Goal: Task Accomplishment & Management: Manage account settings

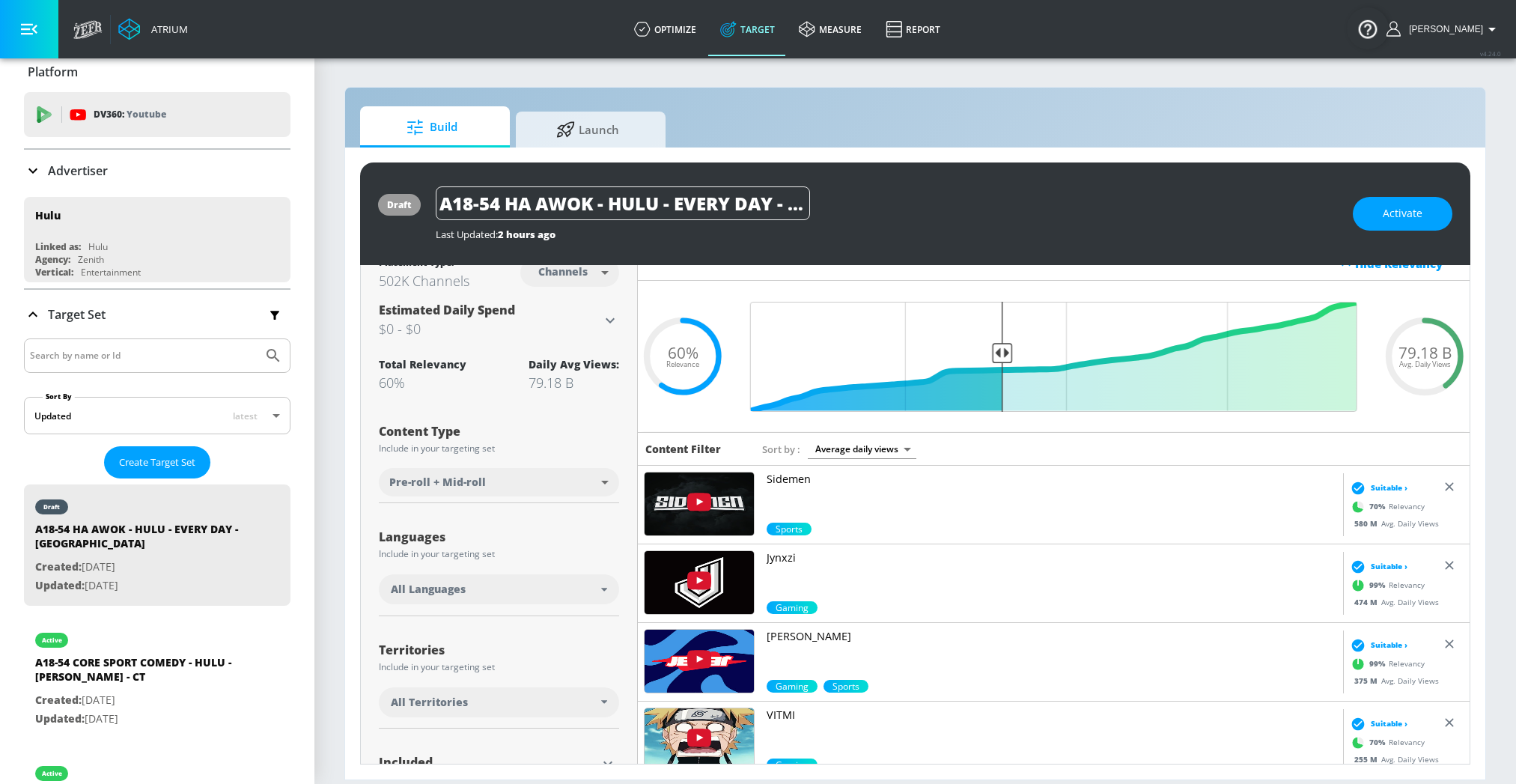
scroll to position [0, 6]
drag, startPoint x: 598, startPoint y: 194, endPoint x: 899, endPoint y: 193, distance: 301.0
click at [899, 193] on div "A18-54 HA AWOK - HULU - EVERY DAY - [GEOGRAPHIC_DATA]" at bounding box center [886, 204] width 903 height 34
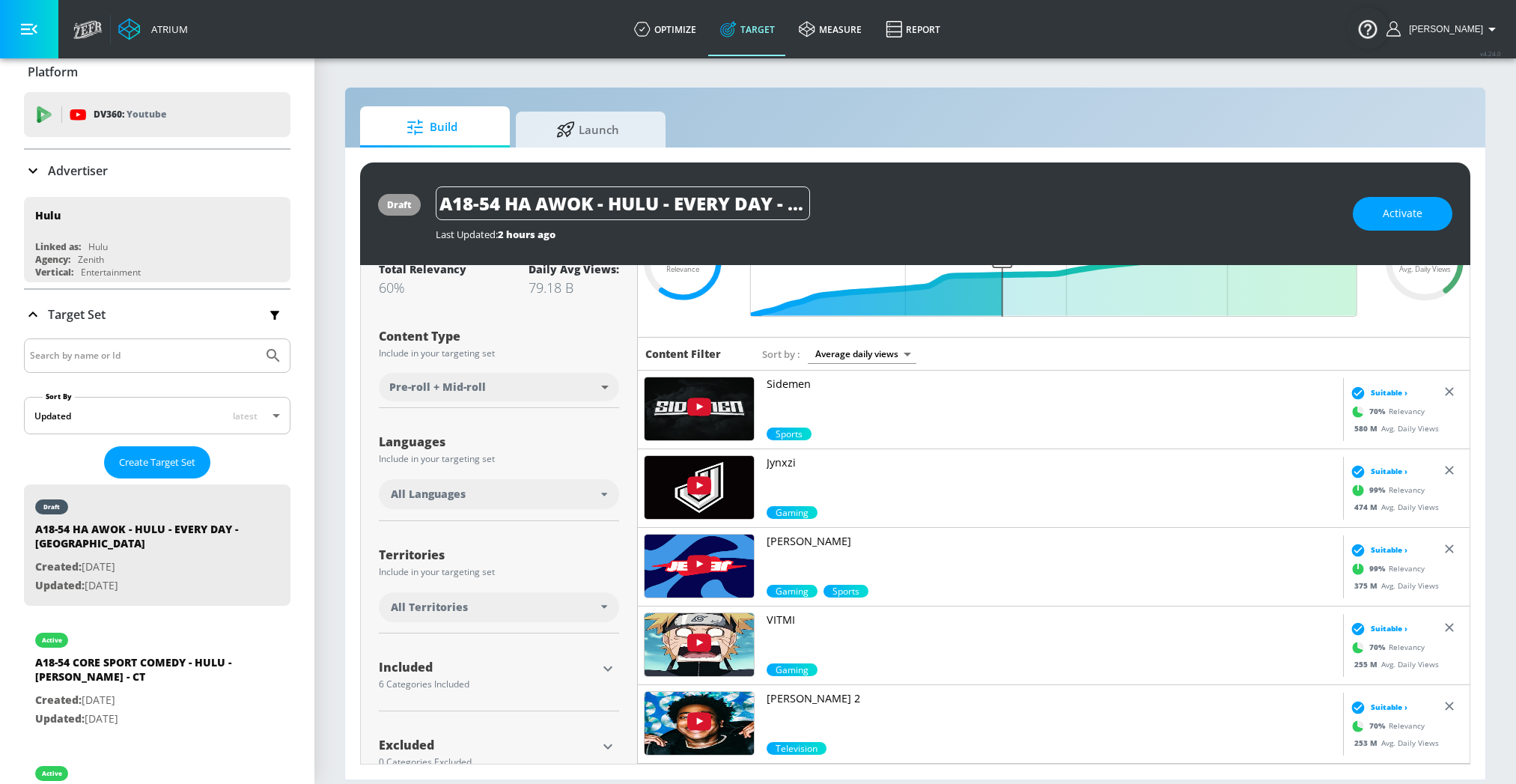
scroll to position [150, 0]
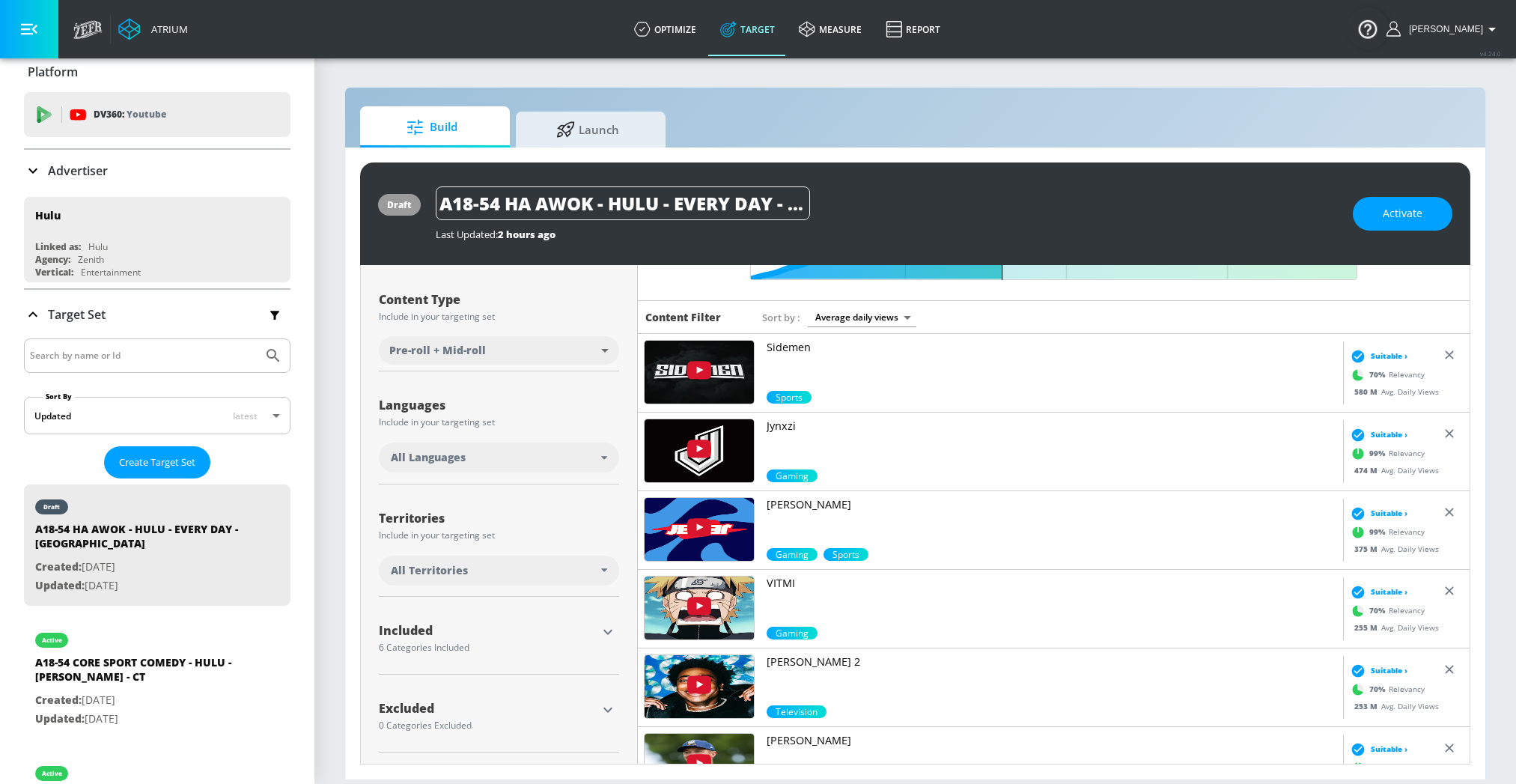
click at [559, 475] on div "All Languages" at bounding box center [499, 460] width 241 height 35
click at [559, 455] on div "All Languages" at bounding box center [495, 457] width 210 height 15
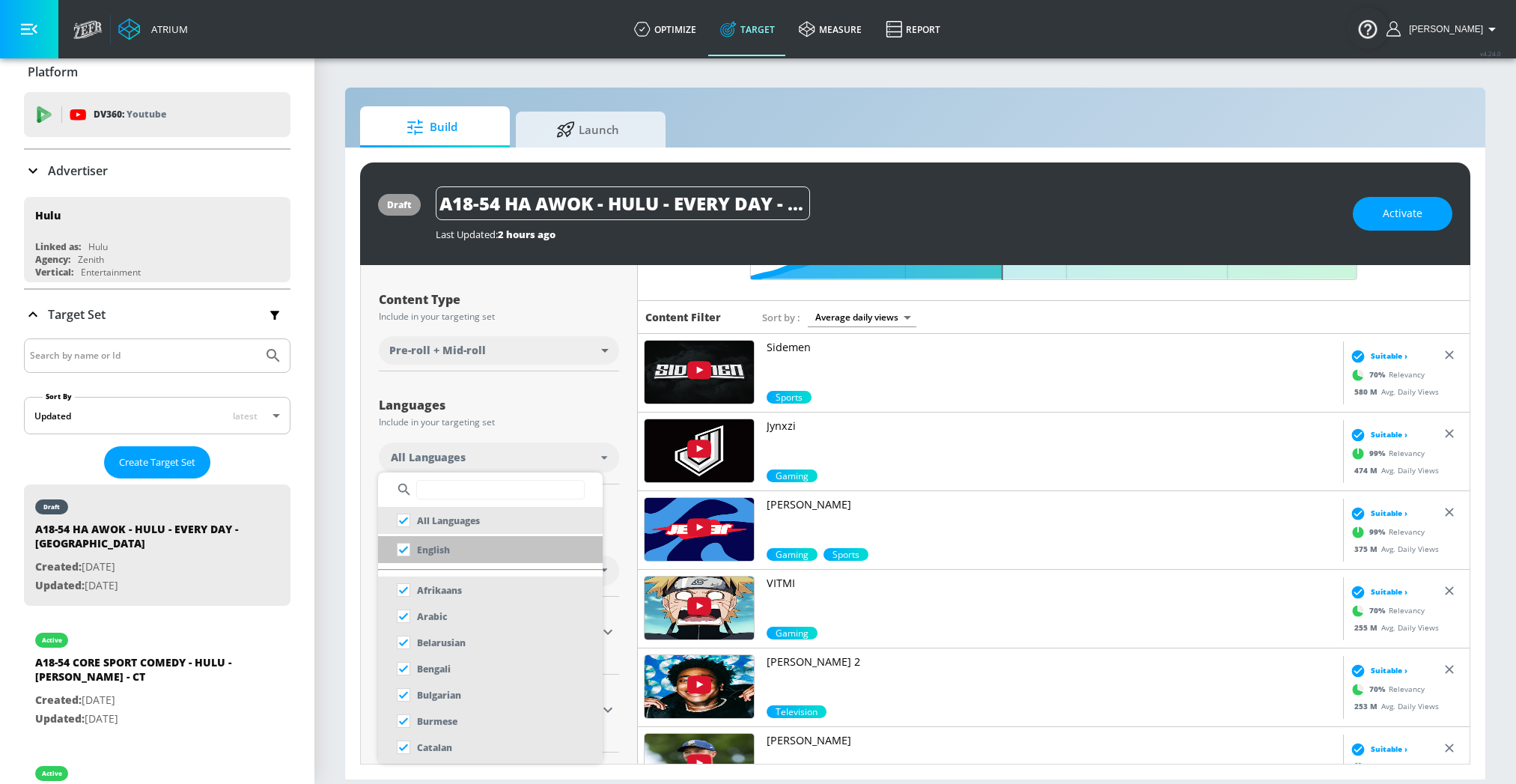
click at [444, 555] on p "English" at bounding box center [433, 550] width 33 height 16
checkbox input "false"
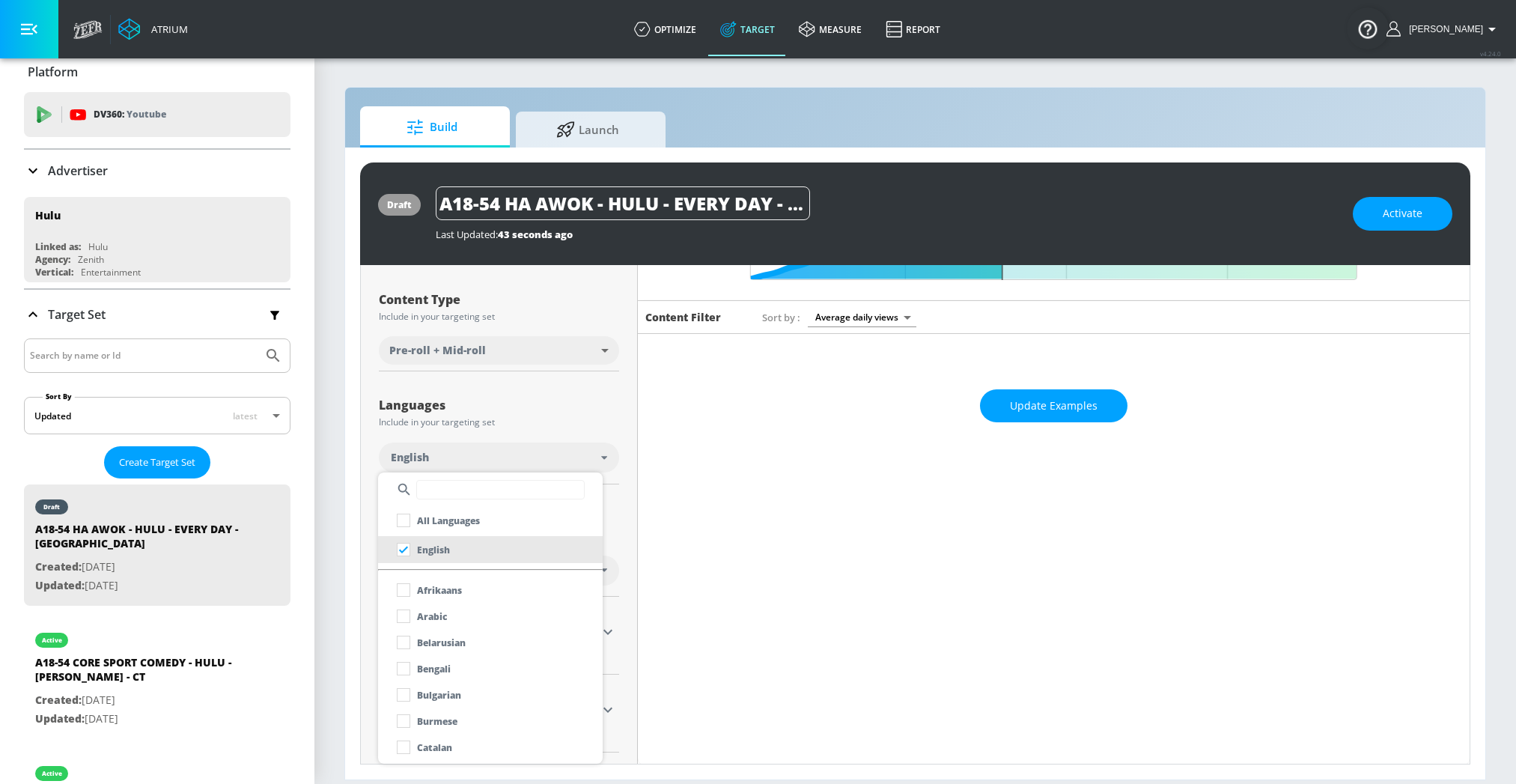
click at [338, 456] on div at bounding box center [758, 392] width 1516 height 784
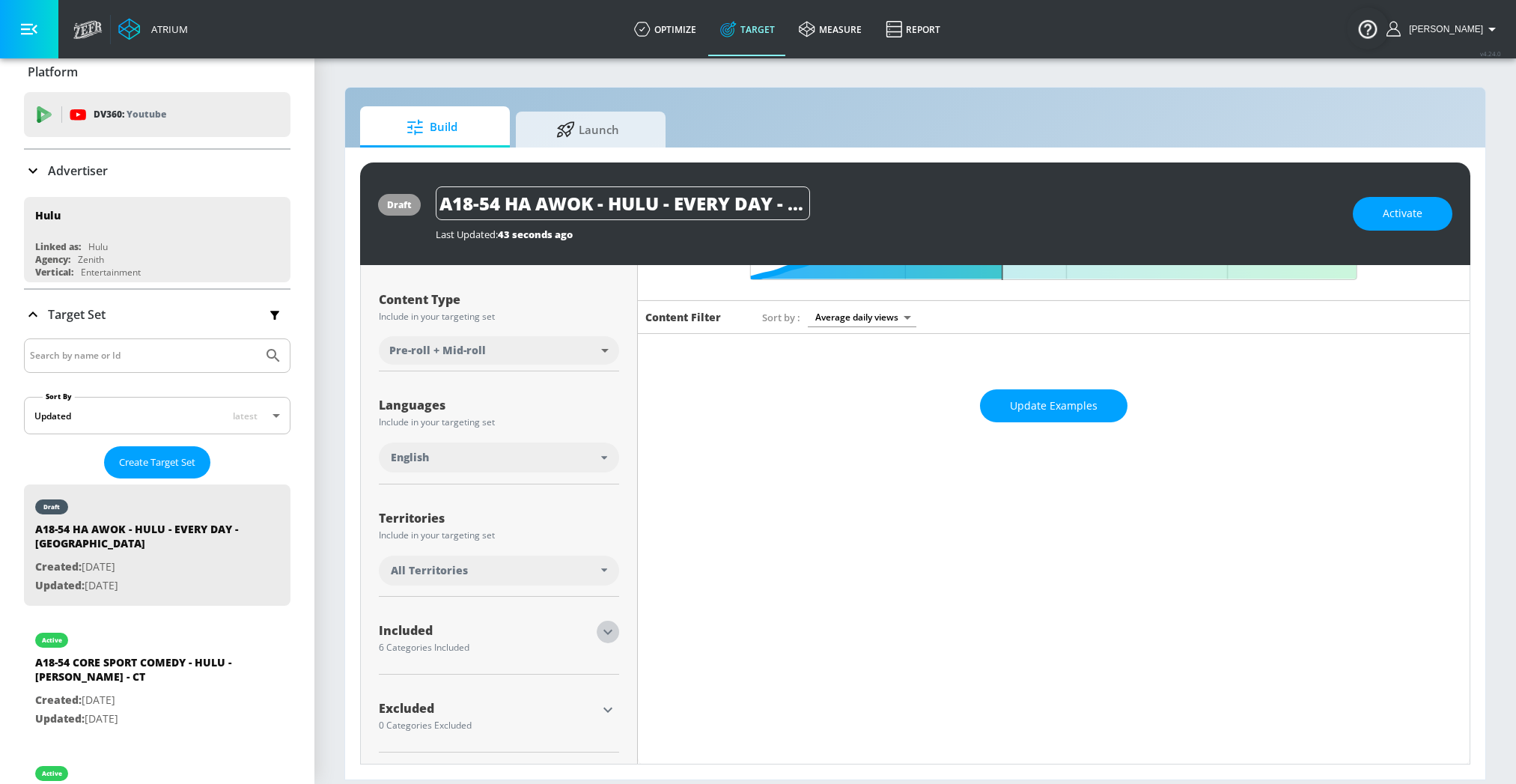
click at [607, 629] on icon "button" at bounding box center [608, 632] width 18 height 18
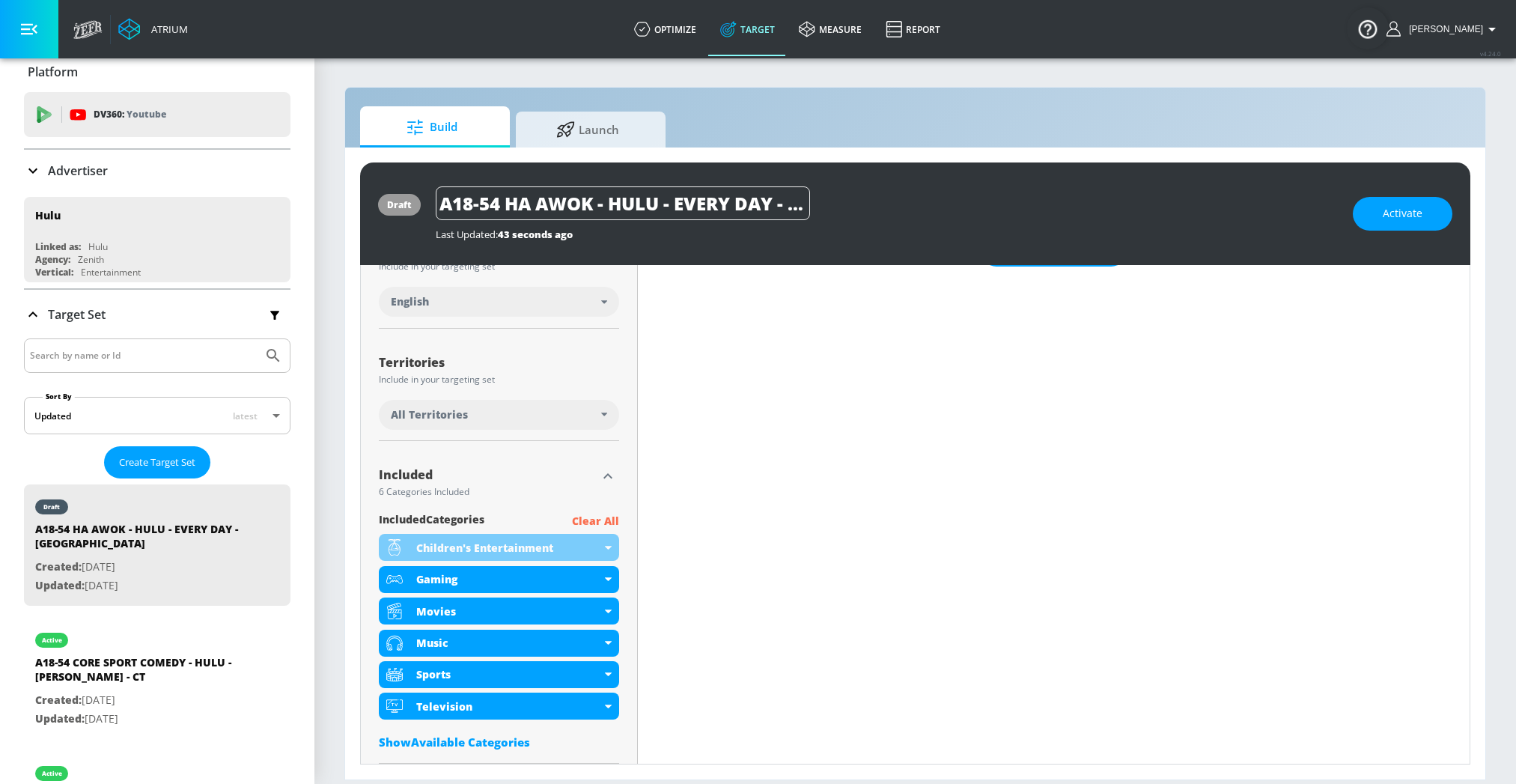
scroll to position [395, 0]
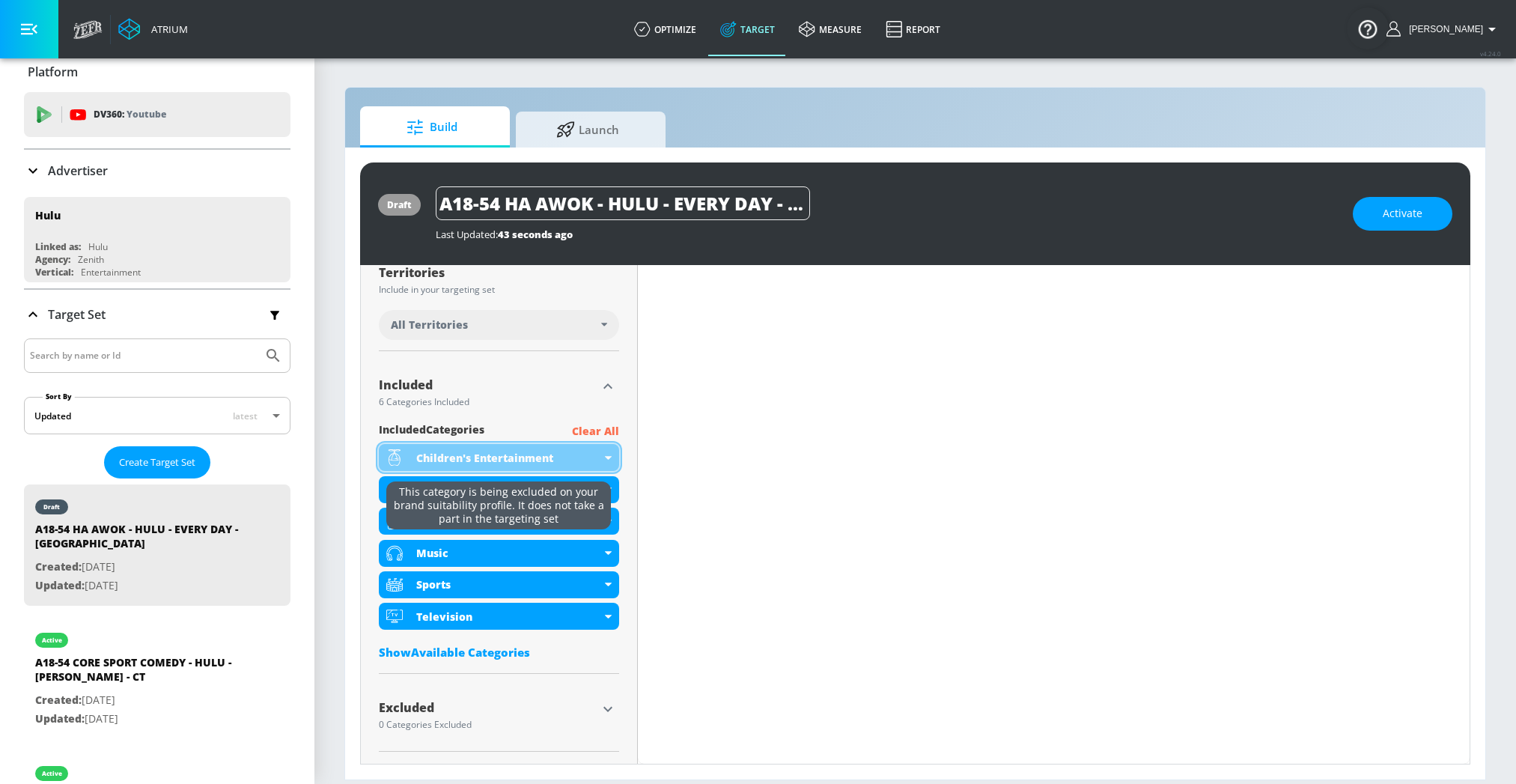
click at [586, 452] on div "Children's Entertainment" at bounding box center [509, 458] width 185 height 14
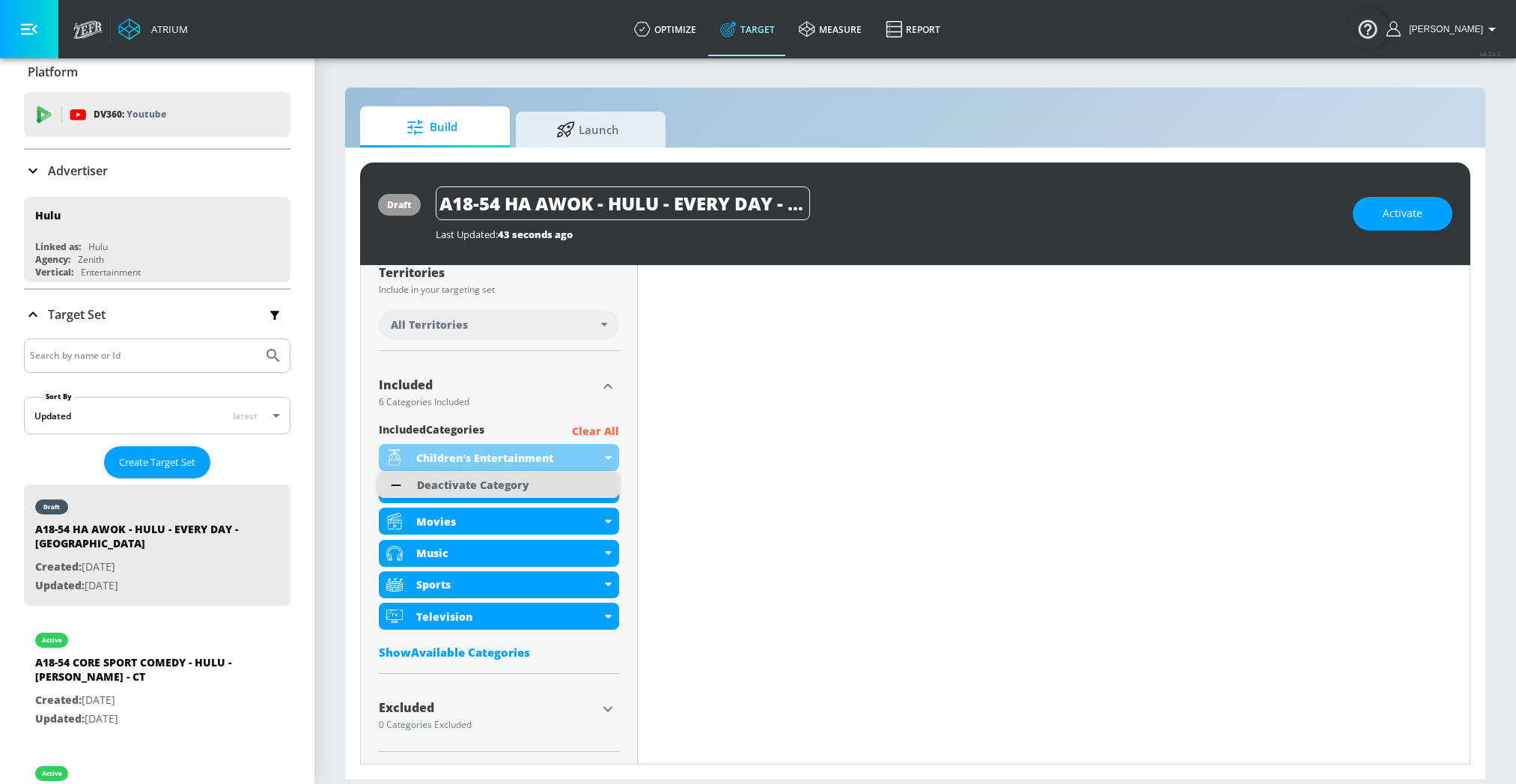
click at [531, 481] on div "Deactivate Category" at bounding box center [473, 485] width 127 height 26
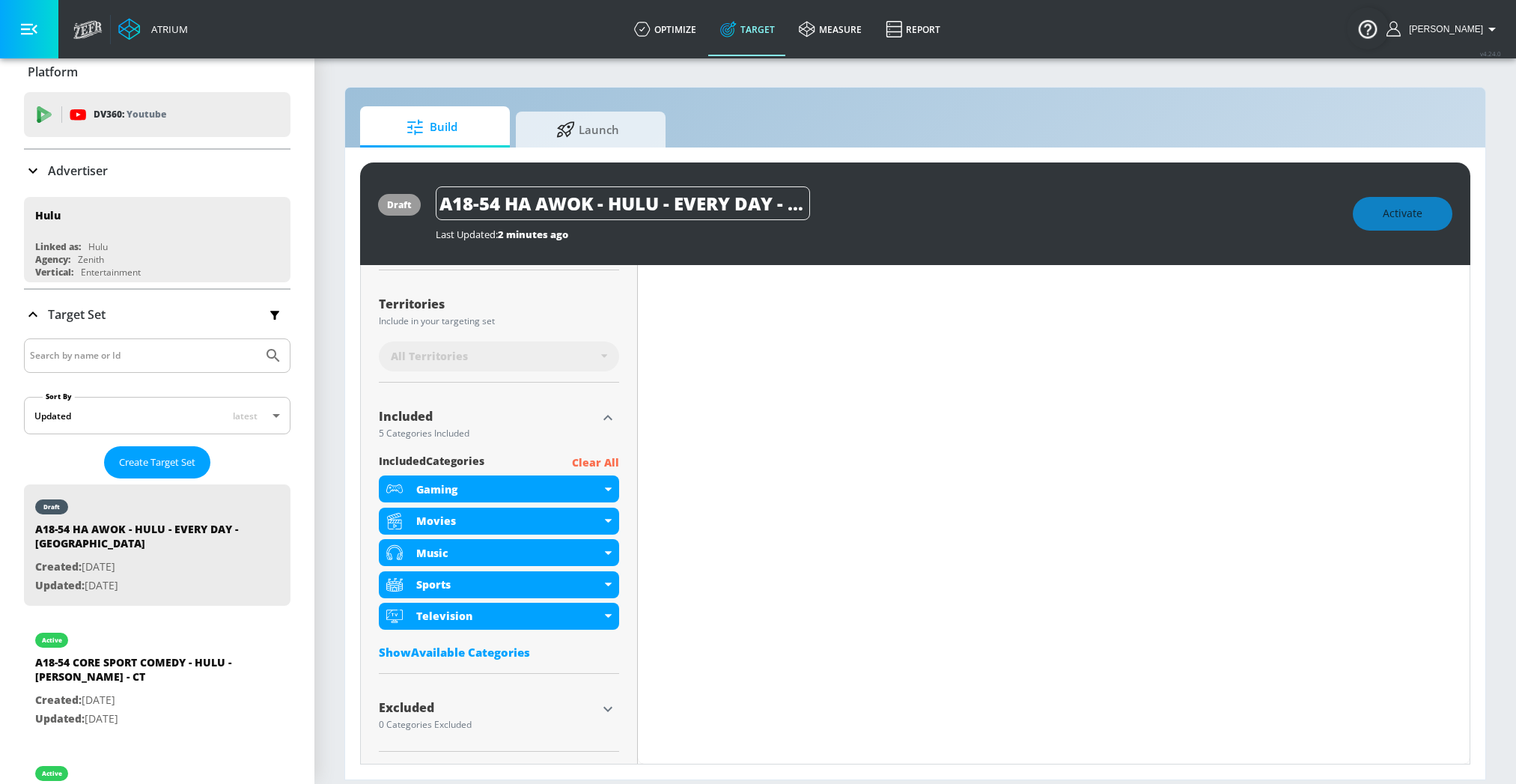
scroll to position [375, 0]
click at [343, 328] on section "Build Launch draft A18-54 HA AWOK - HULU - EVERY DAY - CT Last Updated: 2 minut…" at bounding box center [915, 420] width 1202 height 727
click at [452, 650] on div "Show Available Categories" at bounding box center [499, 654] width 241 height 15
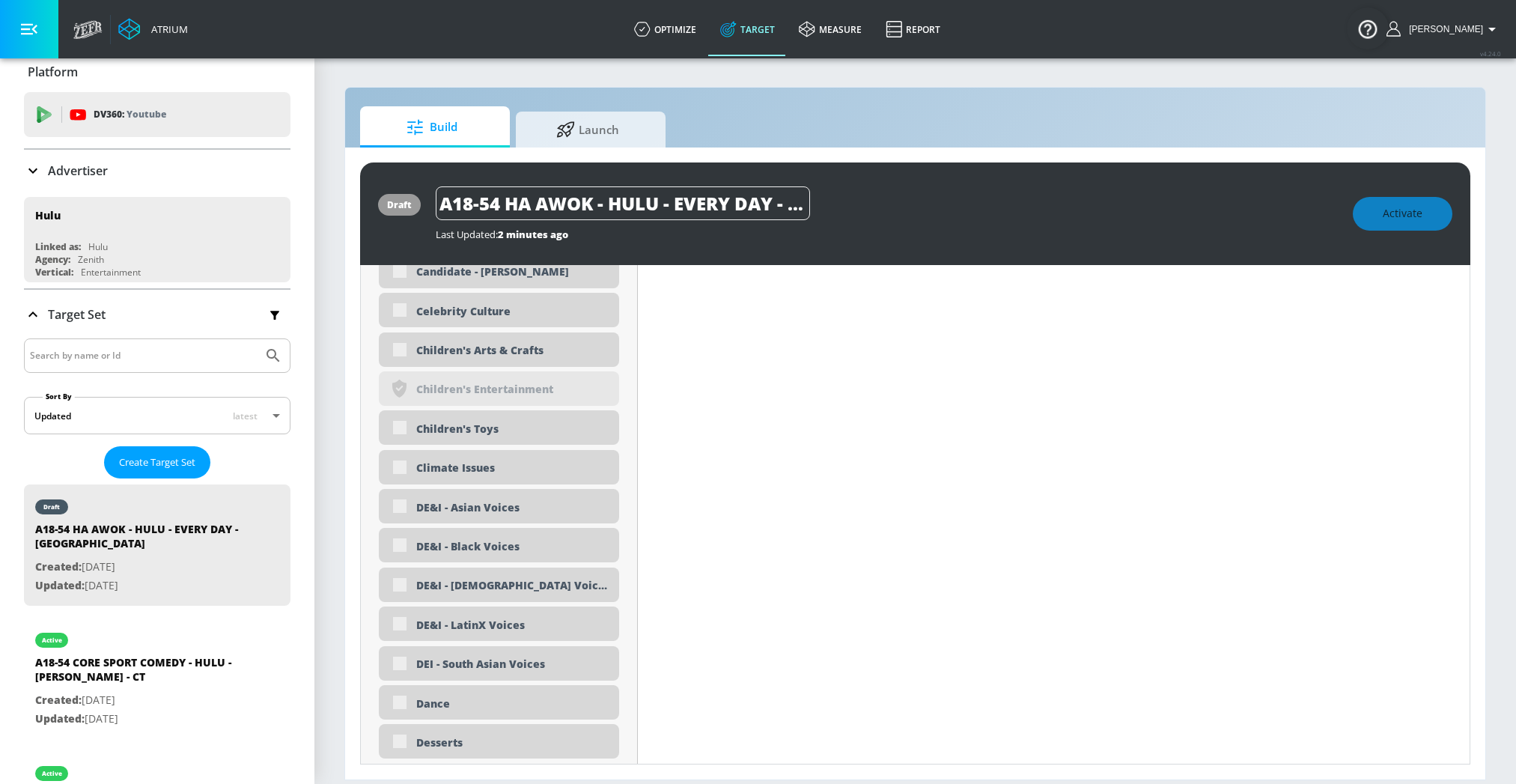
scroll to position [1383, 0]
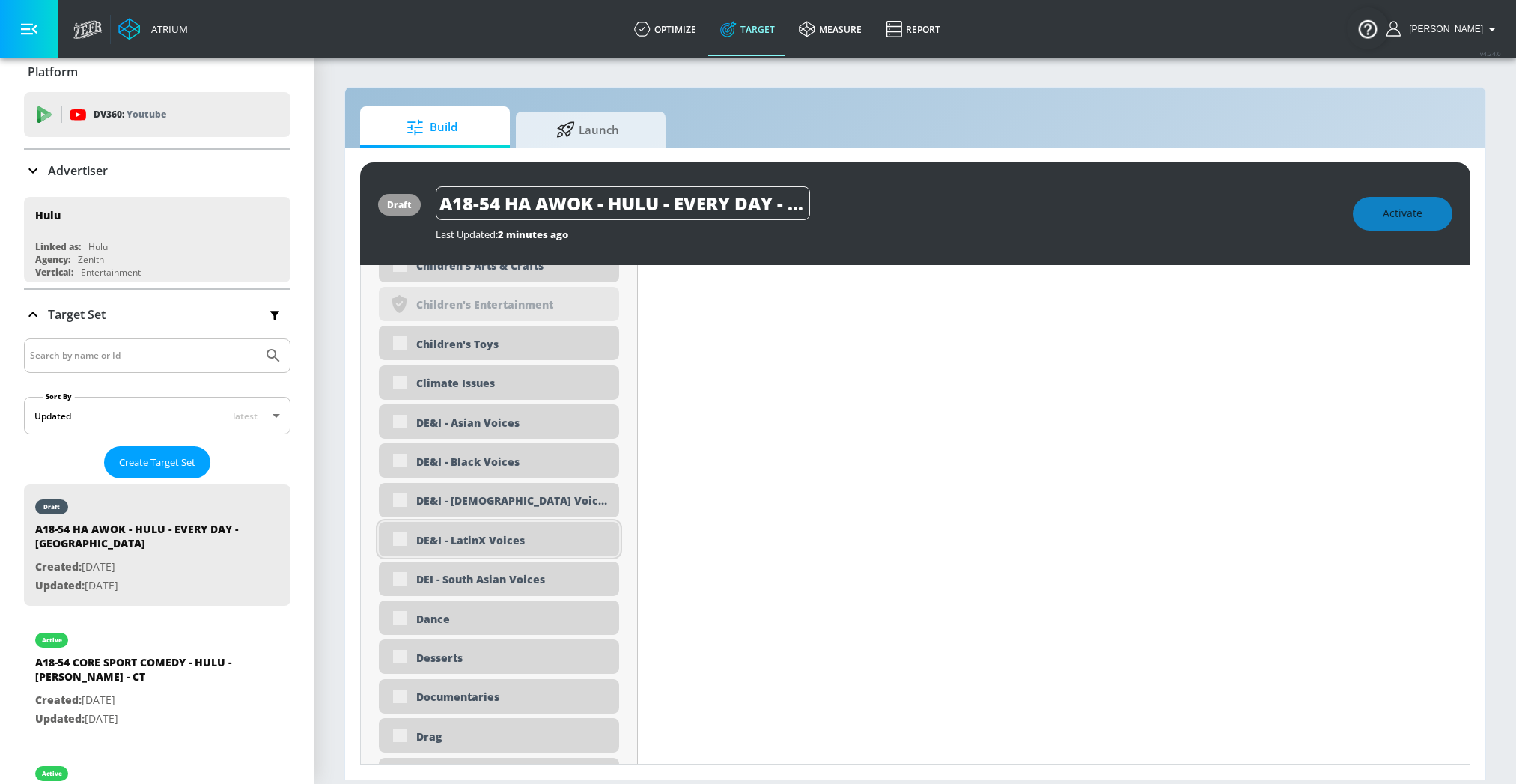
click at [392, 531] on div "DE&I - LatinX Voices" at bounding box center [499, 538] width 241 height 35
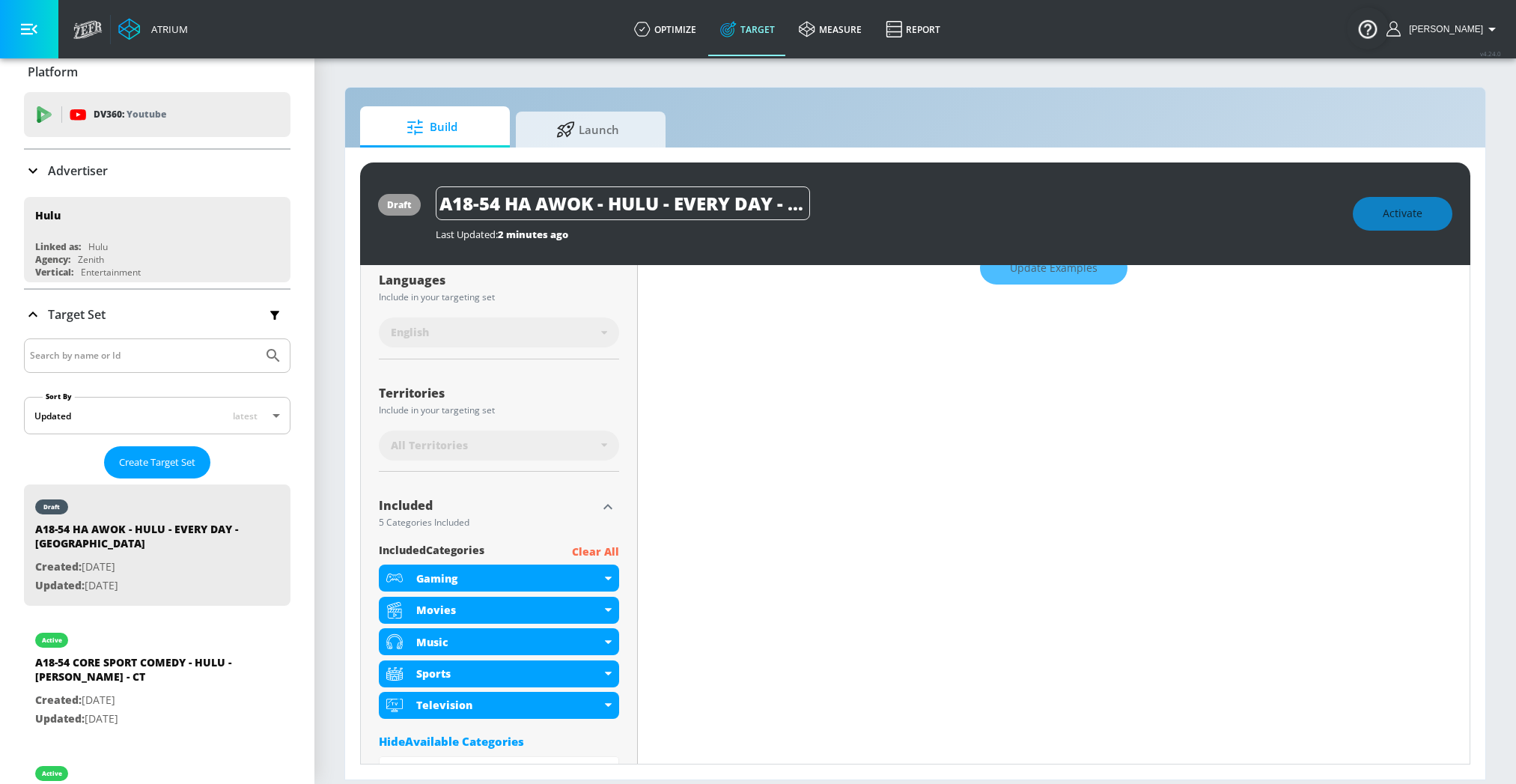
scroll to position [0, 0]
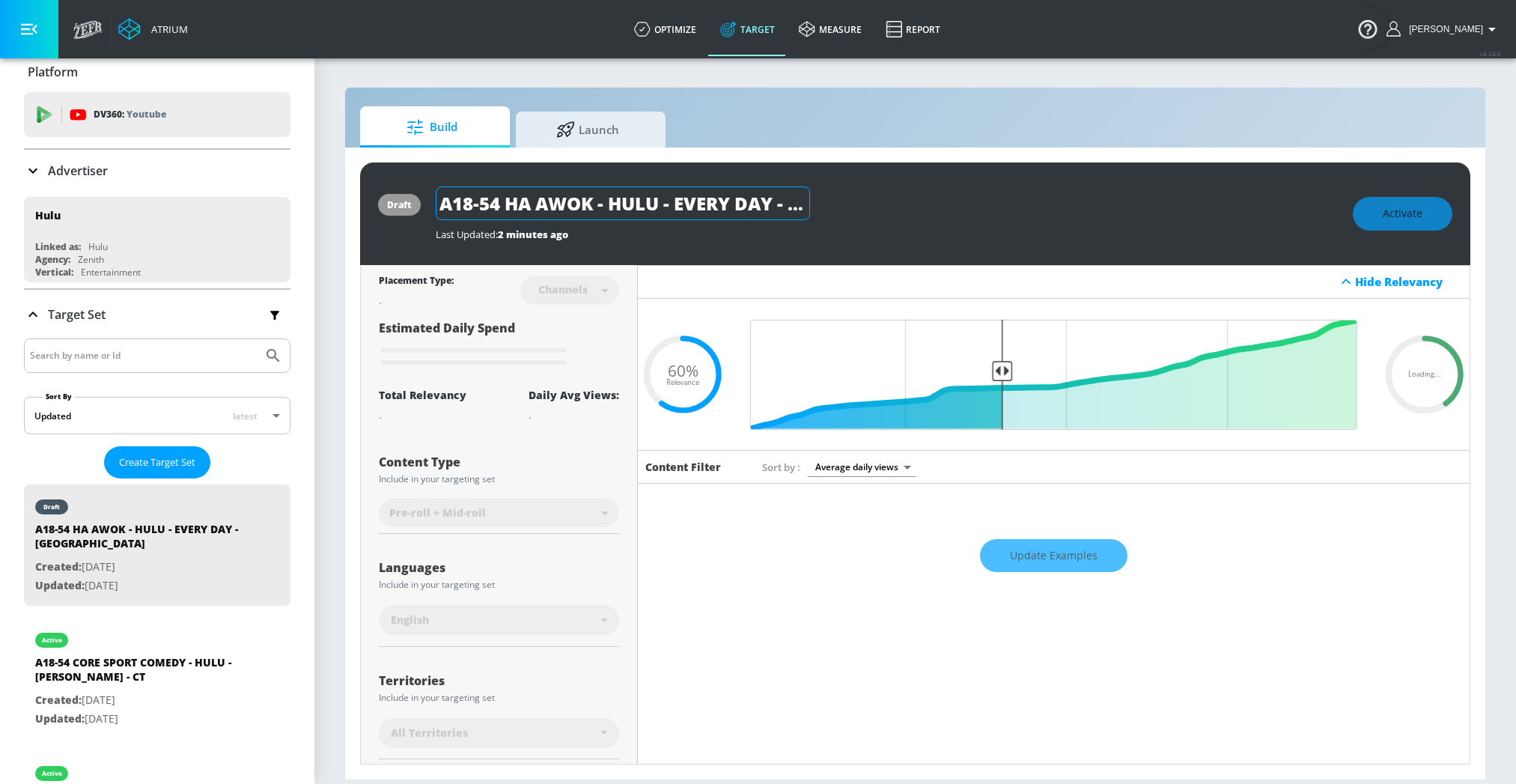
click at [643, 217] on input "A18-54 HA AWOK - HULU - EVERY DAY - [GEOGRAPHIC_DATA]" at bounding box center [622, 204] width 374 height 34
click at [632, 198] on input "A18-54 HA AWOK - HULU - EVERY DAY - [GEOGRAPHIC_DATA]" at bounding box center [622, 204] width 374 height 34
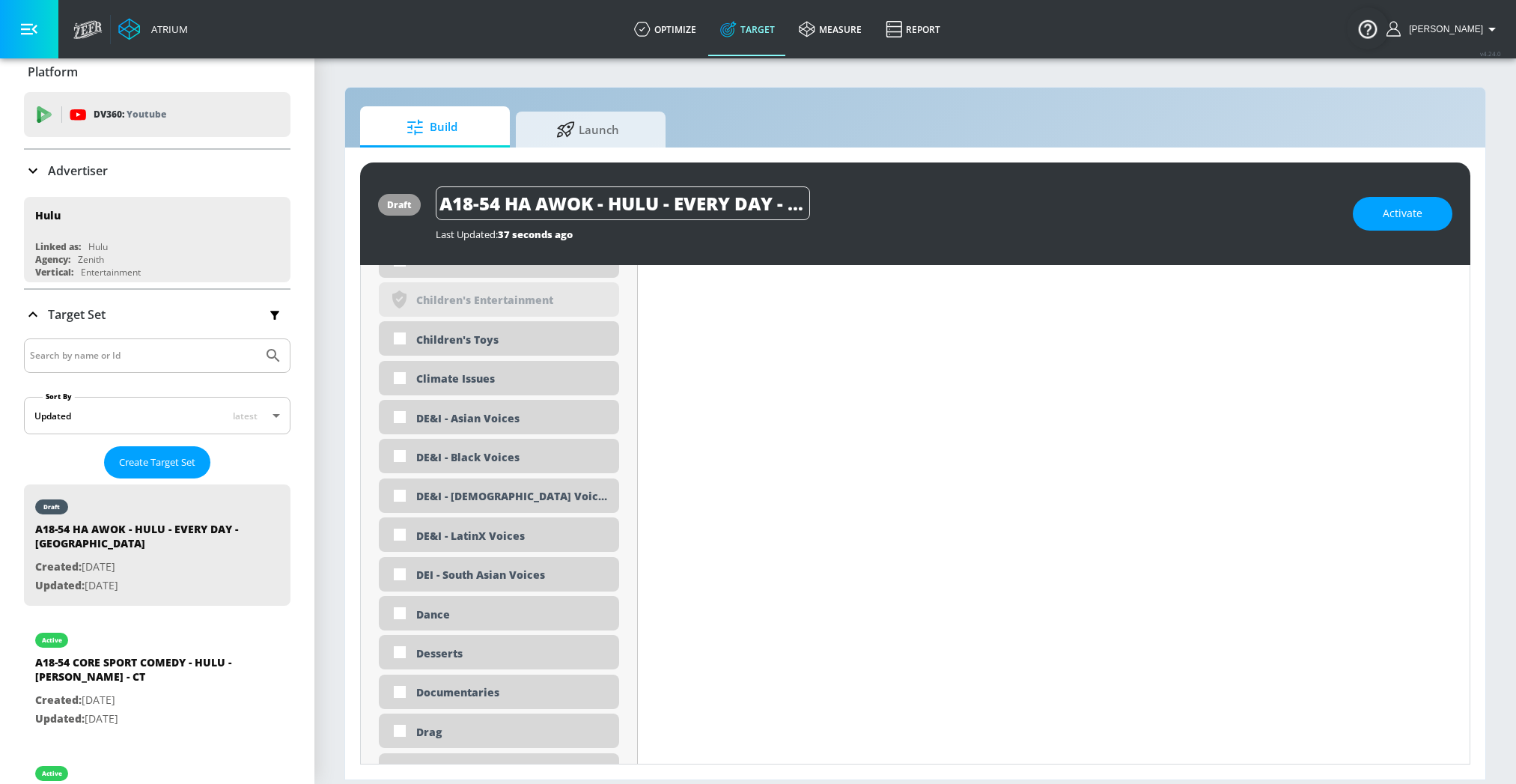
scroll to position [1399, 0]
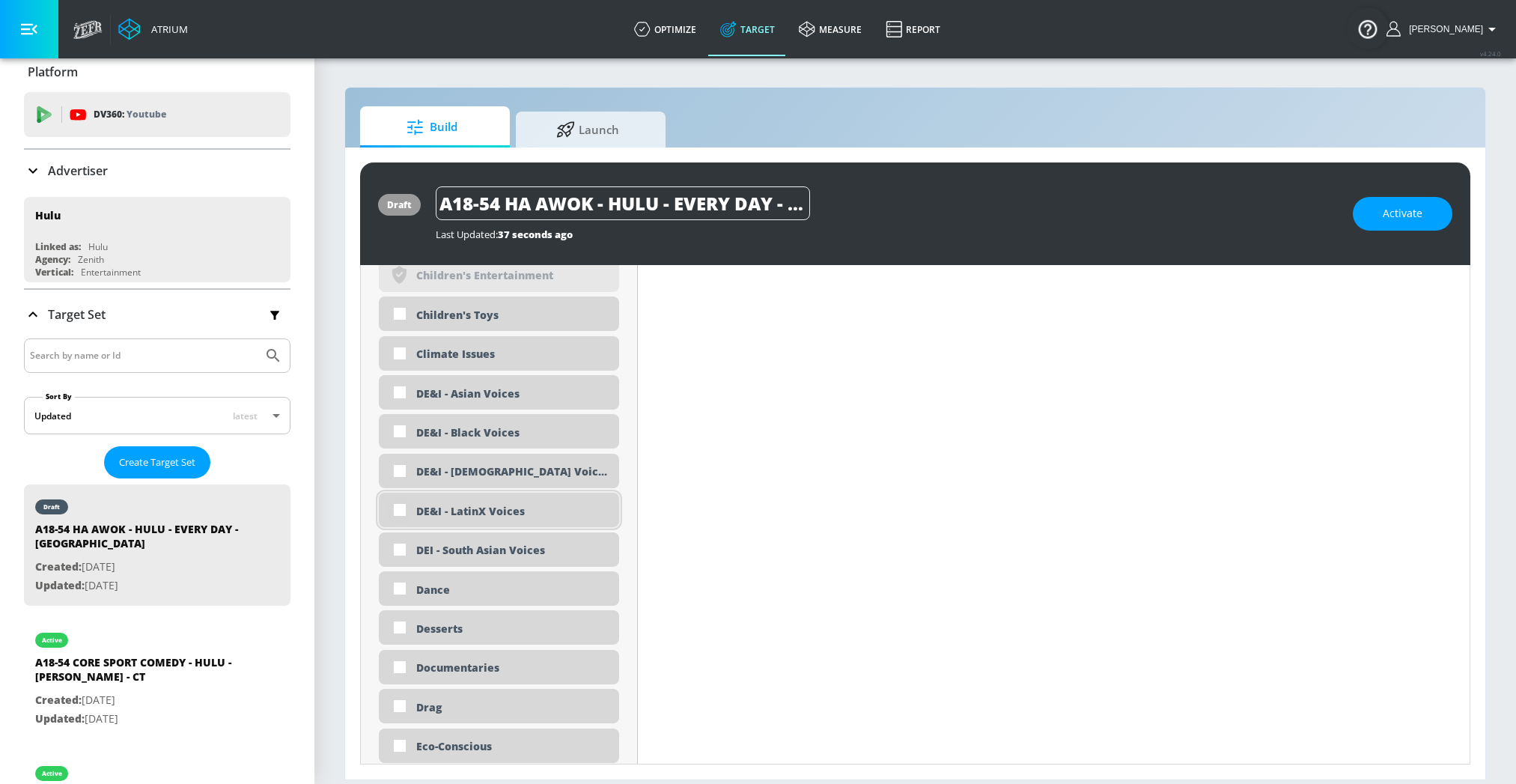
click at [400, 503] on input "checkbox" at bounding box center [399, 510] width 27 height 27
checkbox input "true"
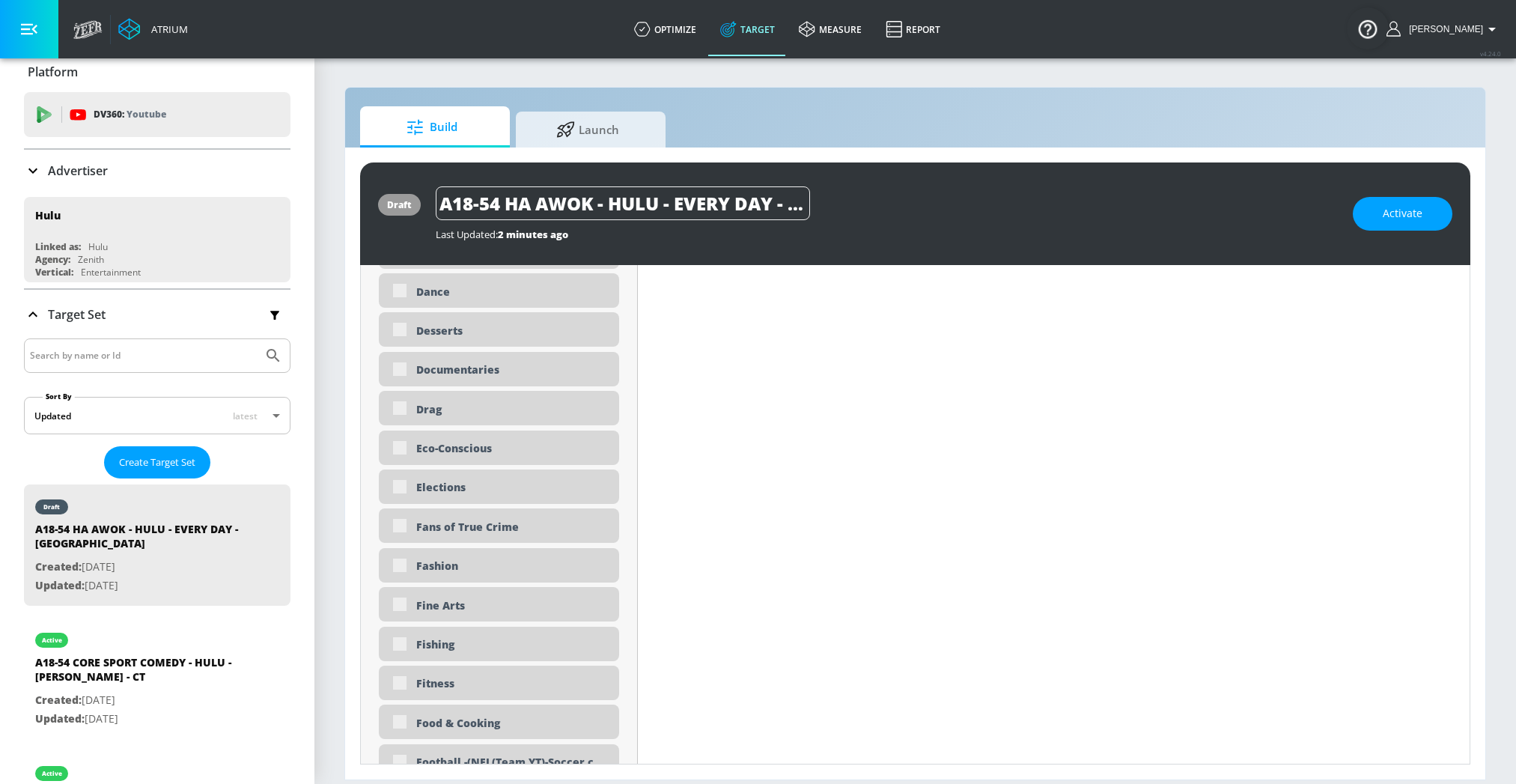
scroll to position [1707, 0]
click at [399, 714] on div "Food & Cooking" at bounding box center [499, 716] width 241 height 35
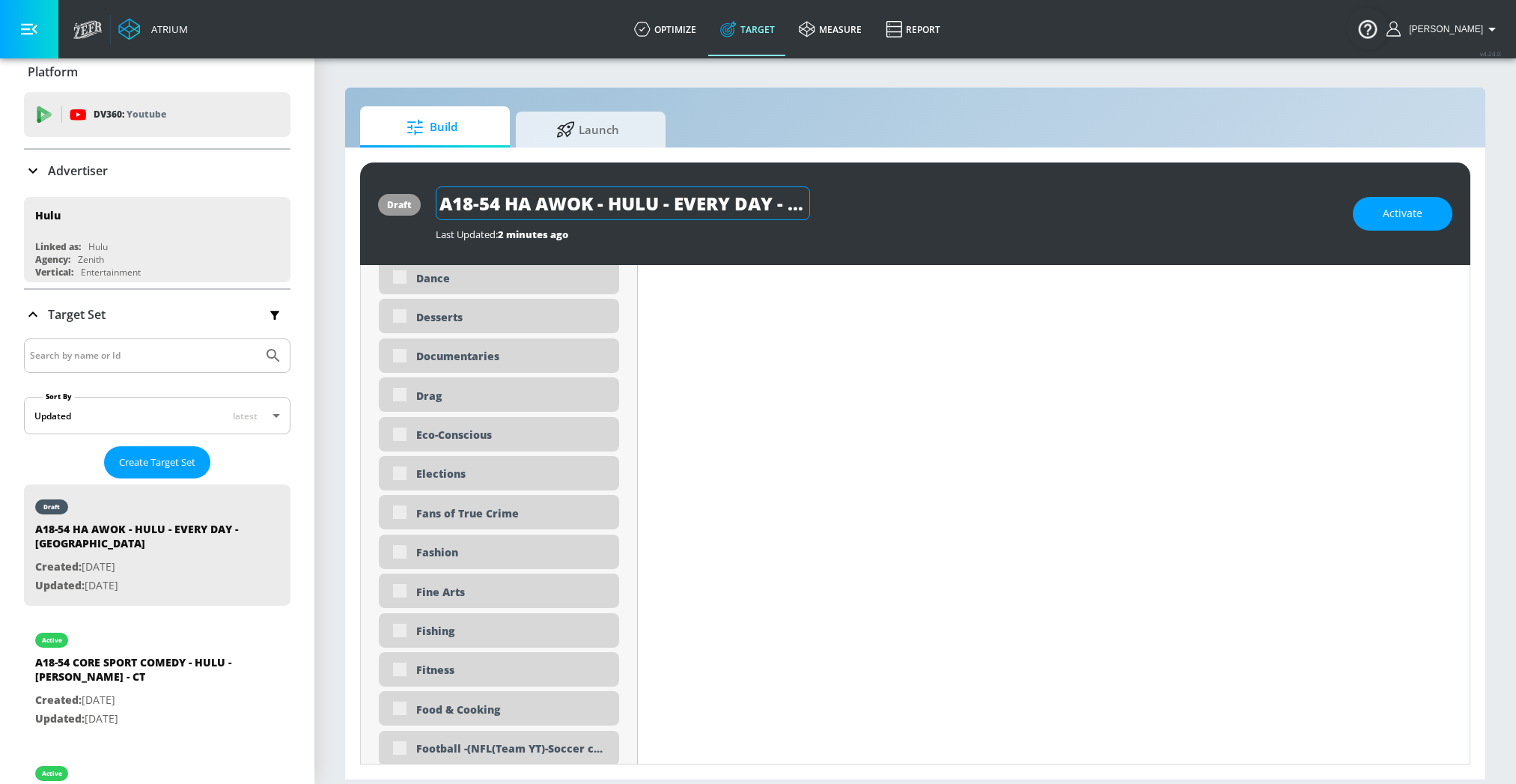
click at [687, 204] on input "A18-54 HA AWOK - HULU - EVERY DAY - [GEOGRAPHIC_DATA]" at bounding box center [622, 204] width 374 height 34
click at [477, 711] on div "Food & Cooking" at bounding box center [512, 709] width 192 height 14
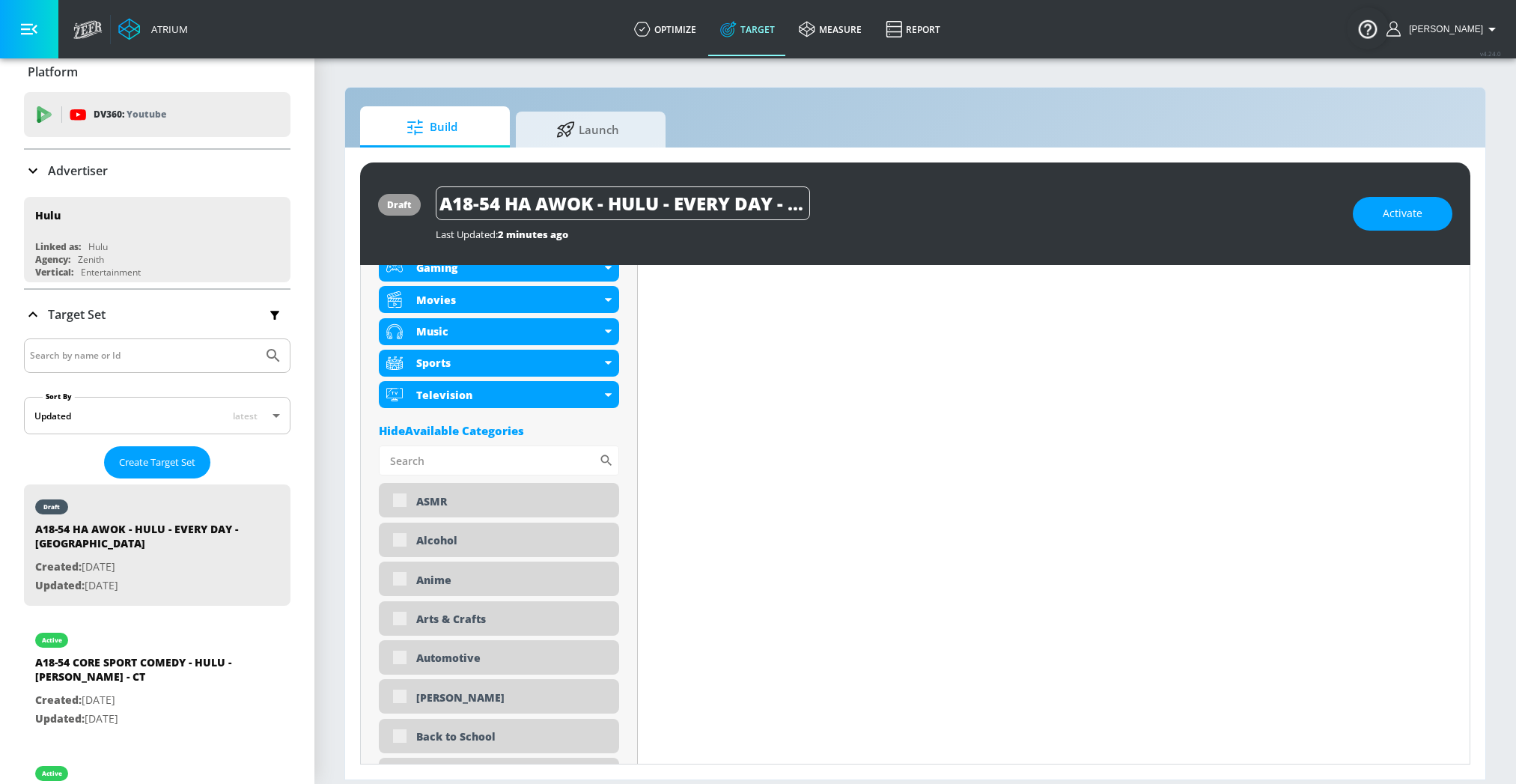
scroll to position [0, 0]
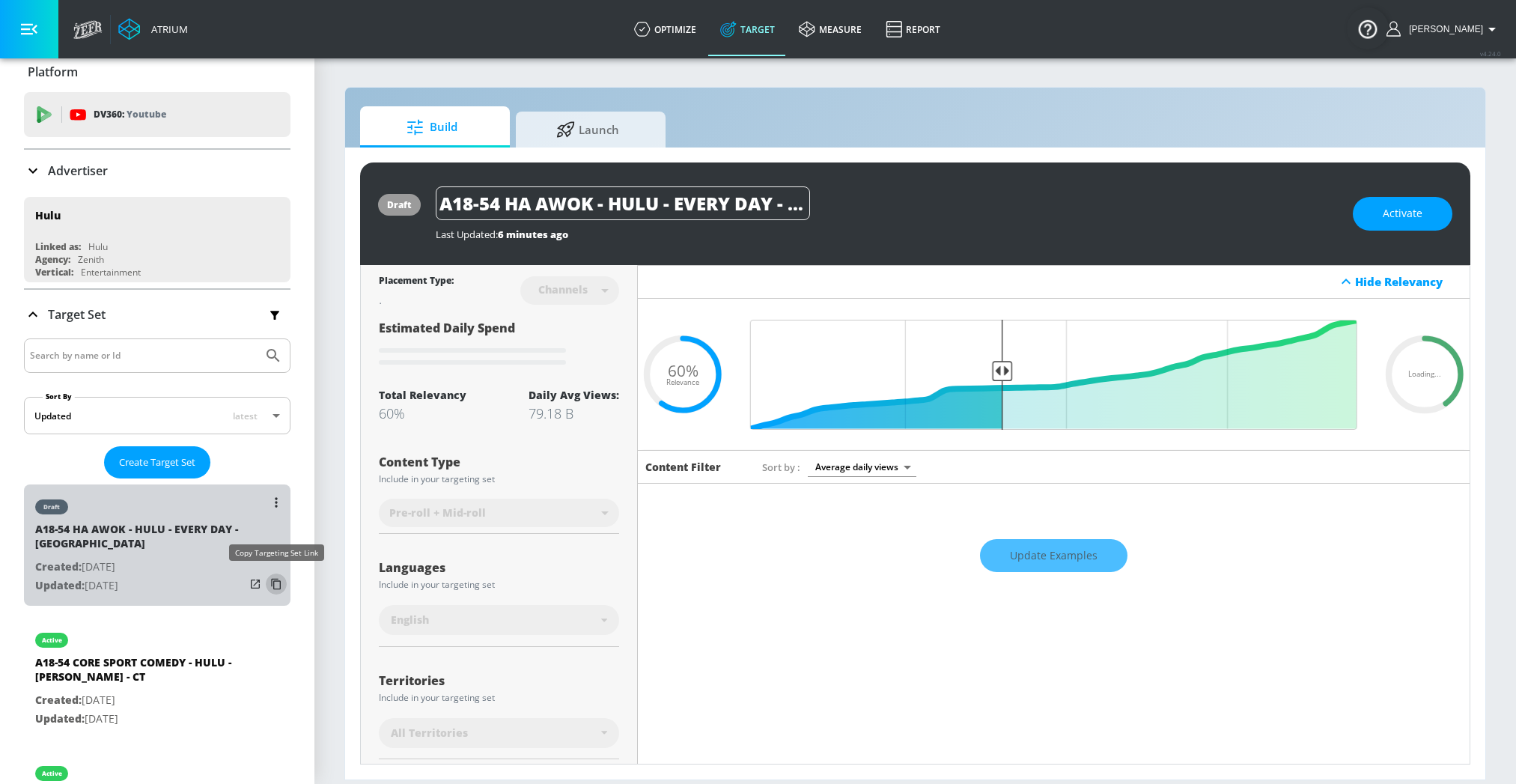
click at [275, 579] on icon "list of Target Set" at bounding box center [276, 584] width 10 height 11
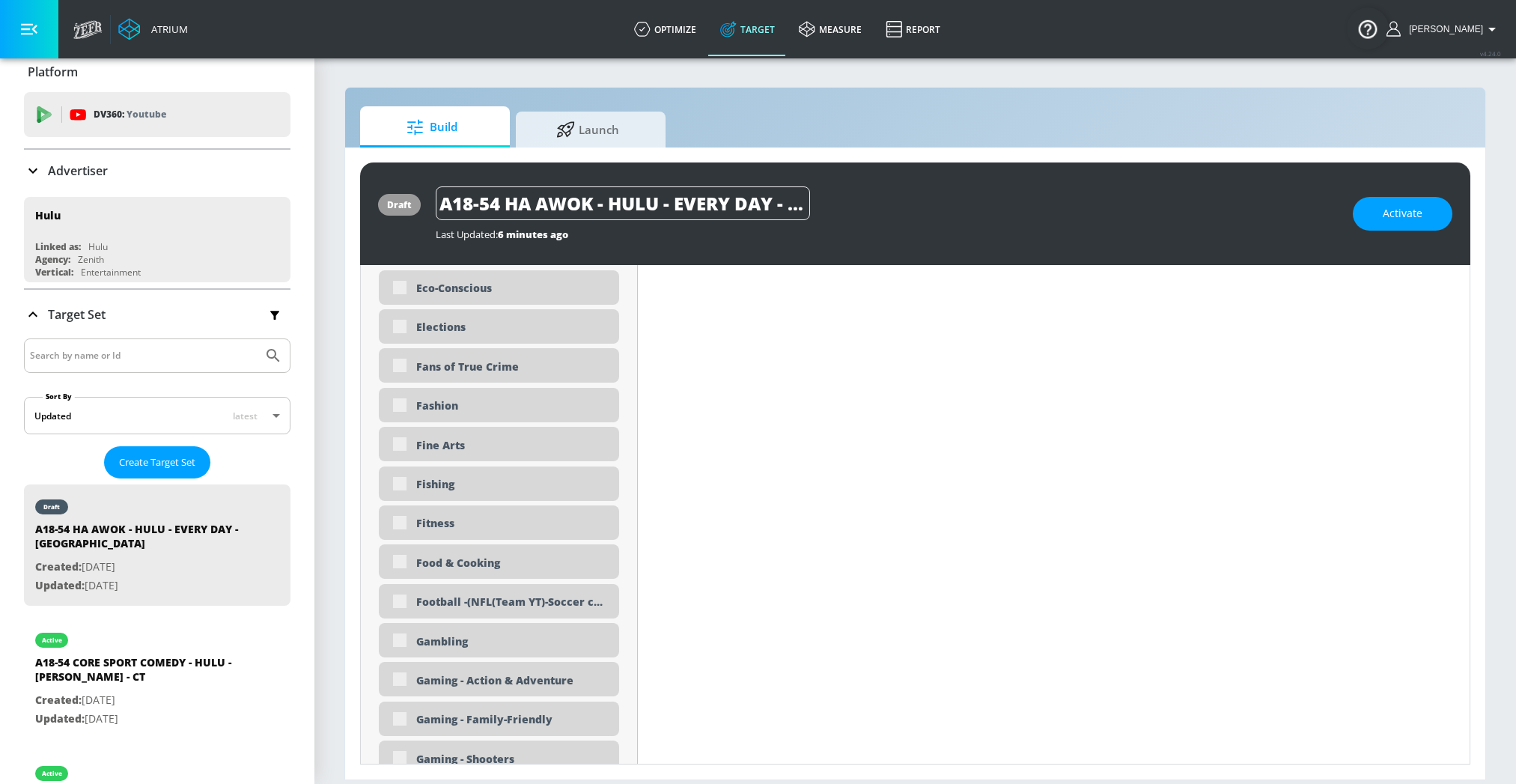
scroll to position [1911, 0]
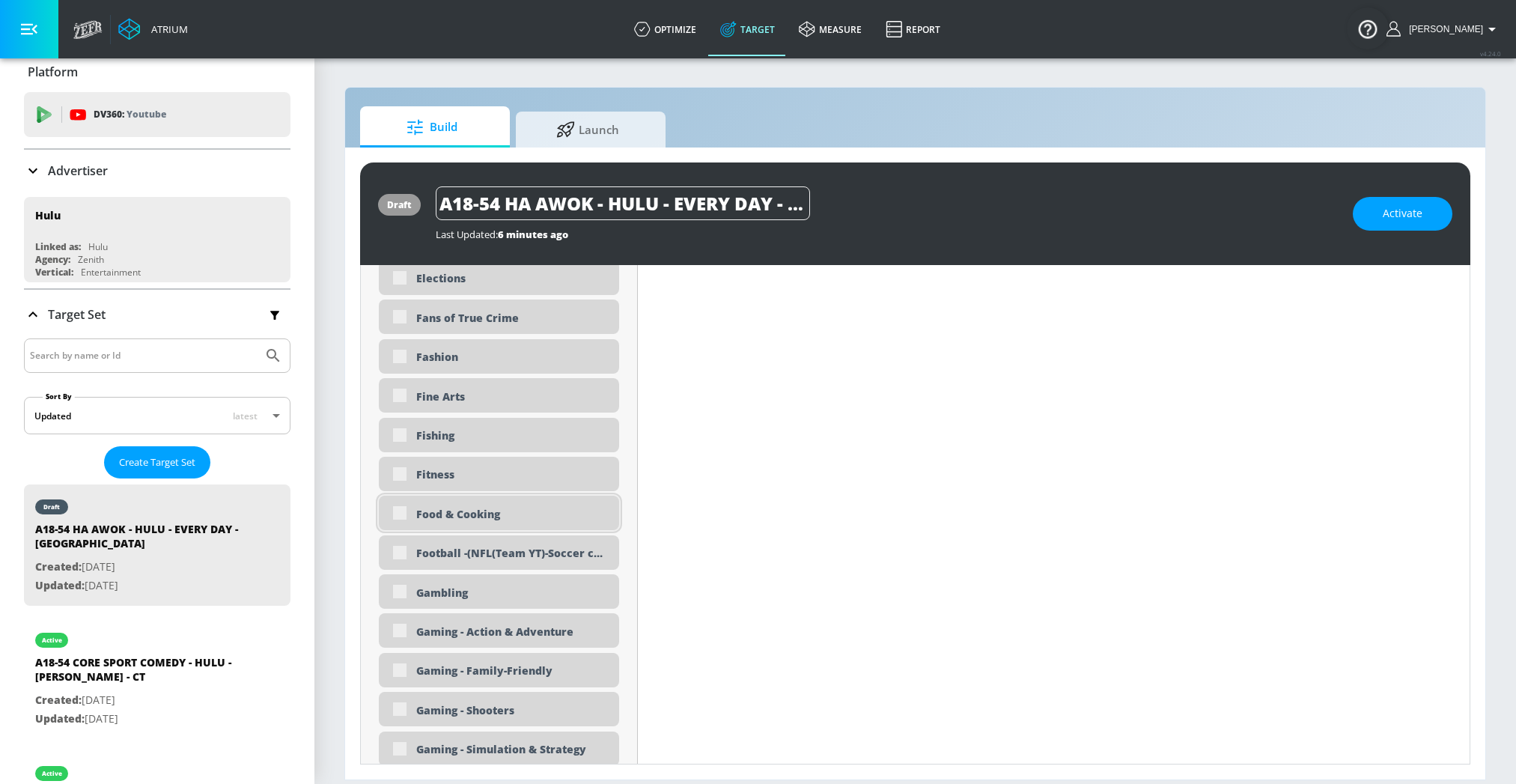
click at [395, 510] on div "Food & Cooking" at bounding box center [499, 513] width 241 height 35
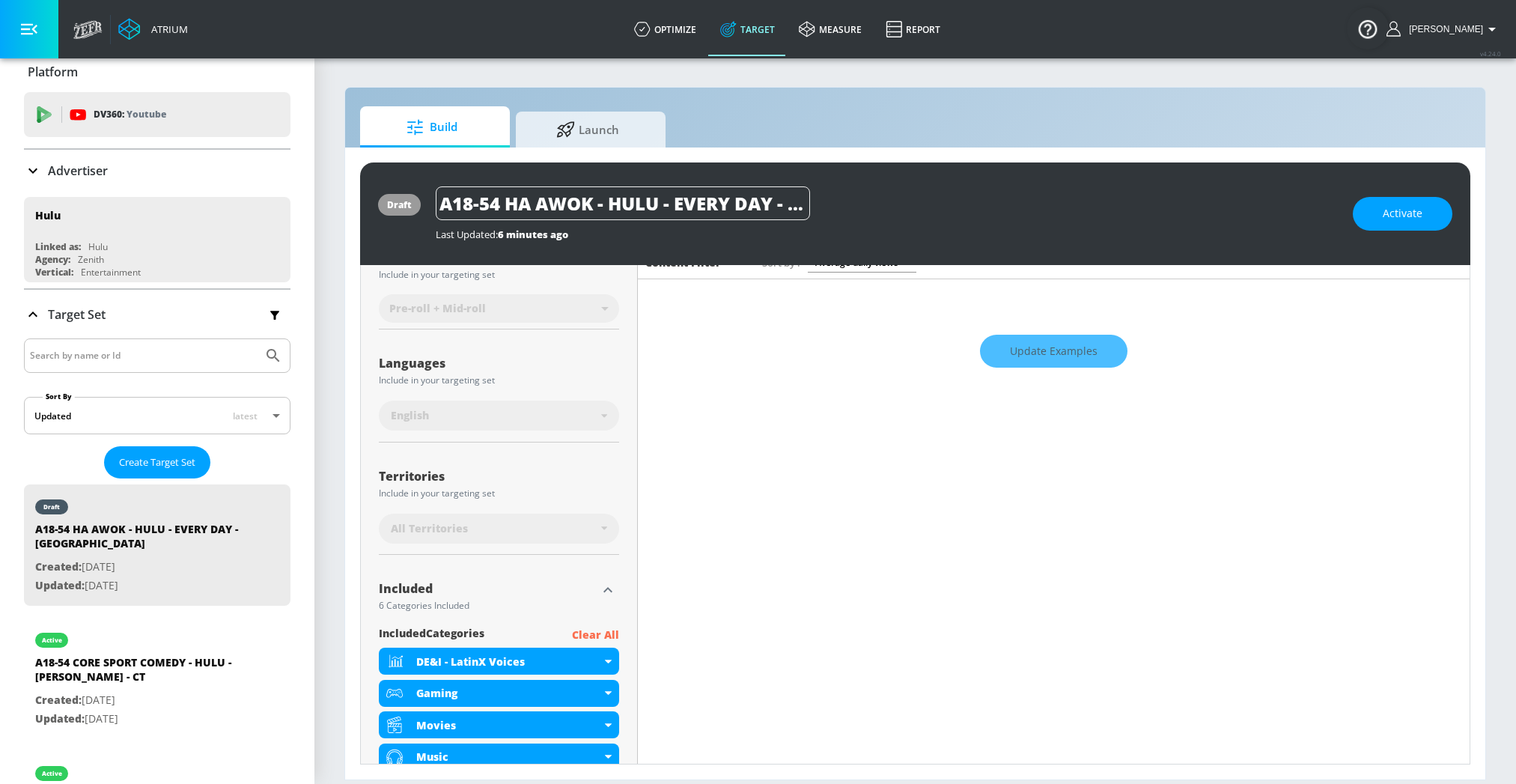
scroll to position [0, 0]
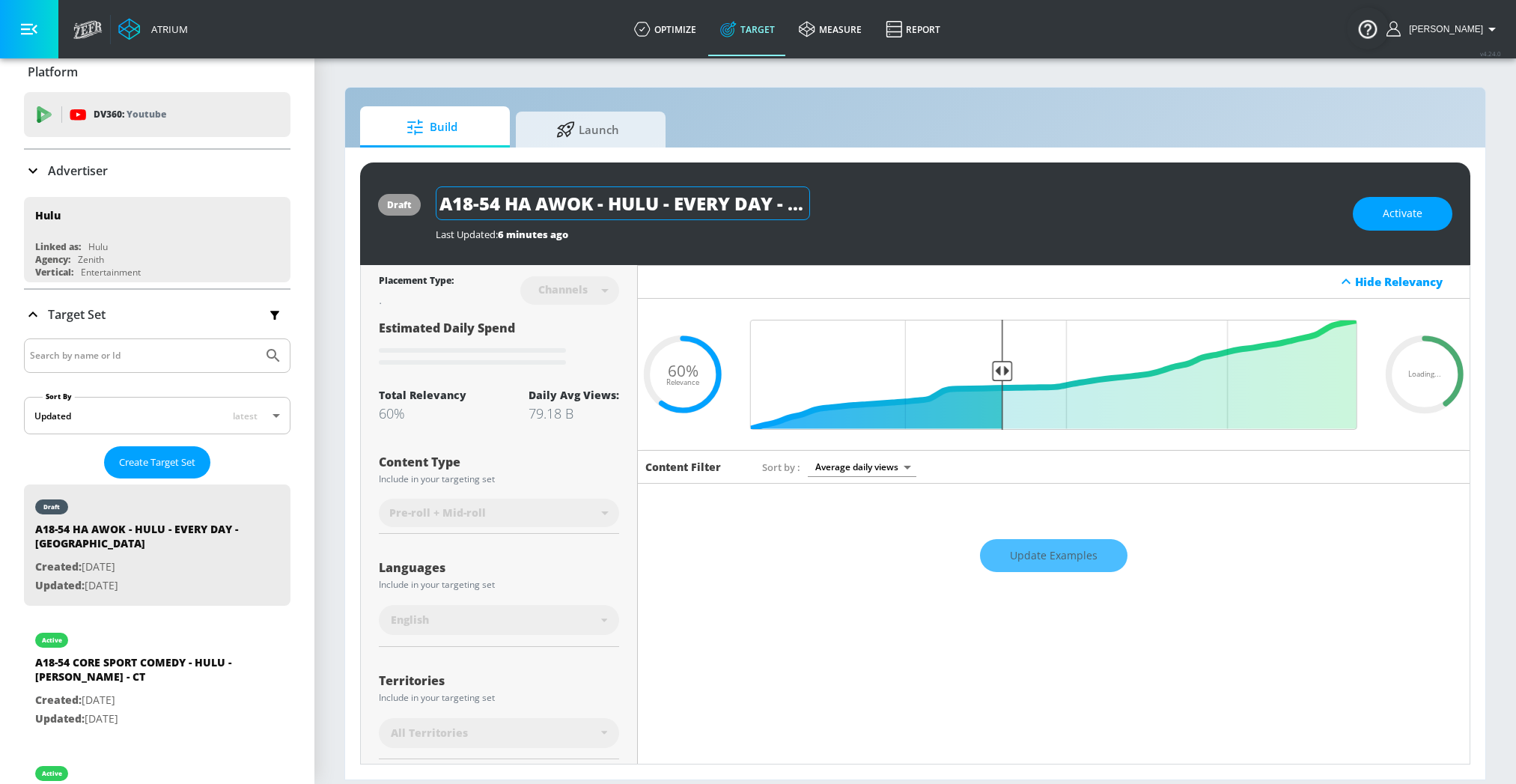
click at [738, 202] on input "A18-54 HA AWOK - HULU - EVERY DAY - [GEOGRAPHIC_DATA]" at bounding box center [622, 204] width 374 height 34
click at [1431, 213] on button "Activate" at bounding box center [1403, 214] width 100 height 34
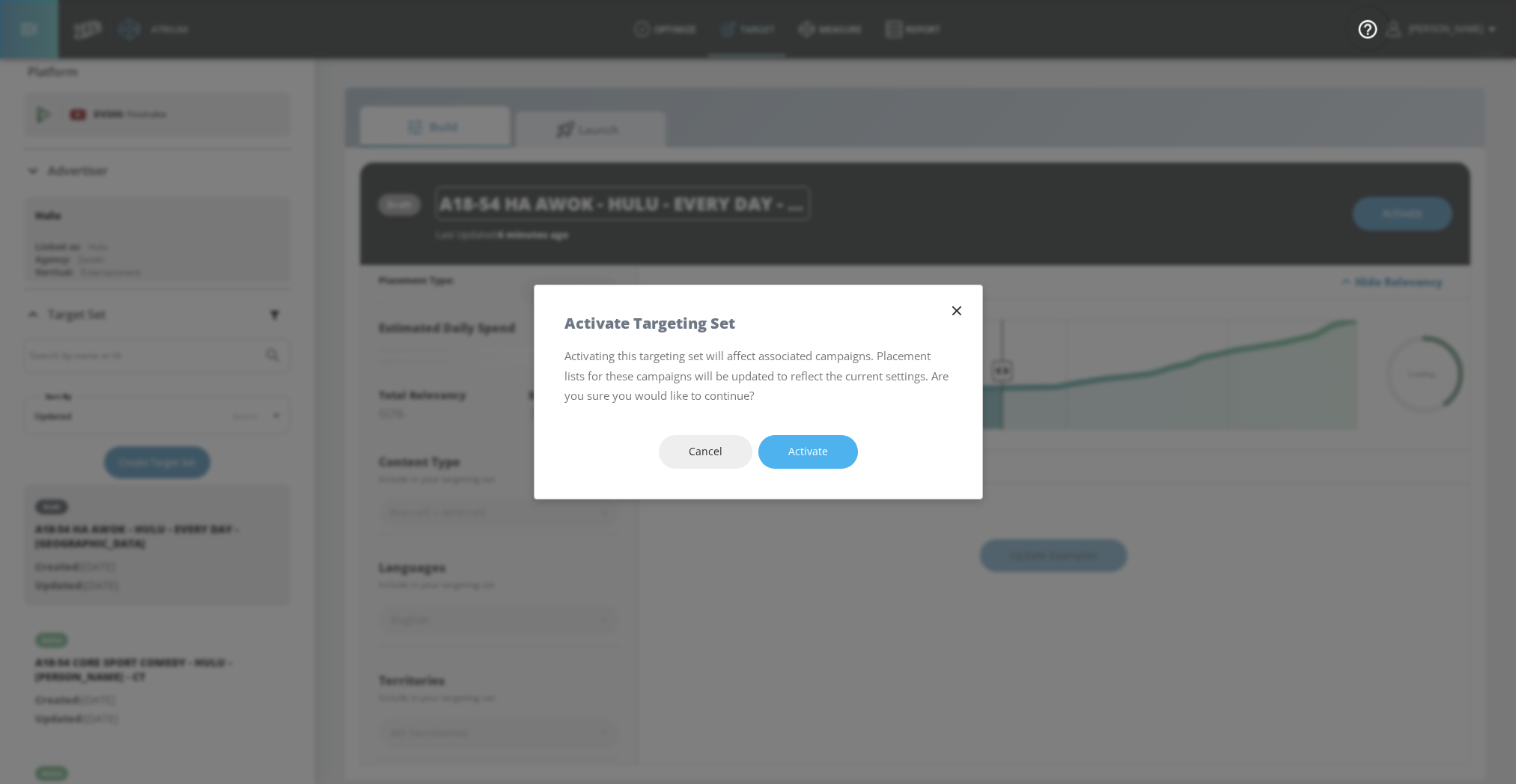
click at [783, 453] on button "Activate" at bounding box center [808, 452] width 100 height 34
click at [957, 312] on icon "button" at bounding box center [956, 310] width 9 height 9
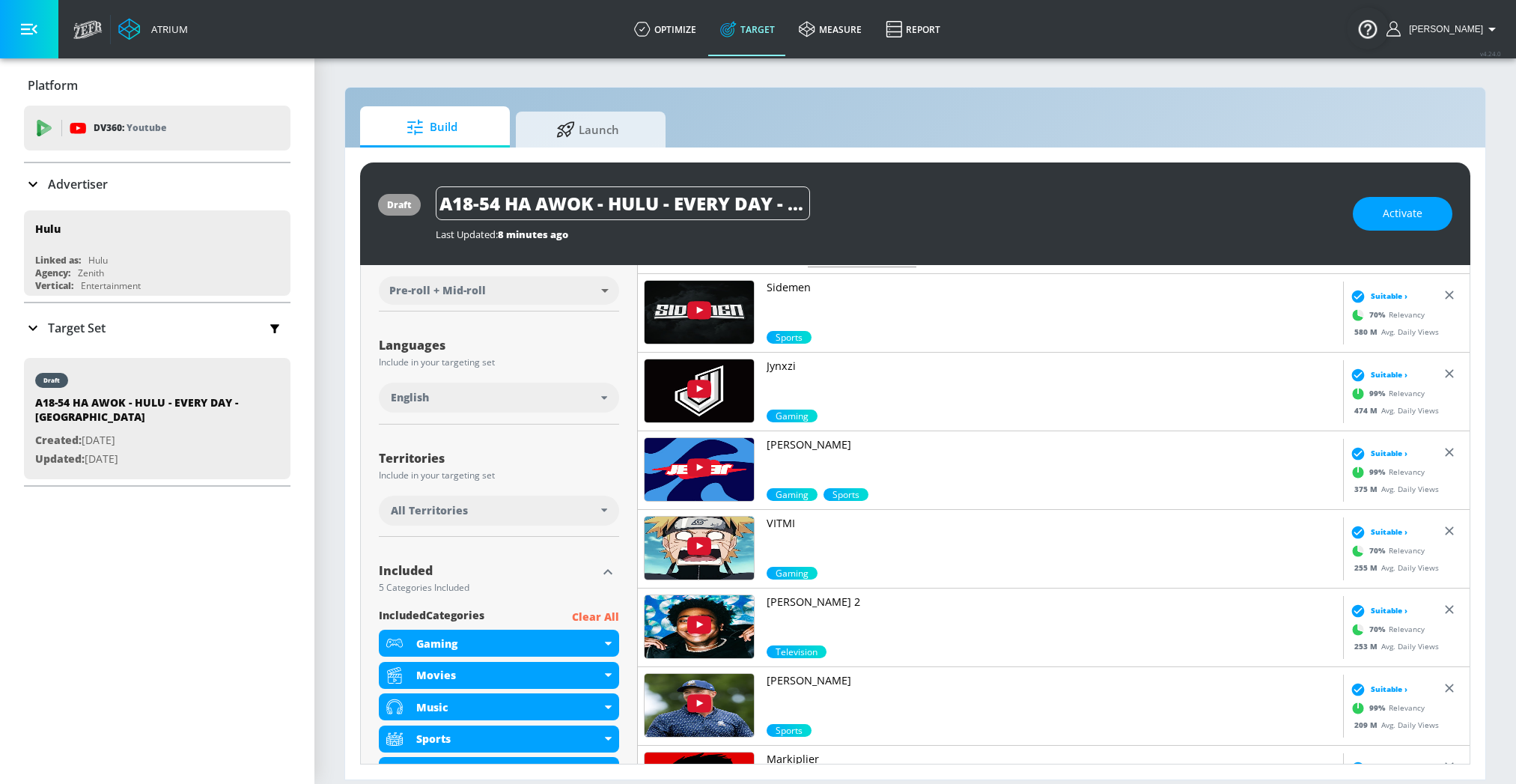
scroll to position [363, 0]
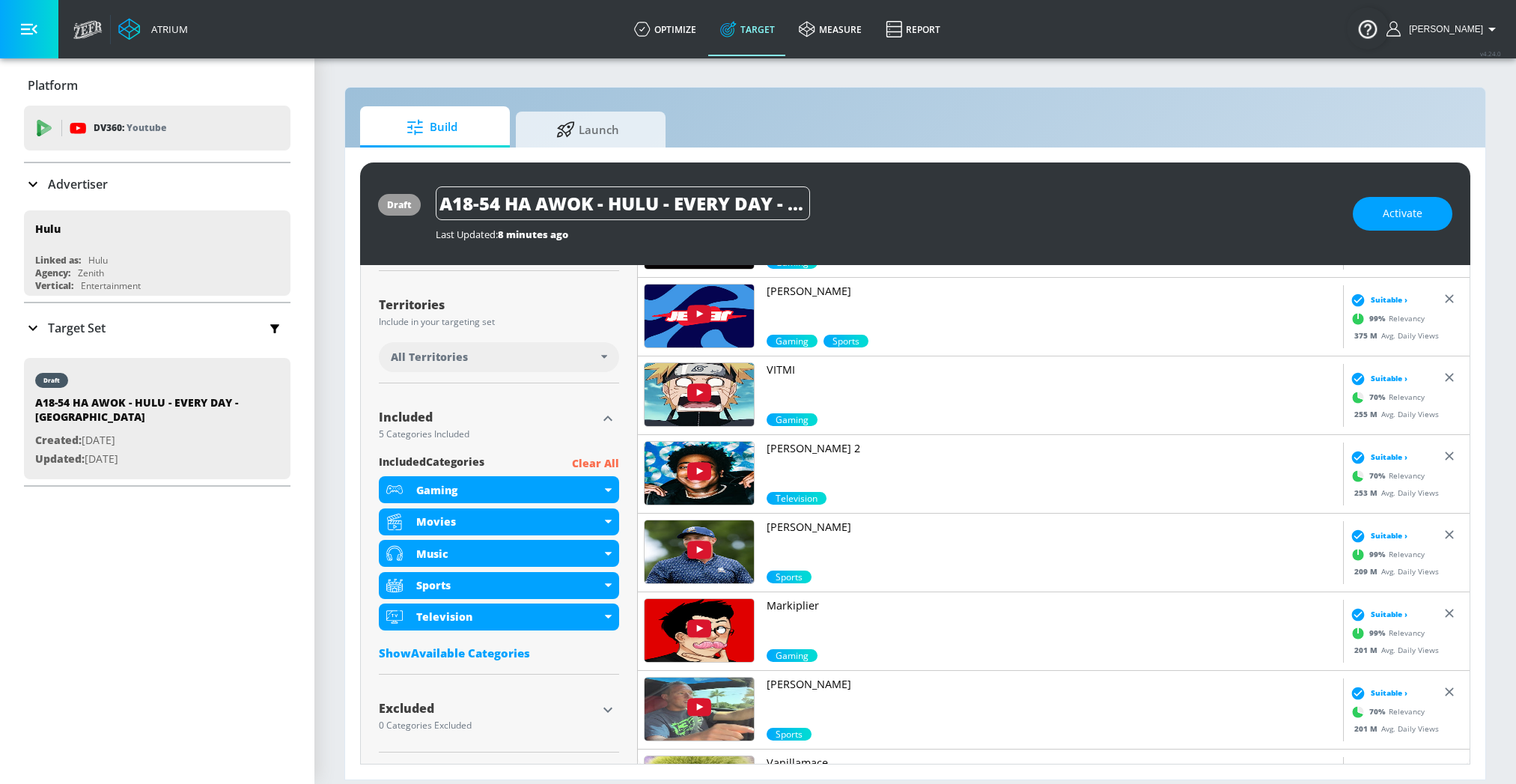
click at [467, 651] on div "Show Available Categories" at bounding box center [499, 653] width 241 height 15
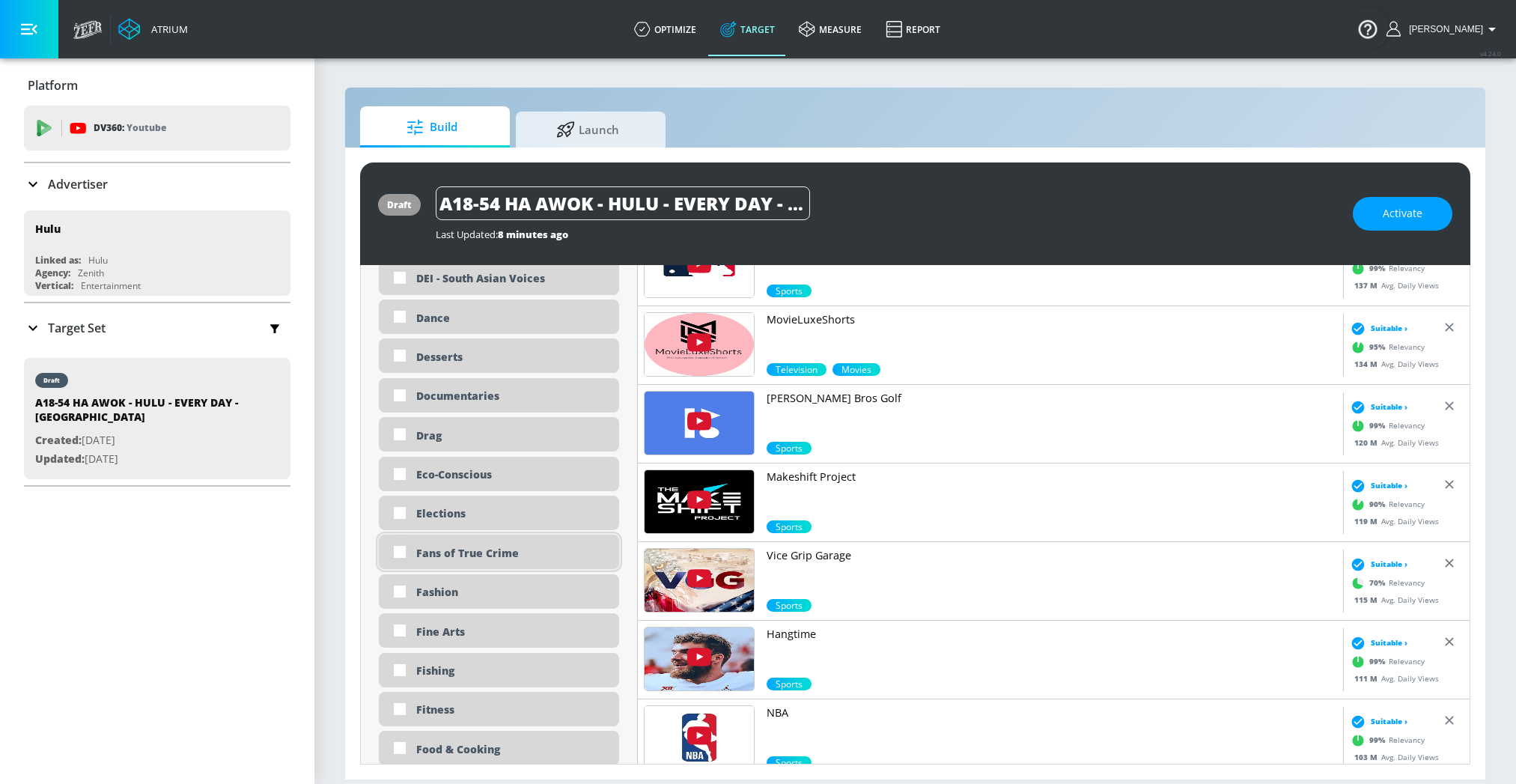
scroll to position [1717, 0]
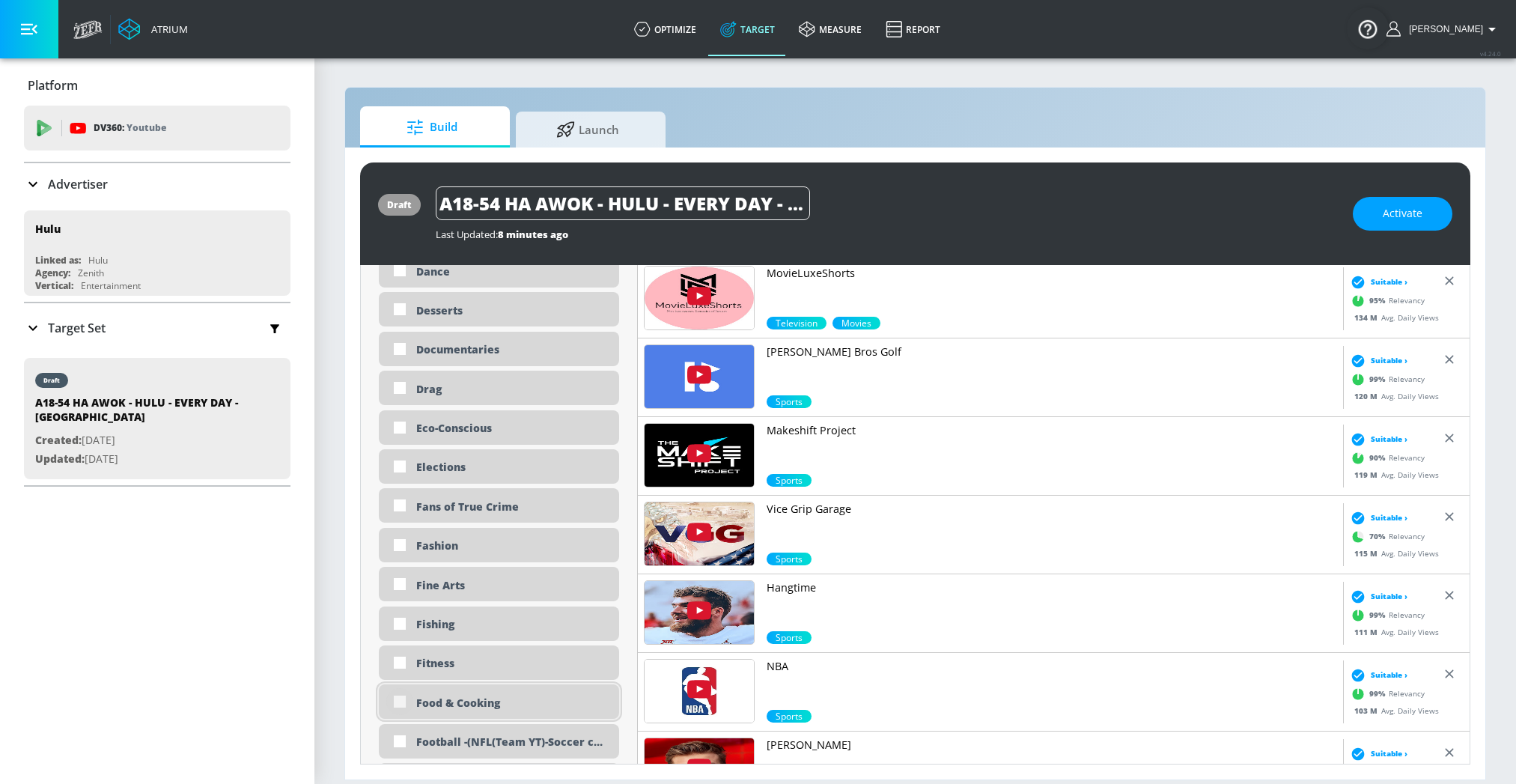
click at [403, 703] on input "checkbox" at bounding box center [399, 701] width 27 height 27
checkbox input "true"
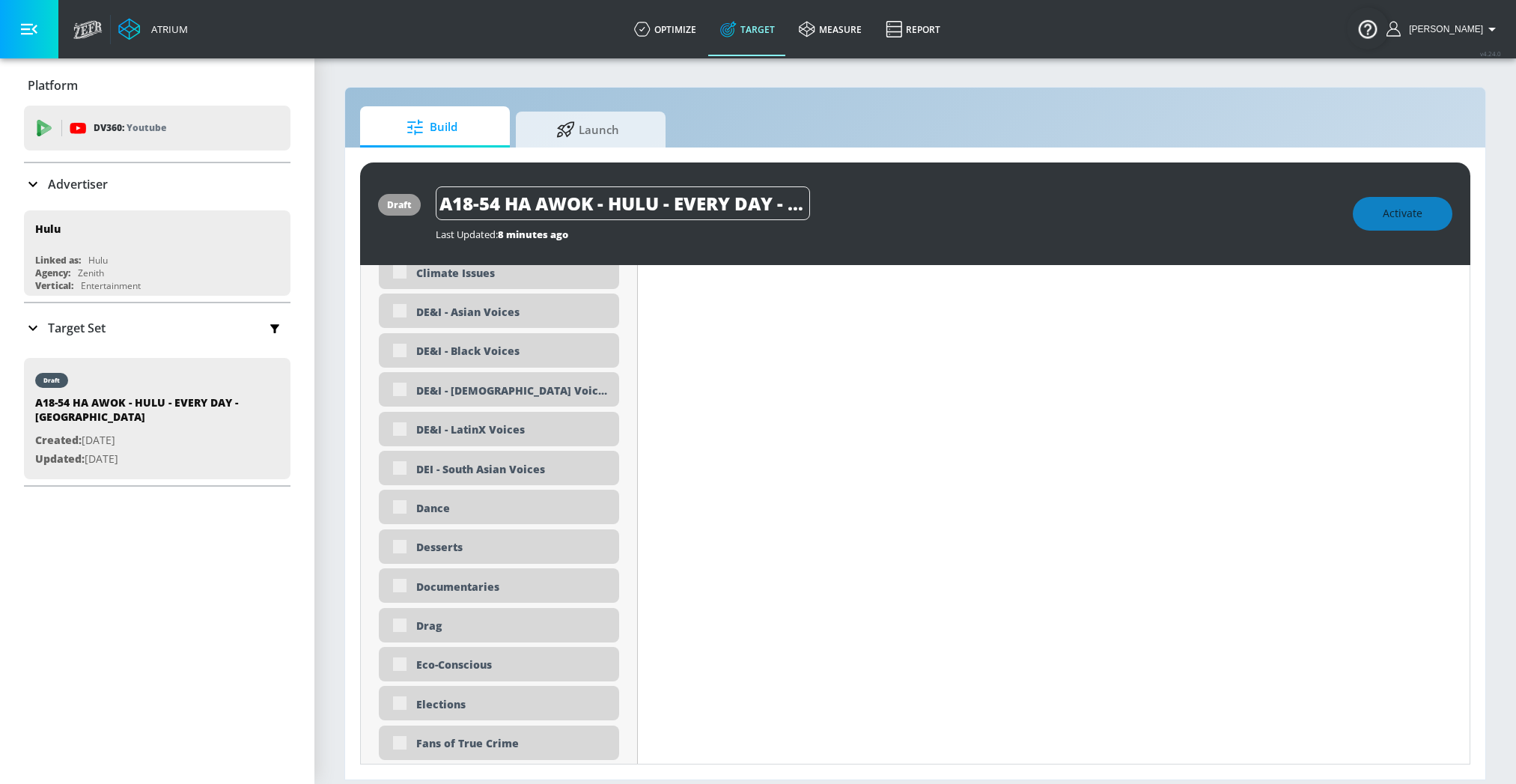
scroll to position [1531, 0]
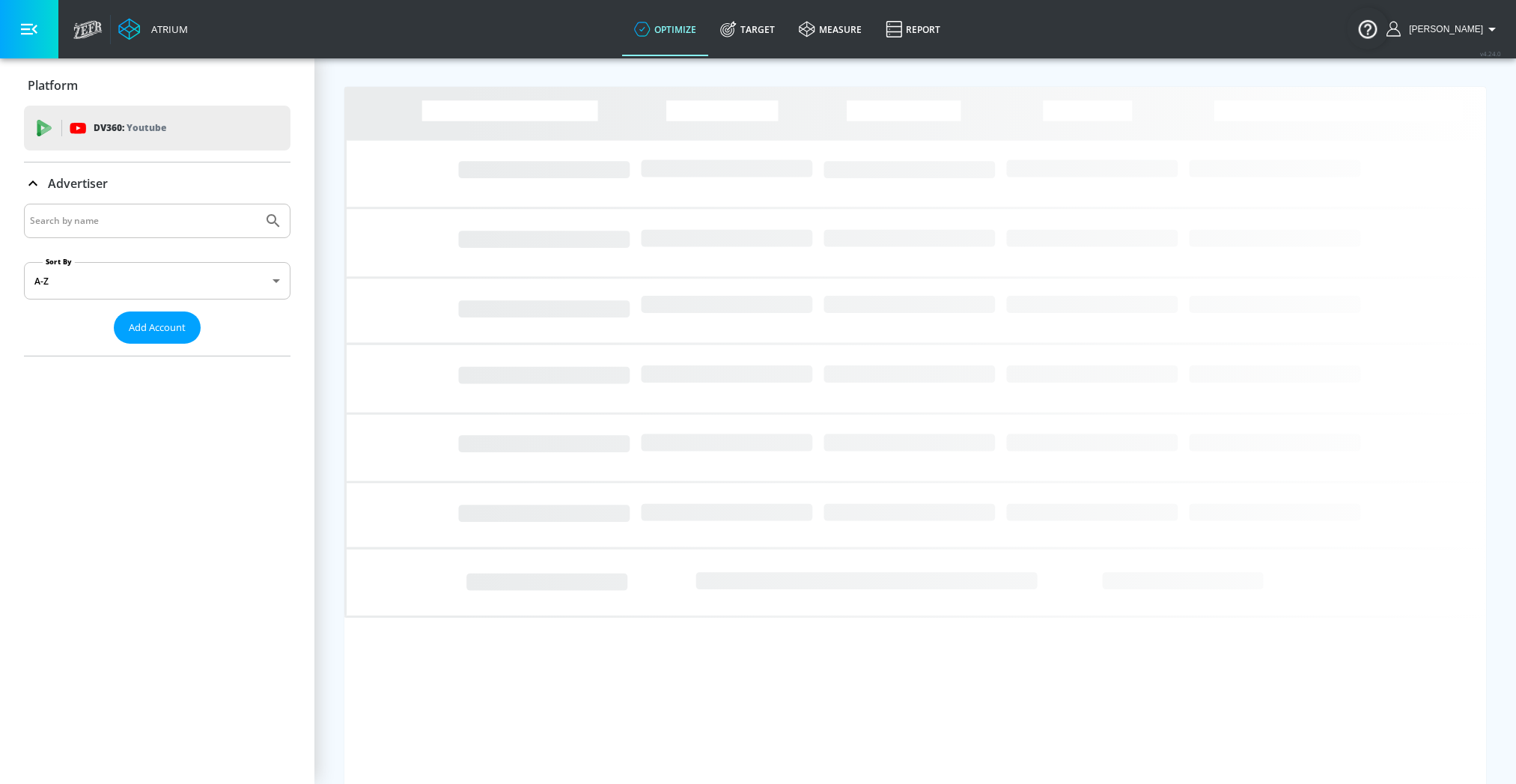
click at [115, 227] on input "Search by name" at bounding box center [143, 221] width 227 height 19
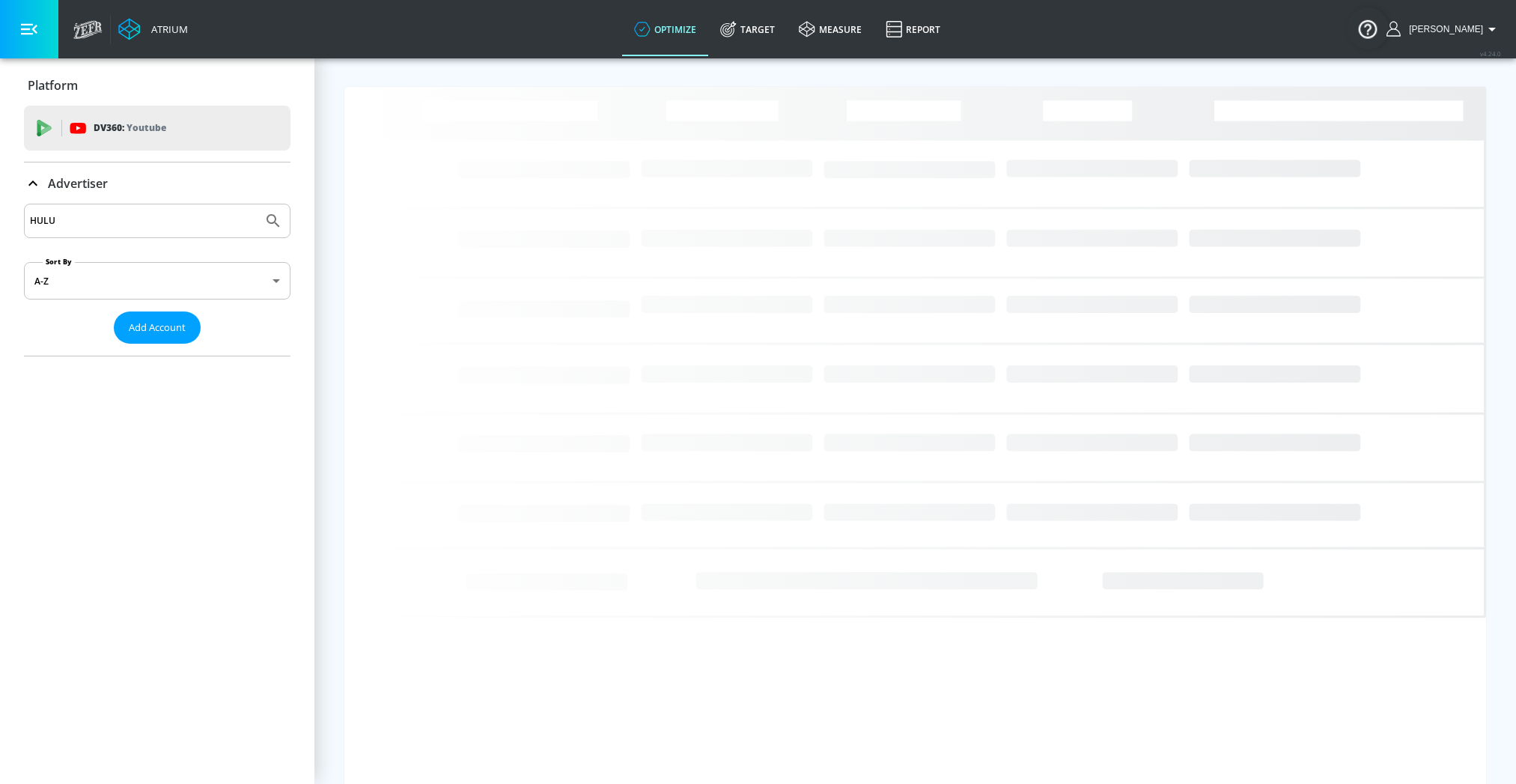
type input "HULU"
click at [257, 204] on button "Submit Search" at bounding box center [273, 221] width 33 height 33
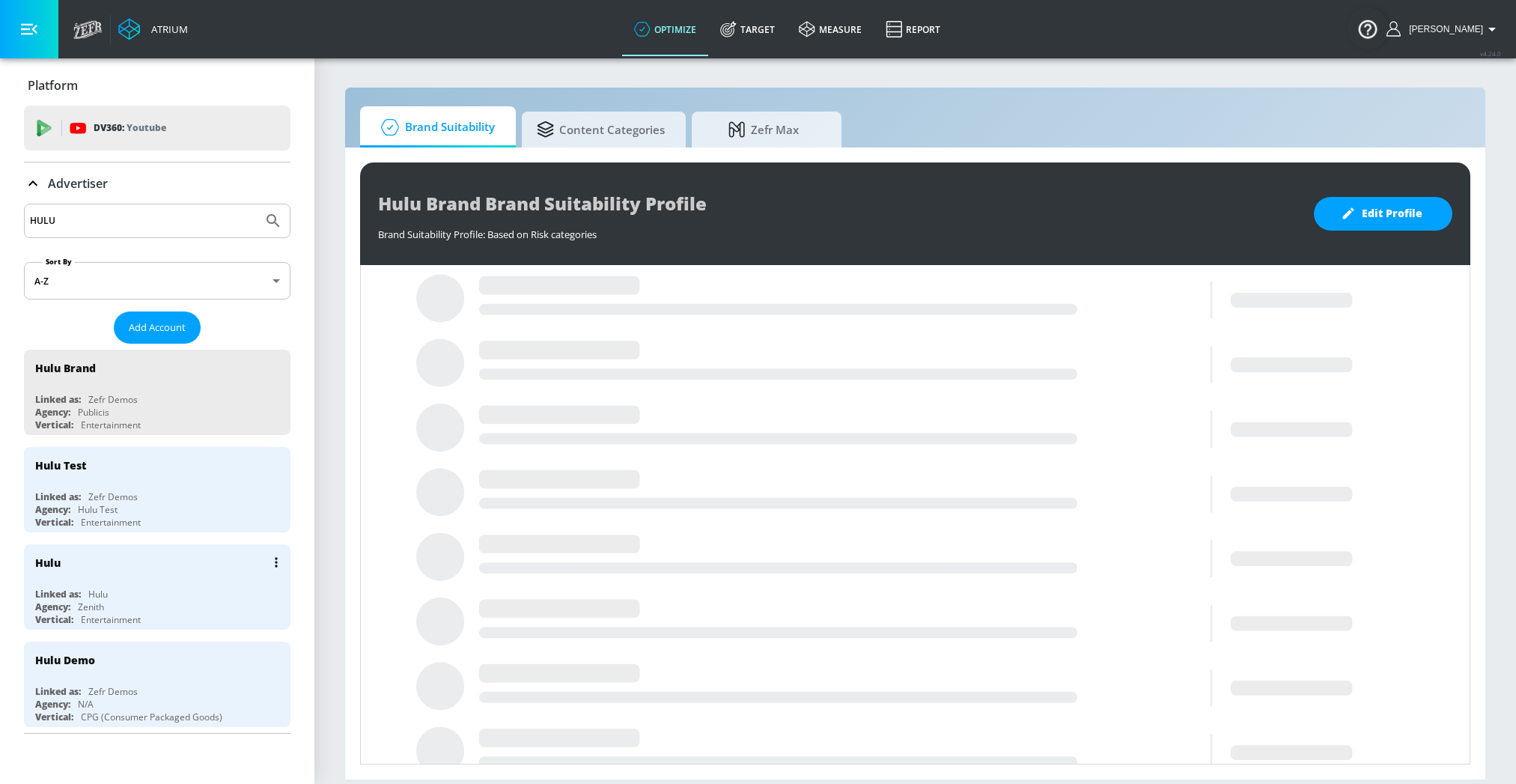
click at [77, 600] on div "Agency: Zenith" at bounding box center [161, 607] width 251 height 13
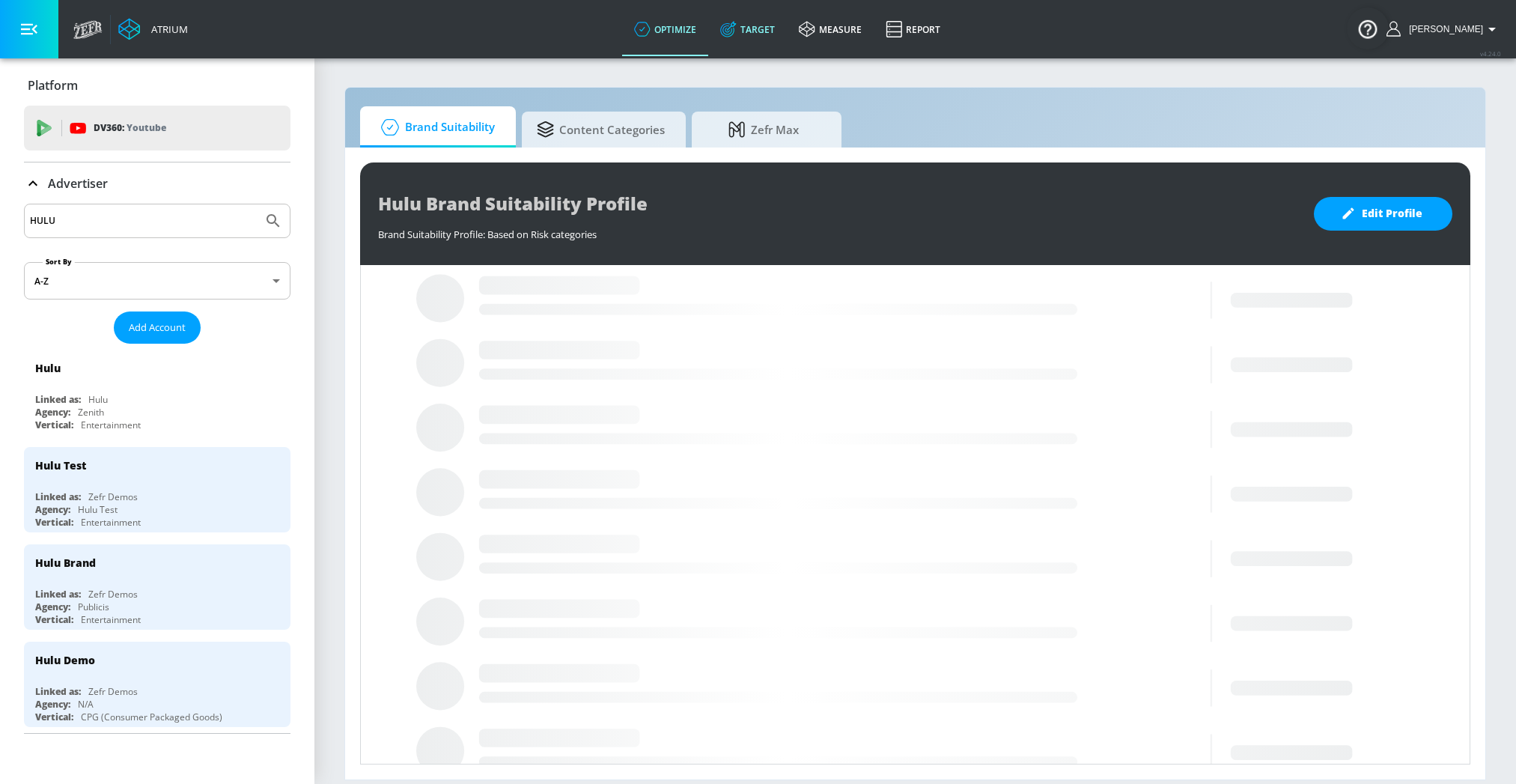
click at [770, 28] on link "Target" at bounding box center [748, 29] width 79 height 54
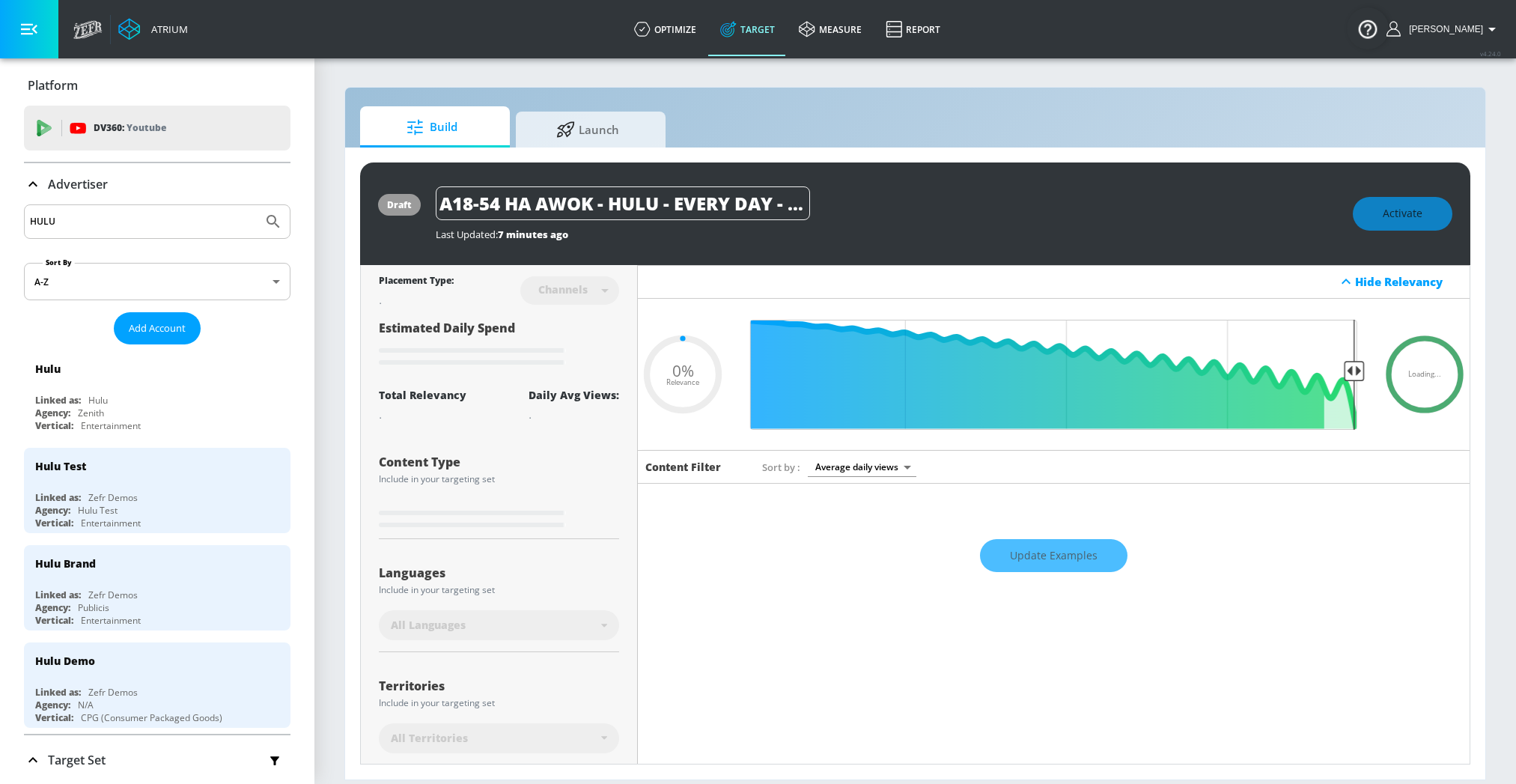
click at [77, 192] on p "Advertiser" at bounding box center [78, 184] width 60 height 16
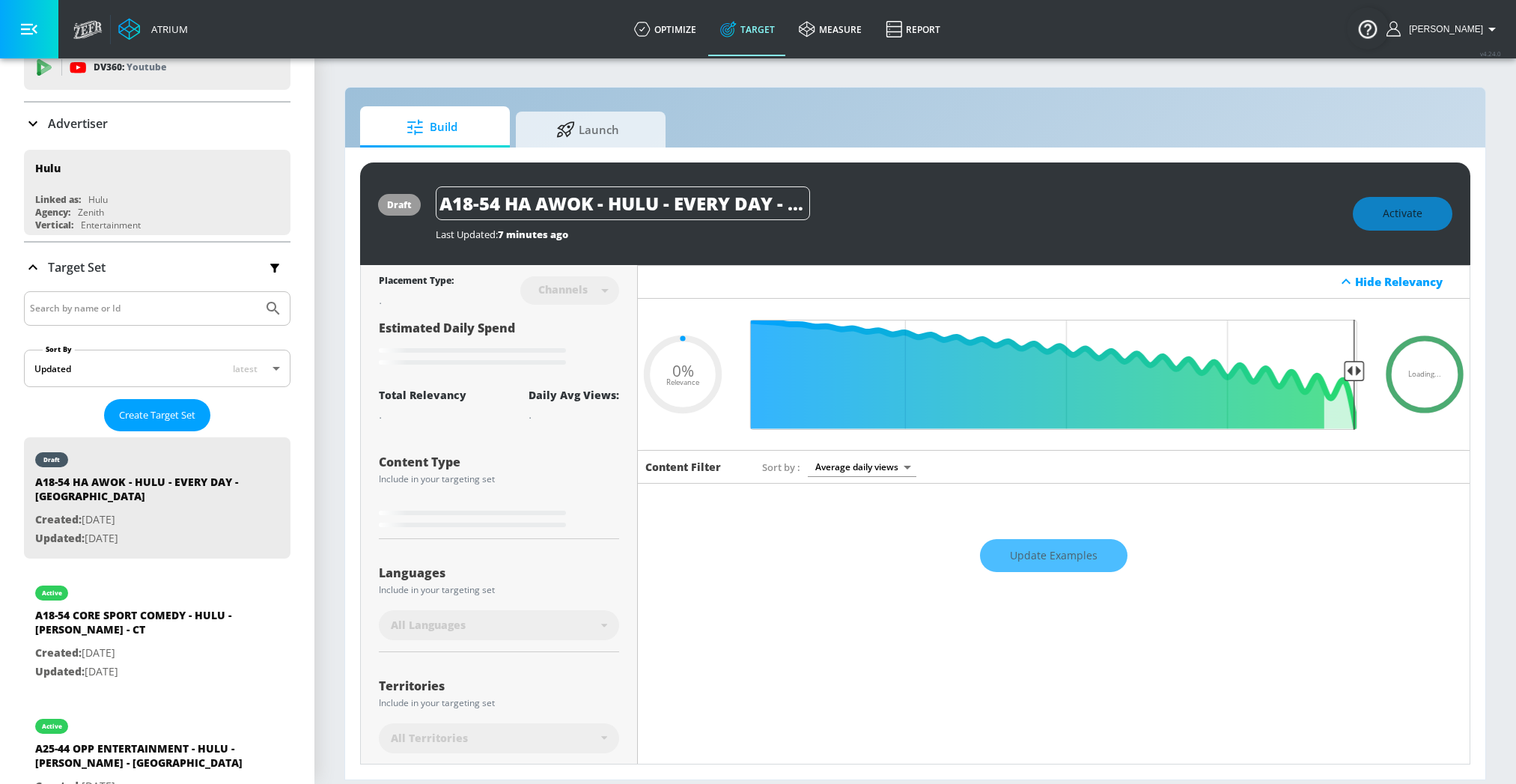
scroll to position [61, 0]
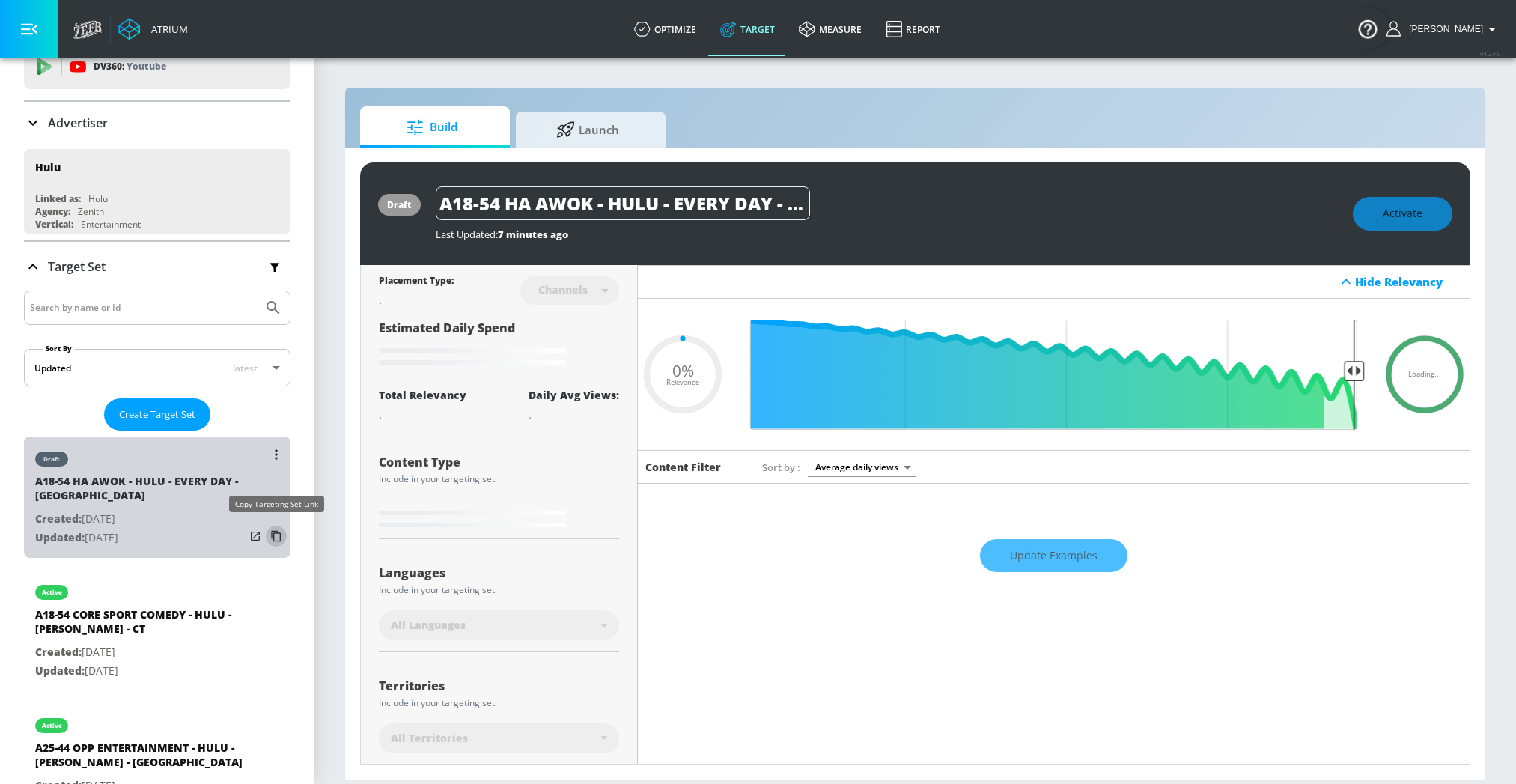
click at [271, 537] on icon "list of Target Set" at bounding box center [276, 536] width 24 height 24
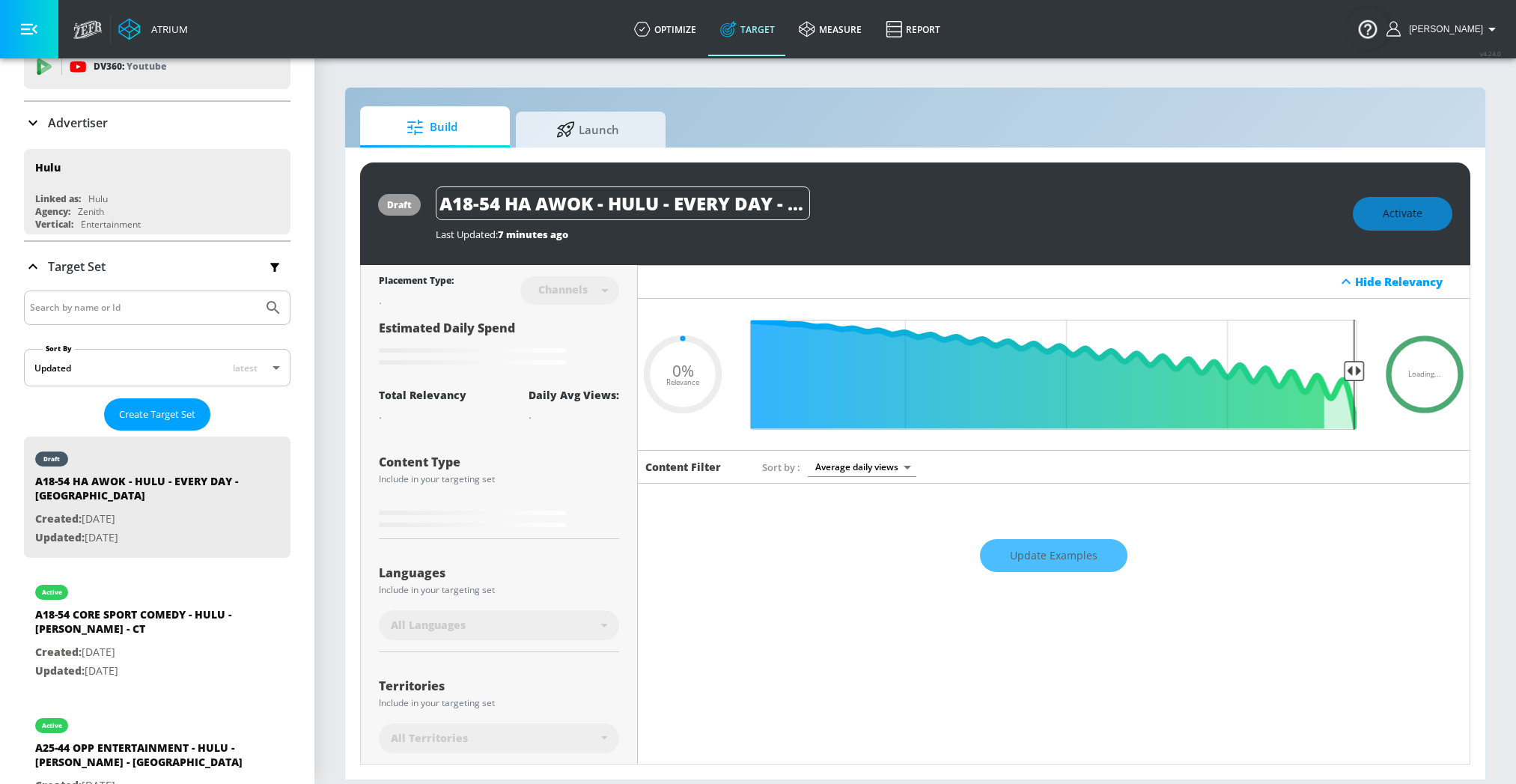
type input "0.6"
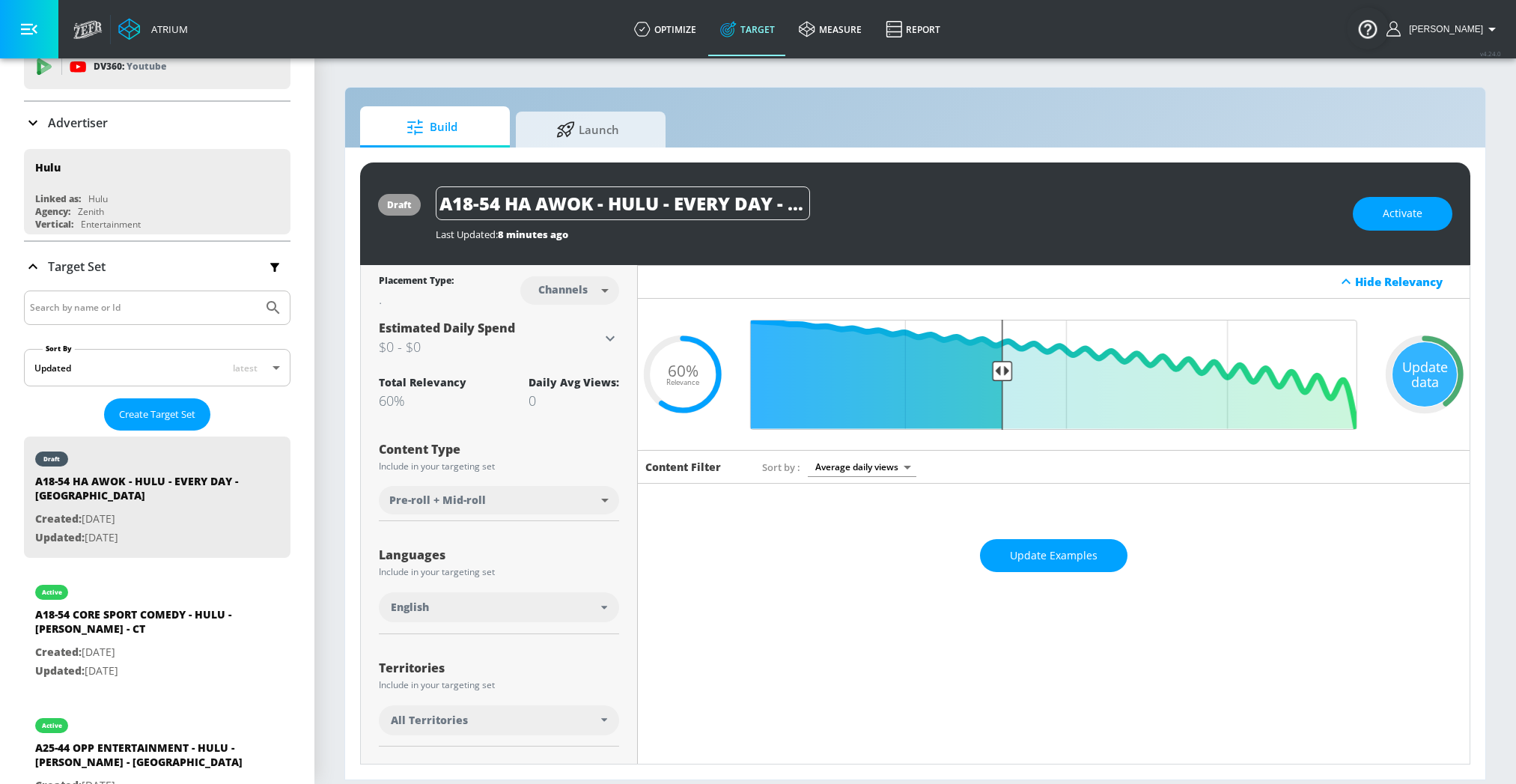
scroll to position [150, 0]
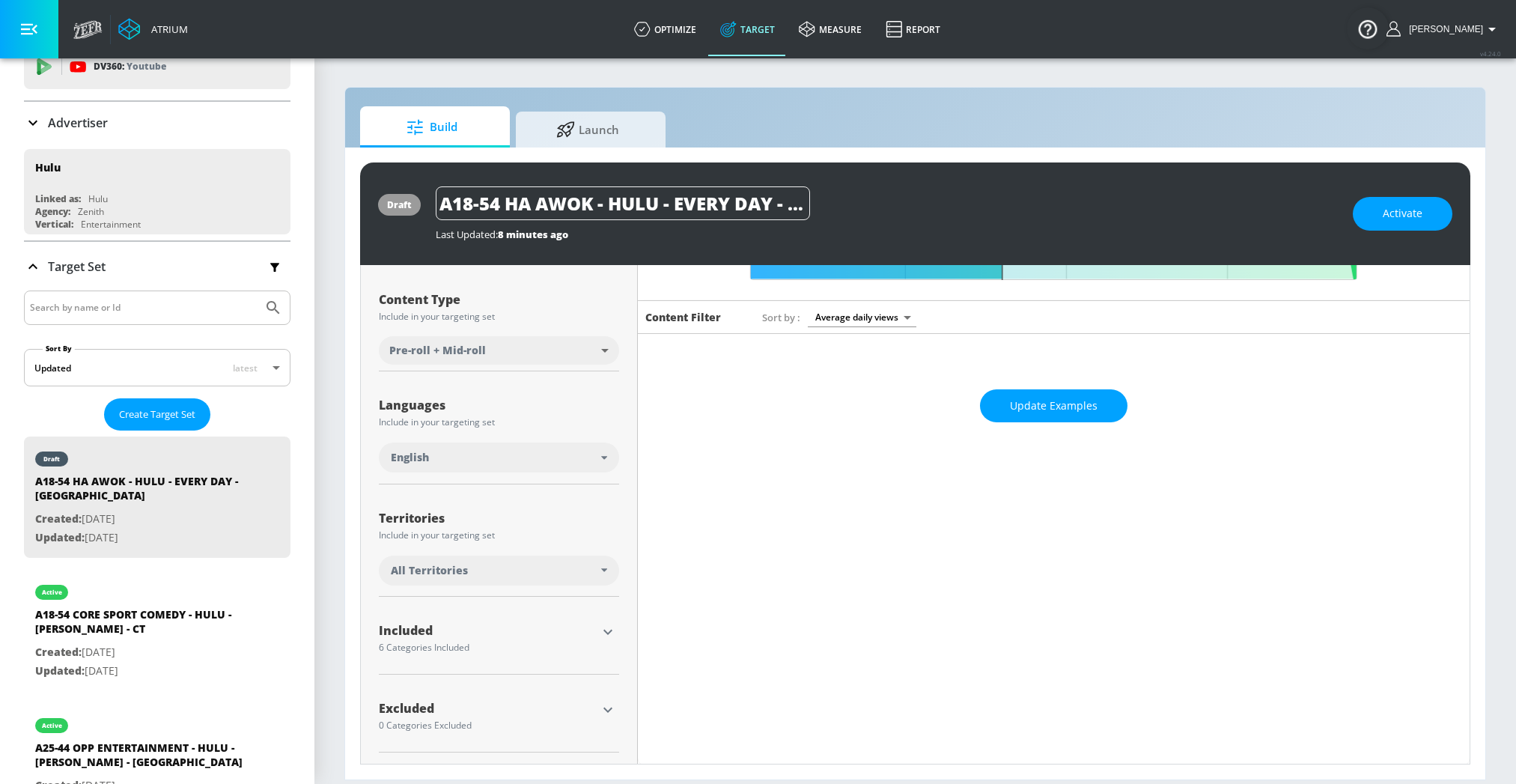
click at [605, 632] on icon "button" at bounding box center [608, 632] width 18 height 18
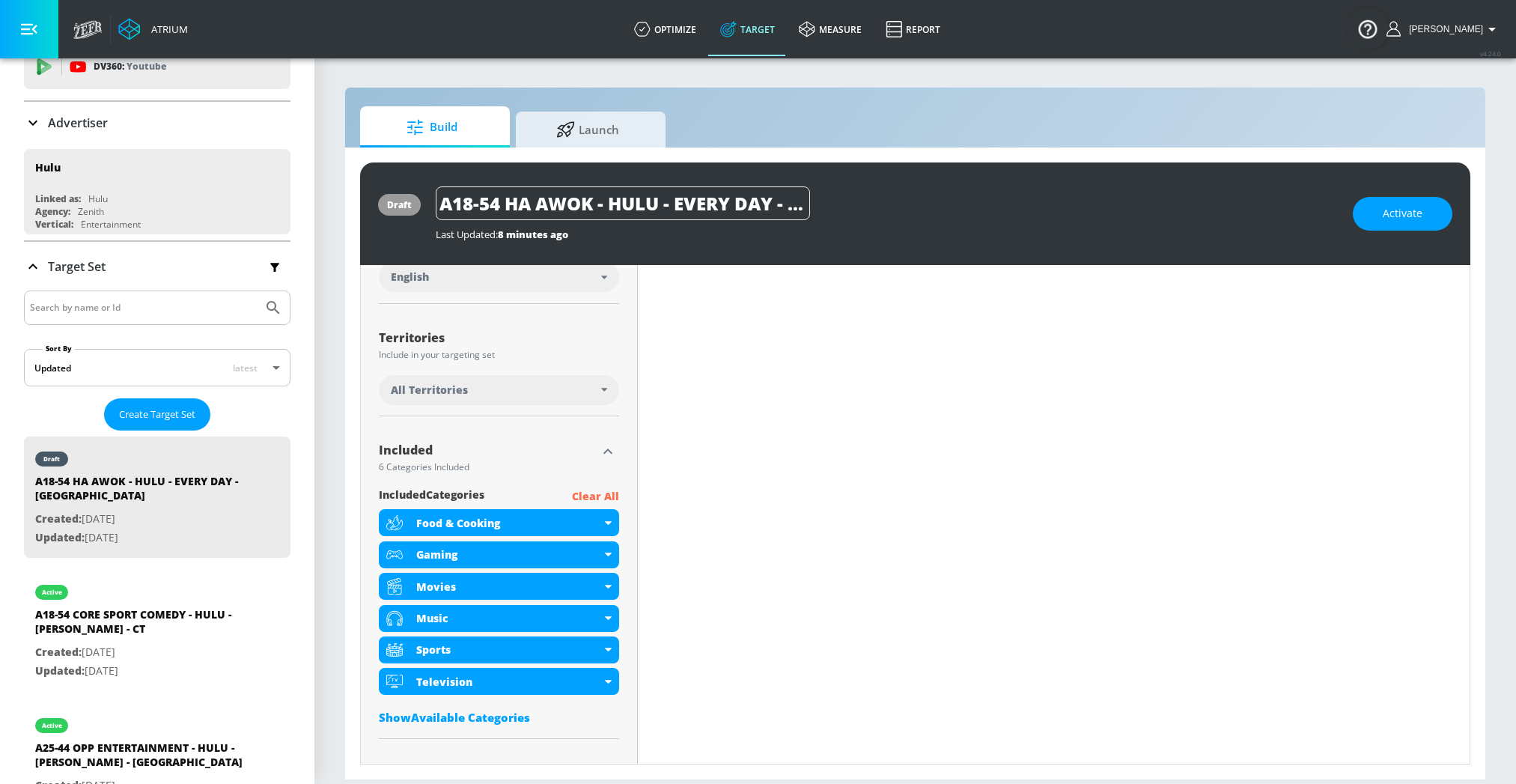
scroll to position [395, 0]
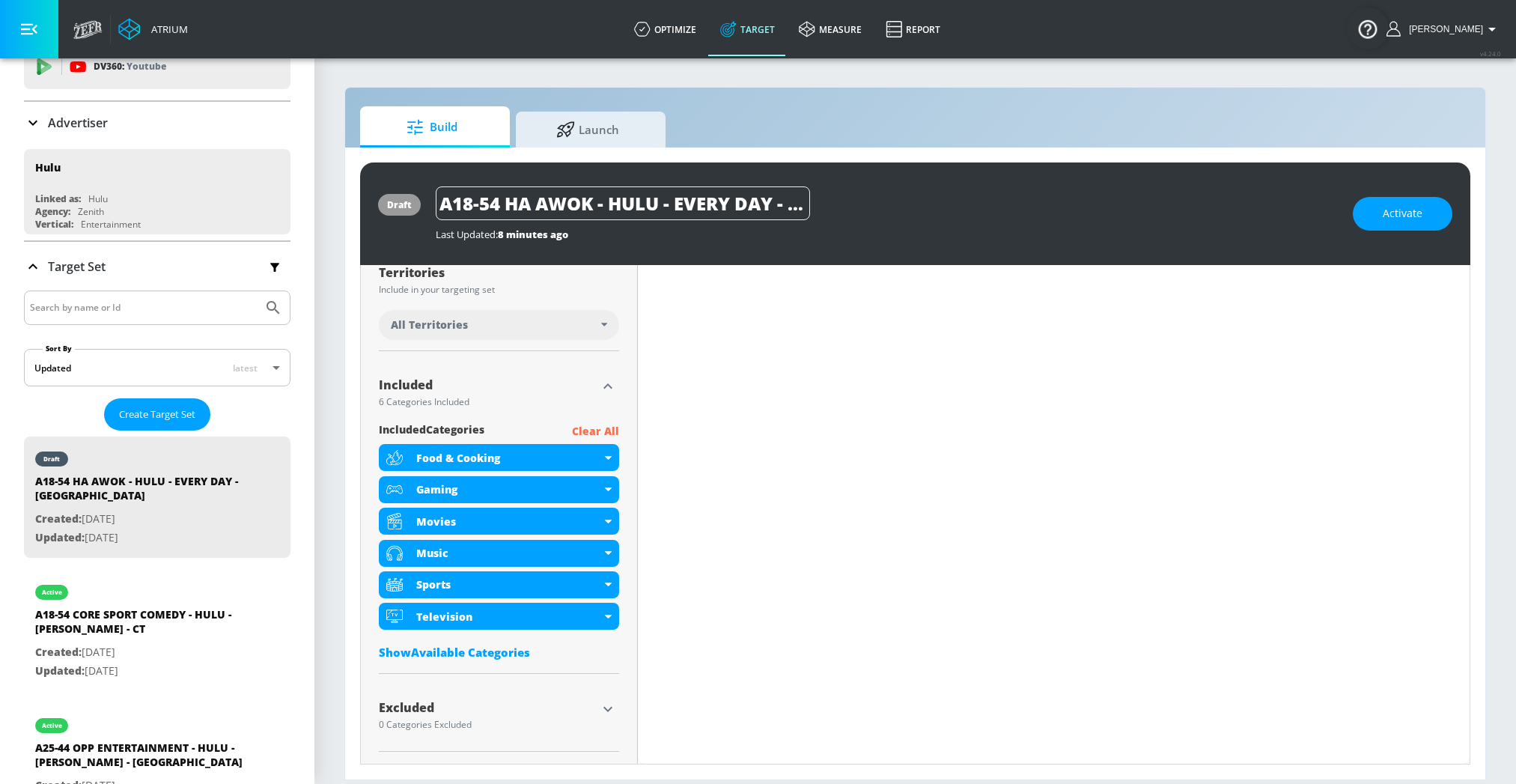
click at [536, 648] on div "Show Available Categories" at bounding box center [499, 652] width 241 height 15
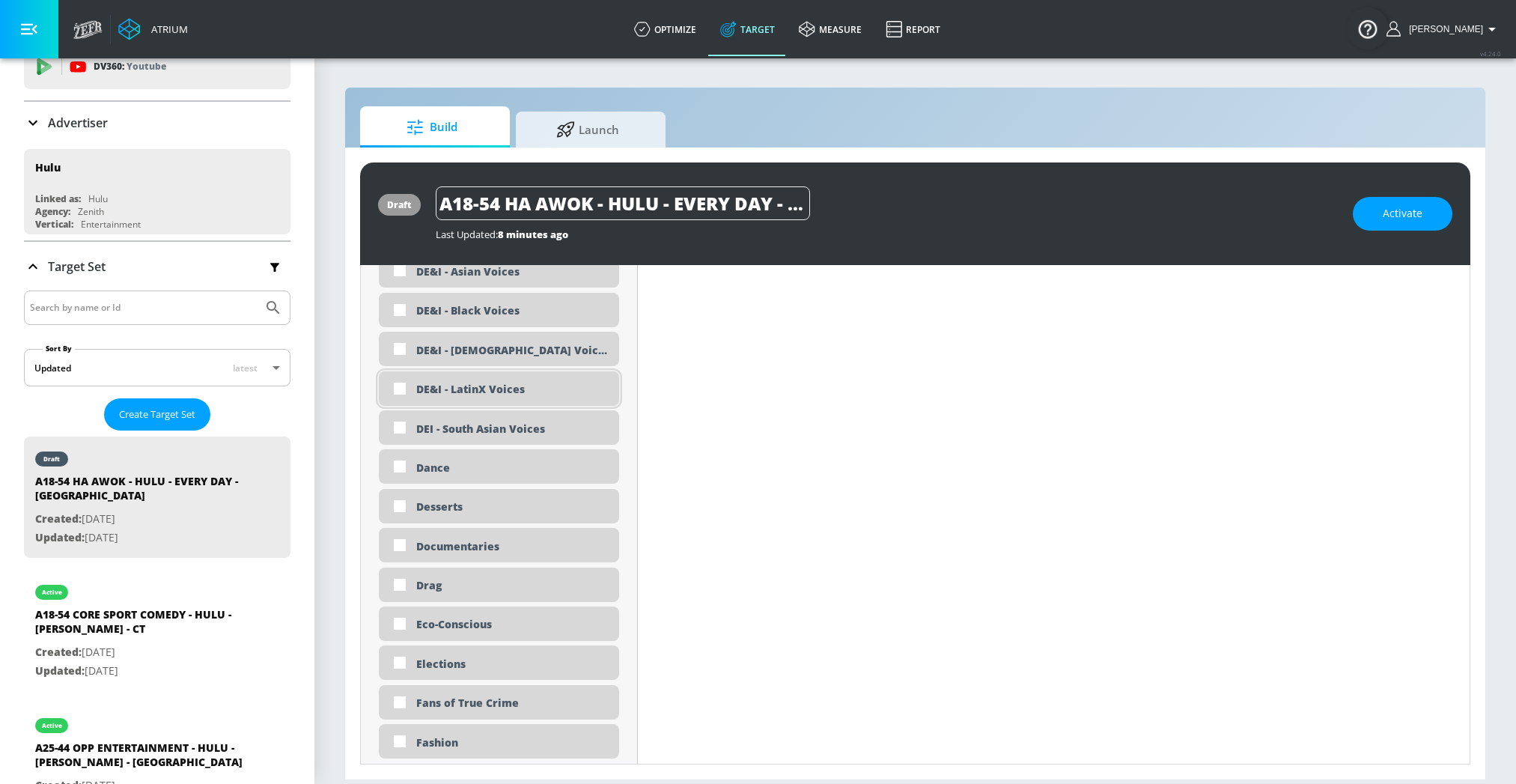
scroll to position [1535, 0]
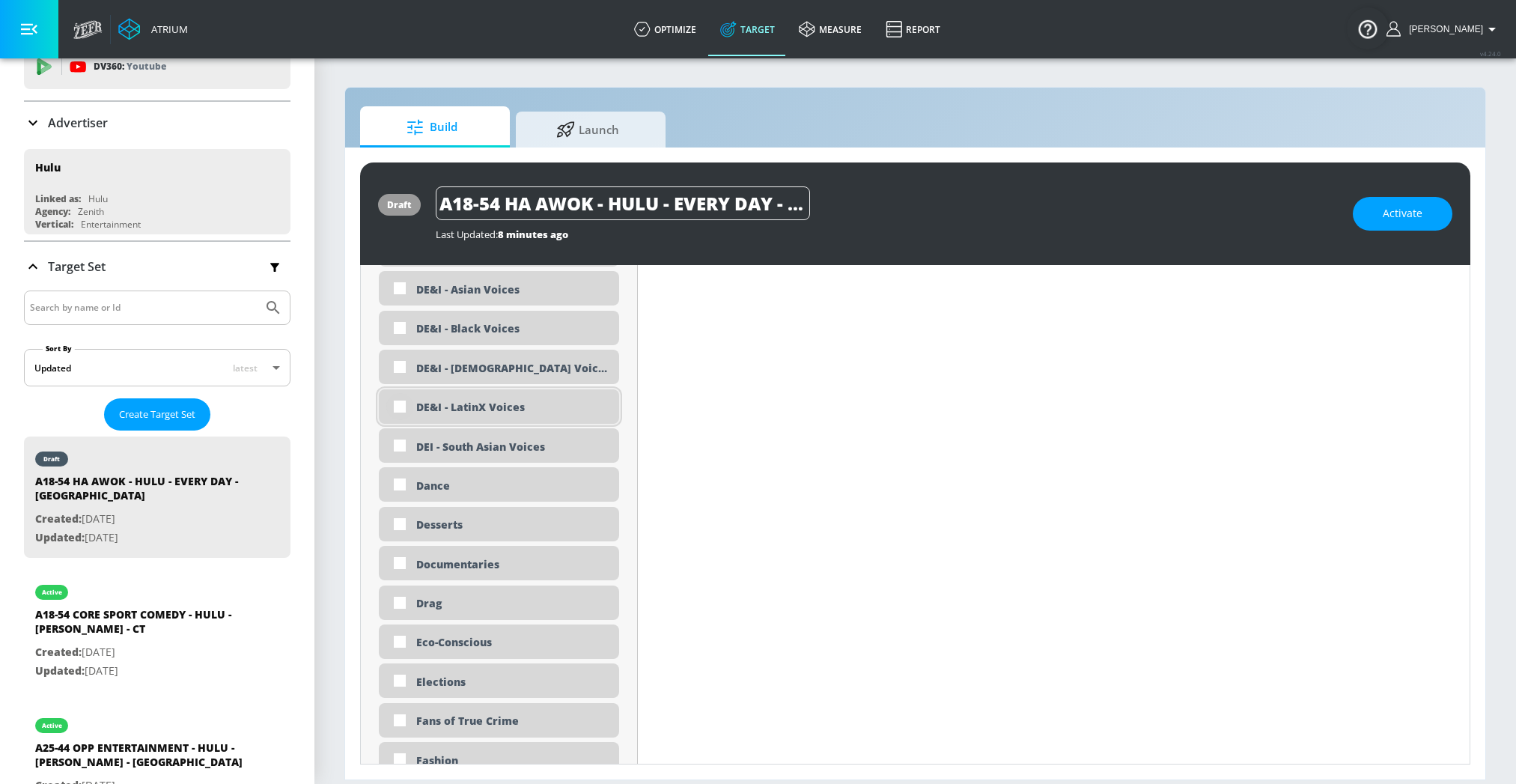
click at [390, 401] on input "checkbox" at bounding box center [399, 406] width 27 height 27
checkbox input "true"
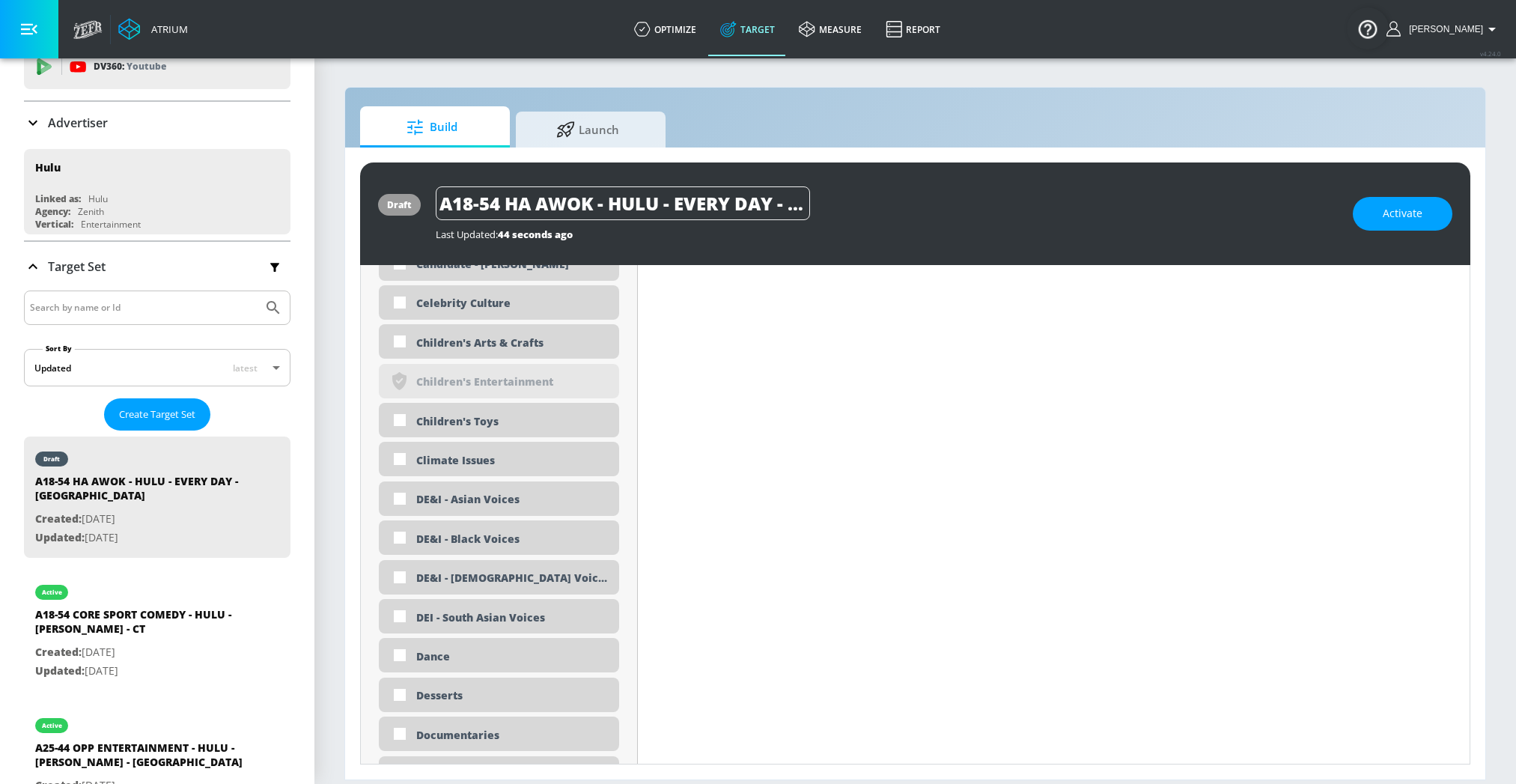
scroll to position [1337, 0]
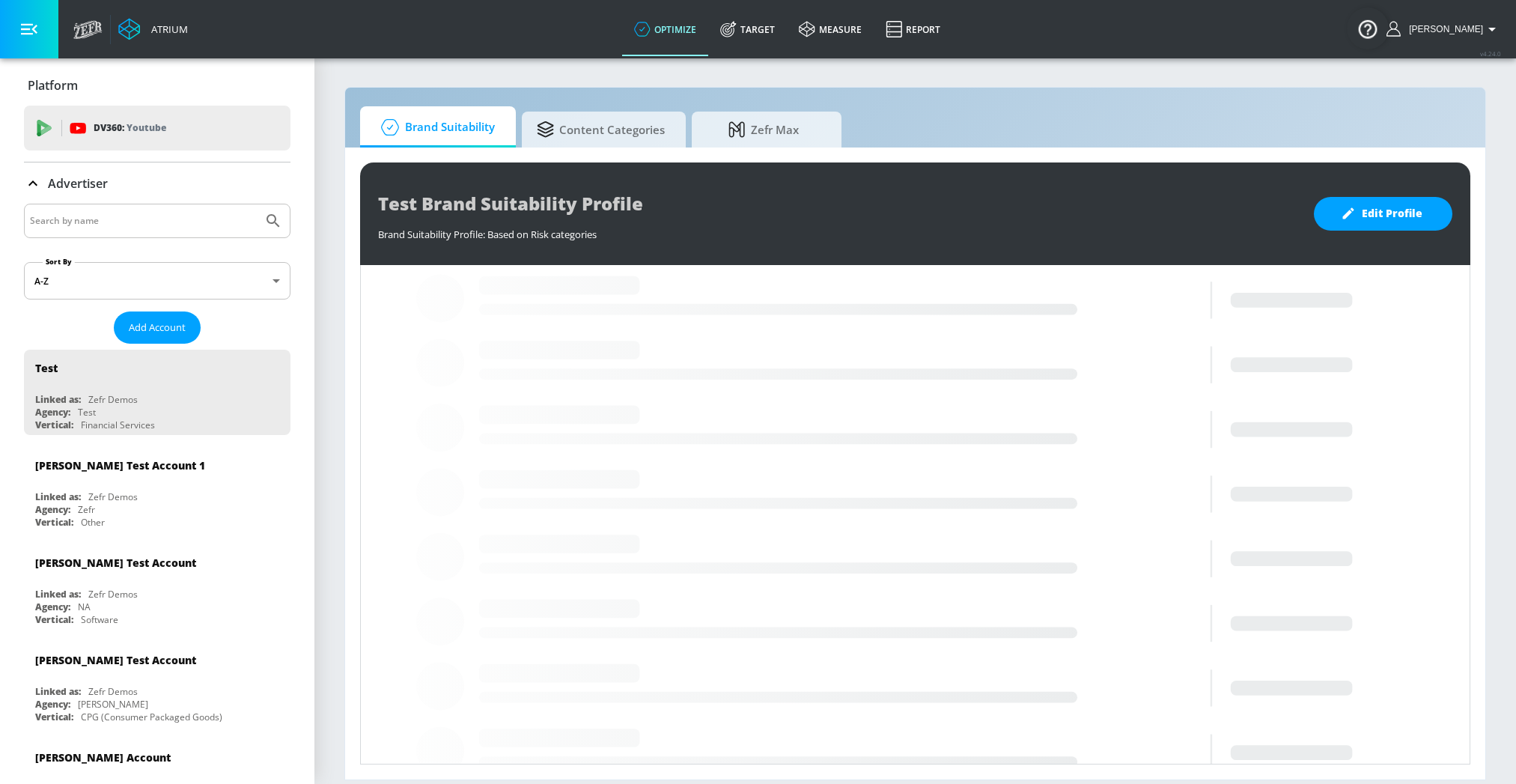
click at [152, 227] on input "Search by name" at bounding box center [143, 221] width 227 height 19
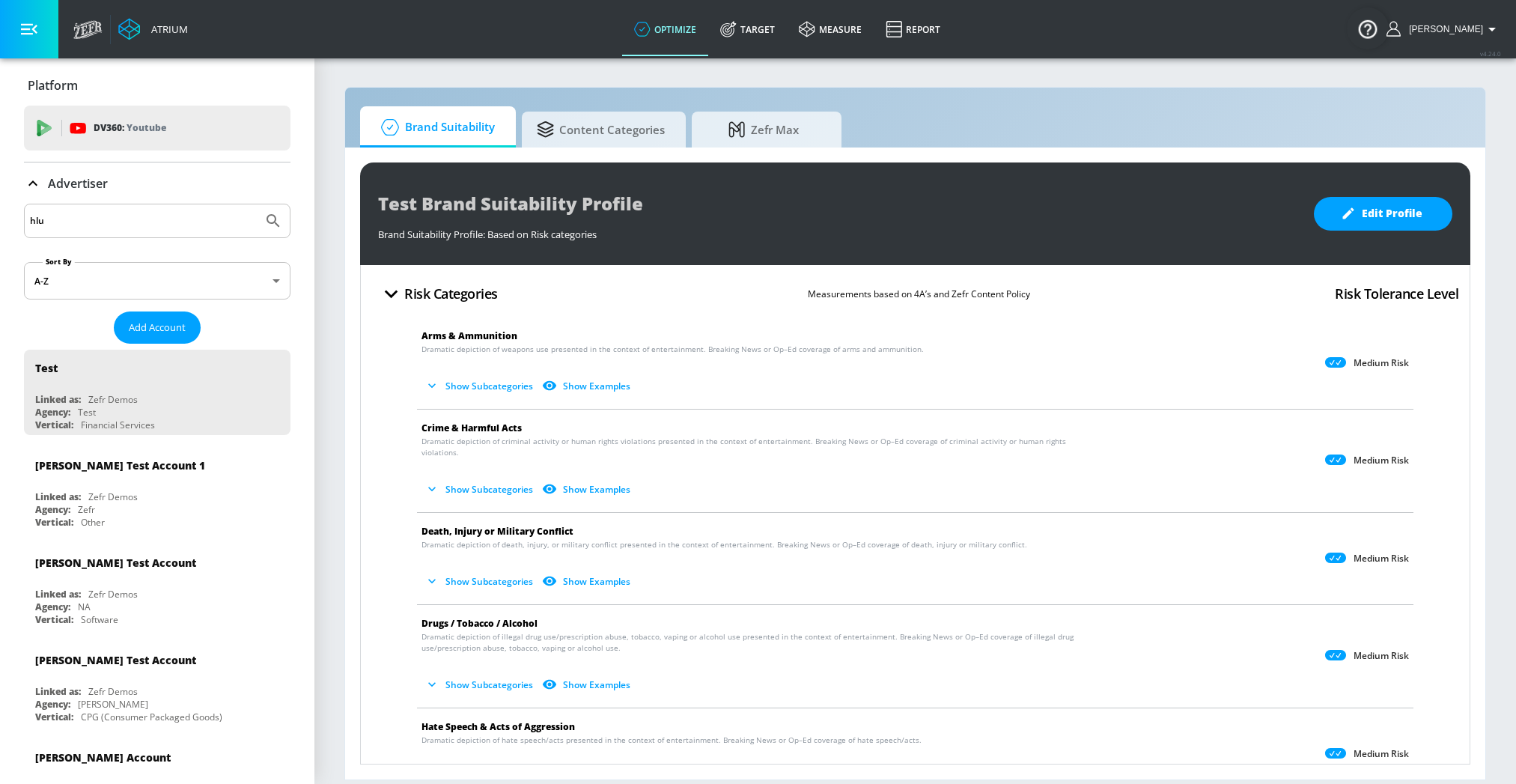
click at [257, 204] on button "Submit Search" at bounding box center [273, 221] width 33 height 33
click at [152, 227] on input "hlu" at bounding box center [143, 221] width 227 height 19
type input "hulu"
click at [257, 204] on button "Submit Search" at bounding box center [273, 221] width 33 height 33
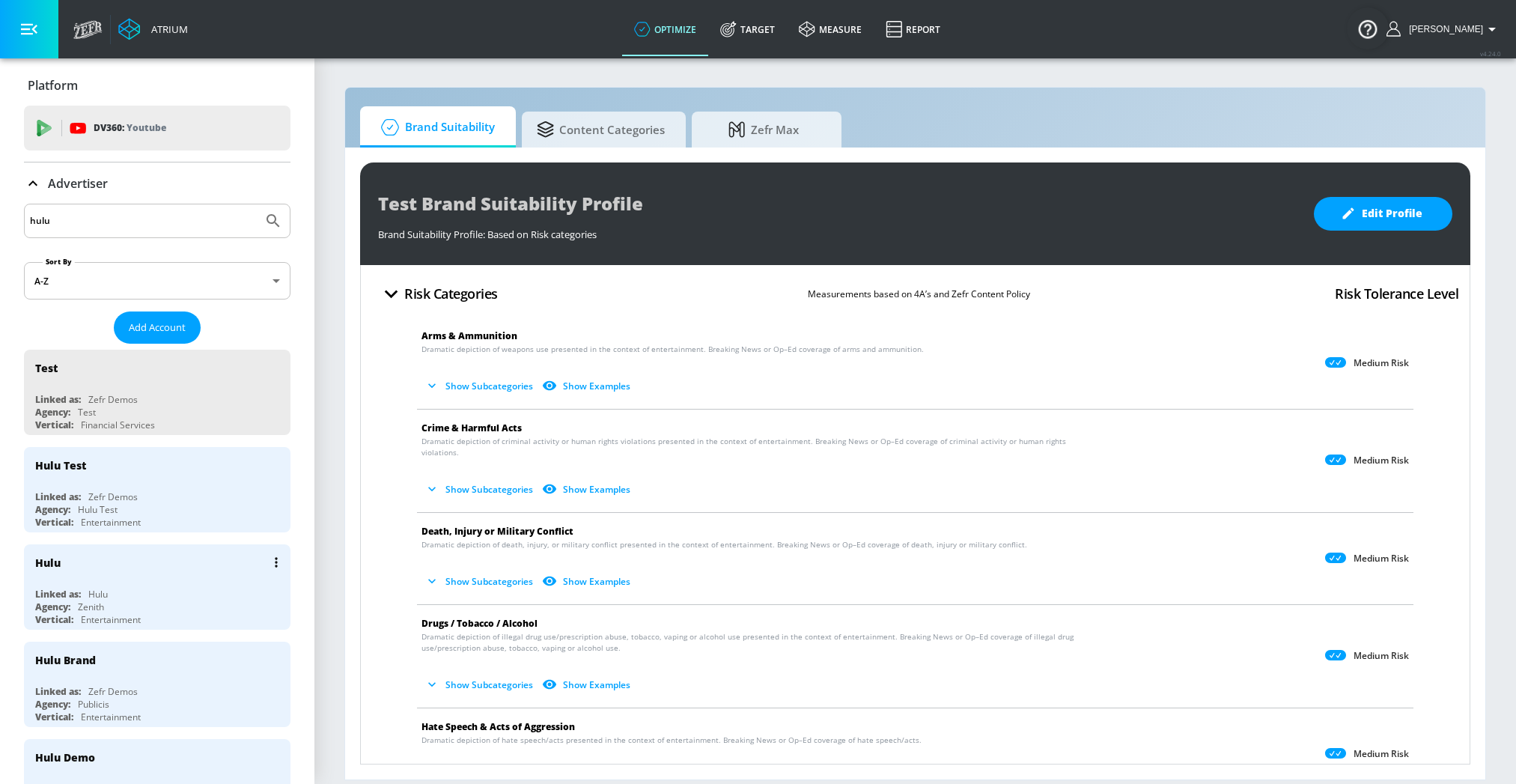
click at [99, 576] on div "Hulu" at bounding box center [161, 562] width 251 height 36
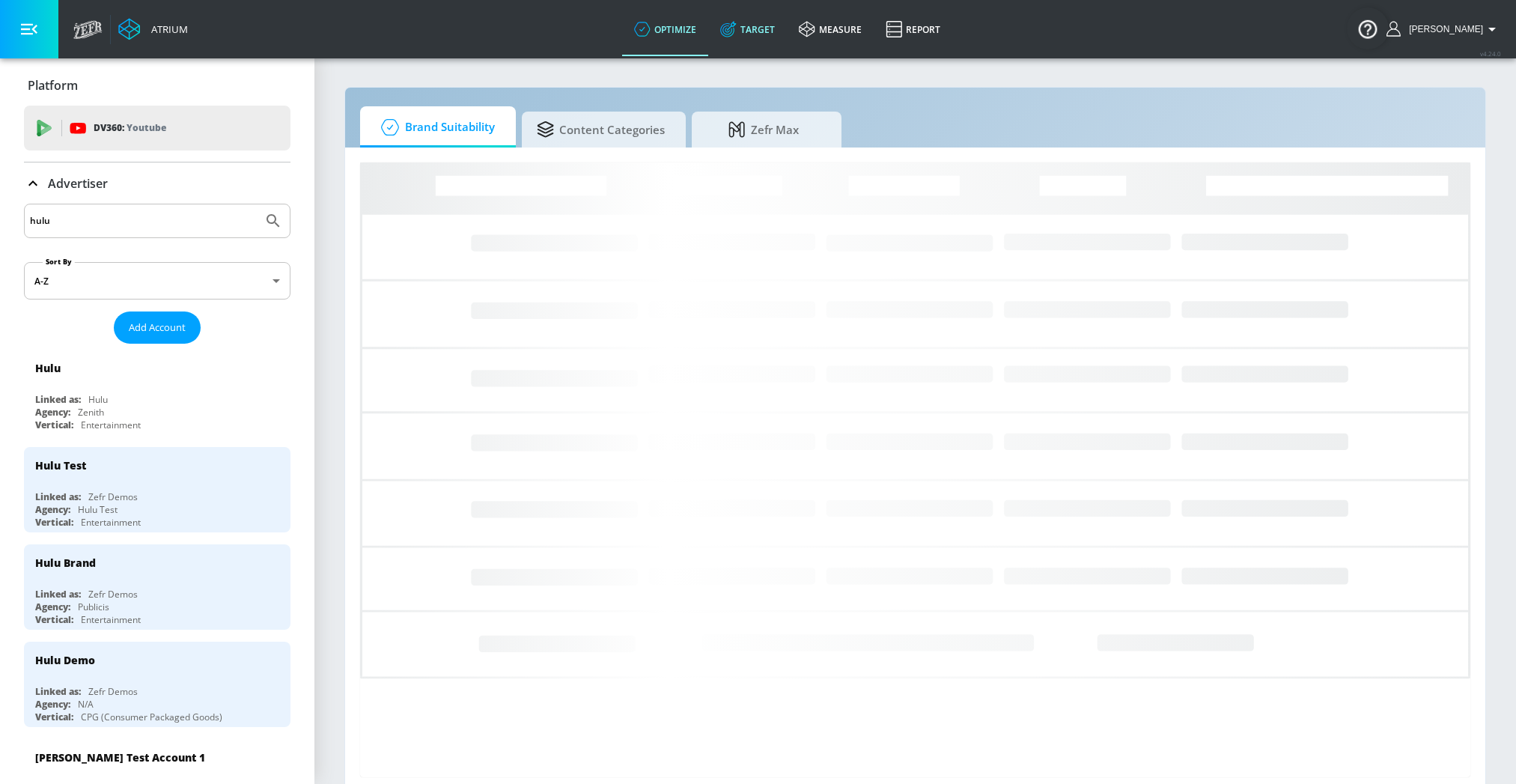
click at [771, 27] on link "Target" at bounding box center [748, 29] width 79 height 54
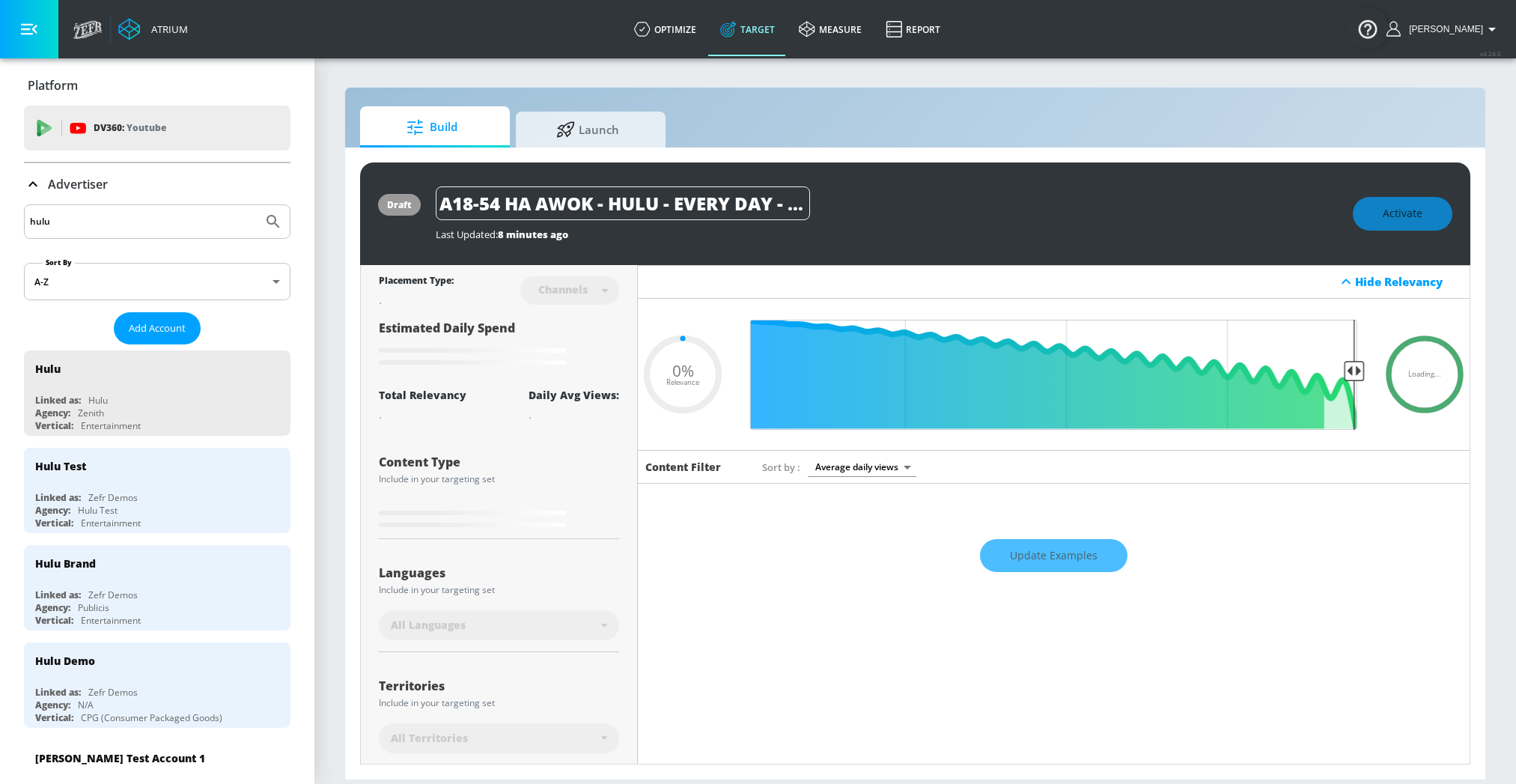
click at [58, 192] on div "Advertiser" at bounding box center [157, 184] width 266 height 42
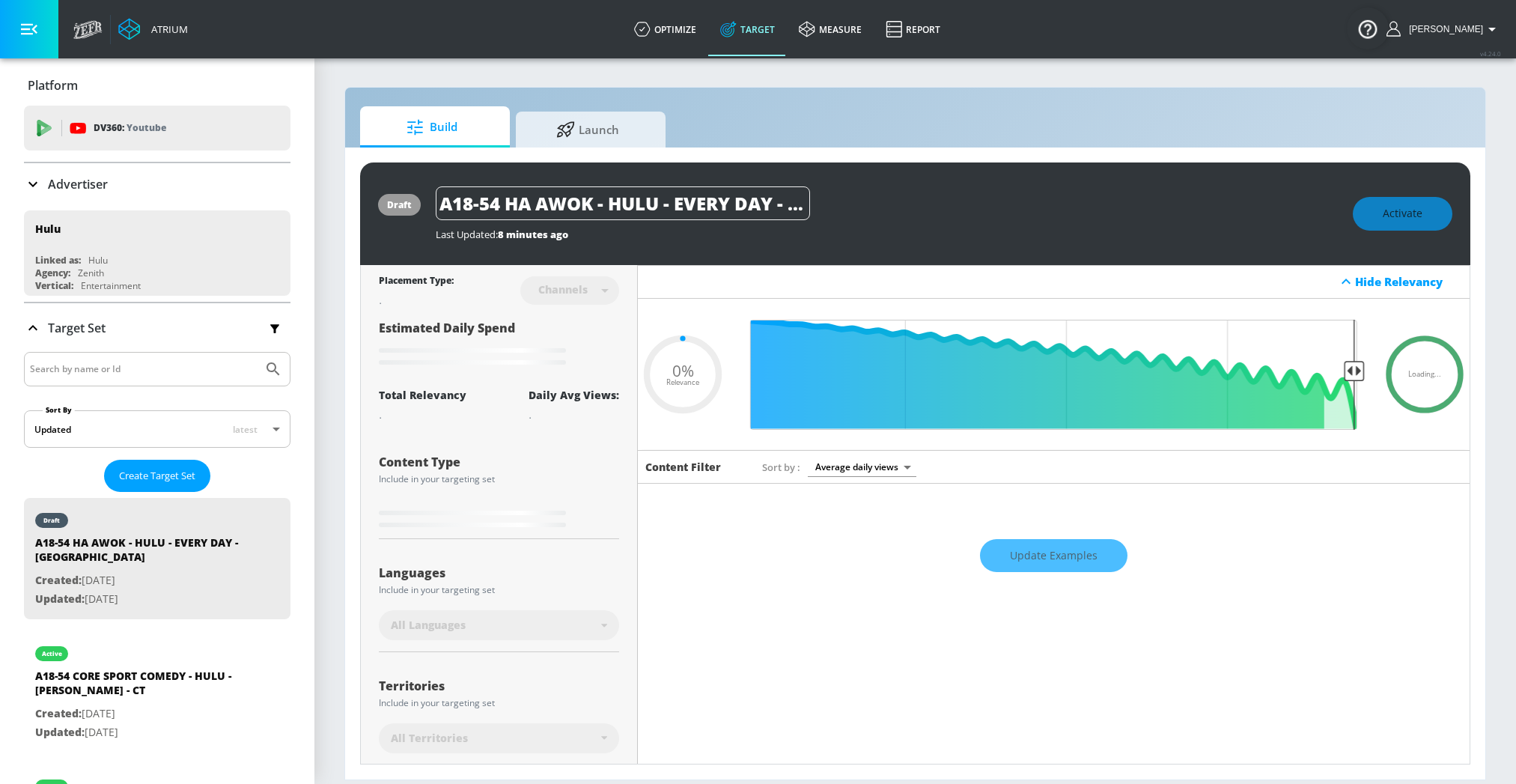
type input "0.6"
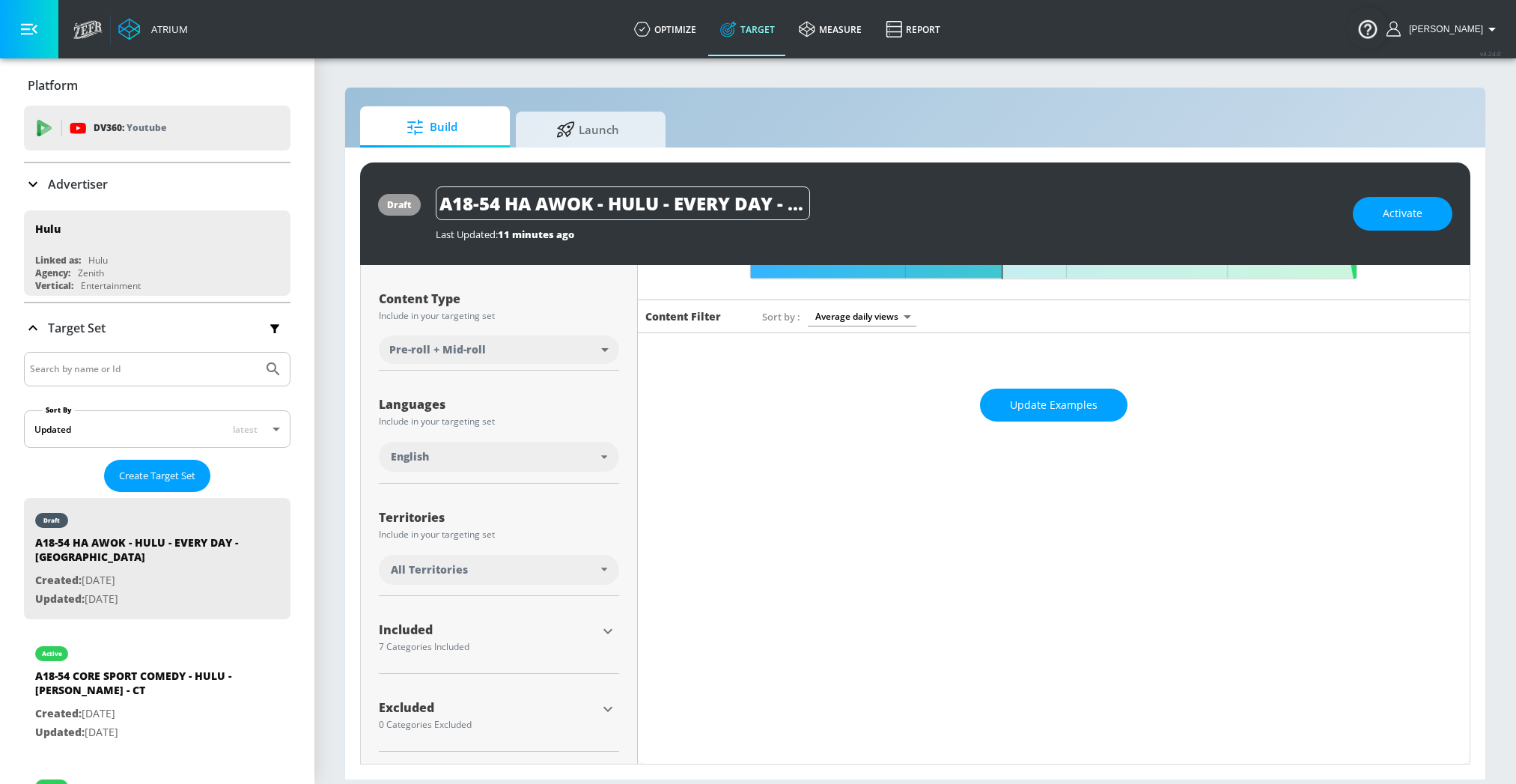
scroll to position [150, 0]
click at [612, 626] on icon "button" at bounding box center [608, 632] width 18 height 18
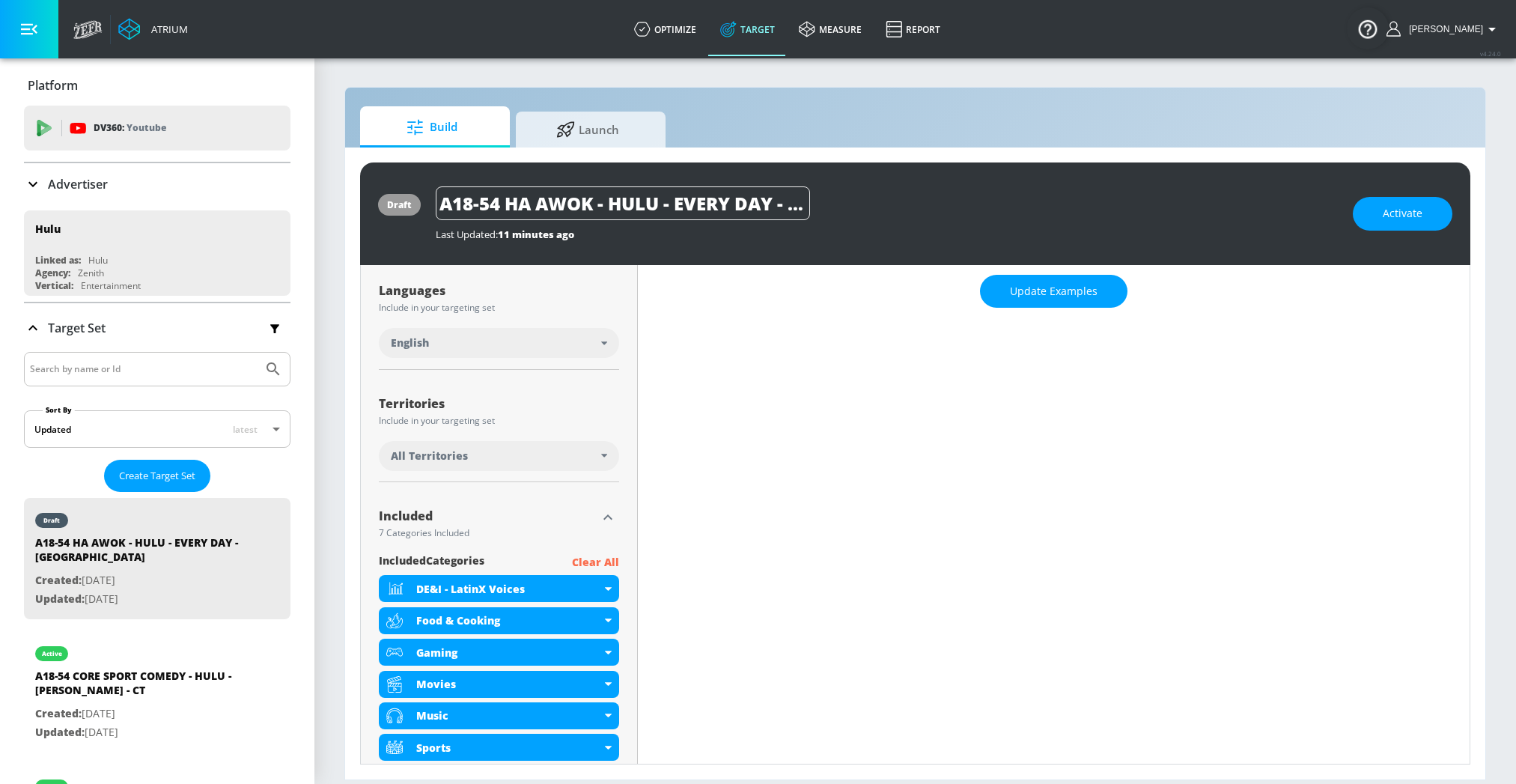
scroll to position [427, 0]
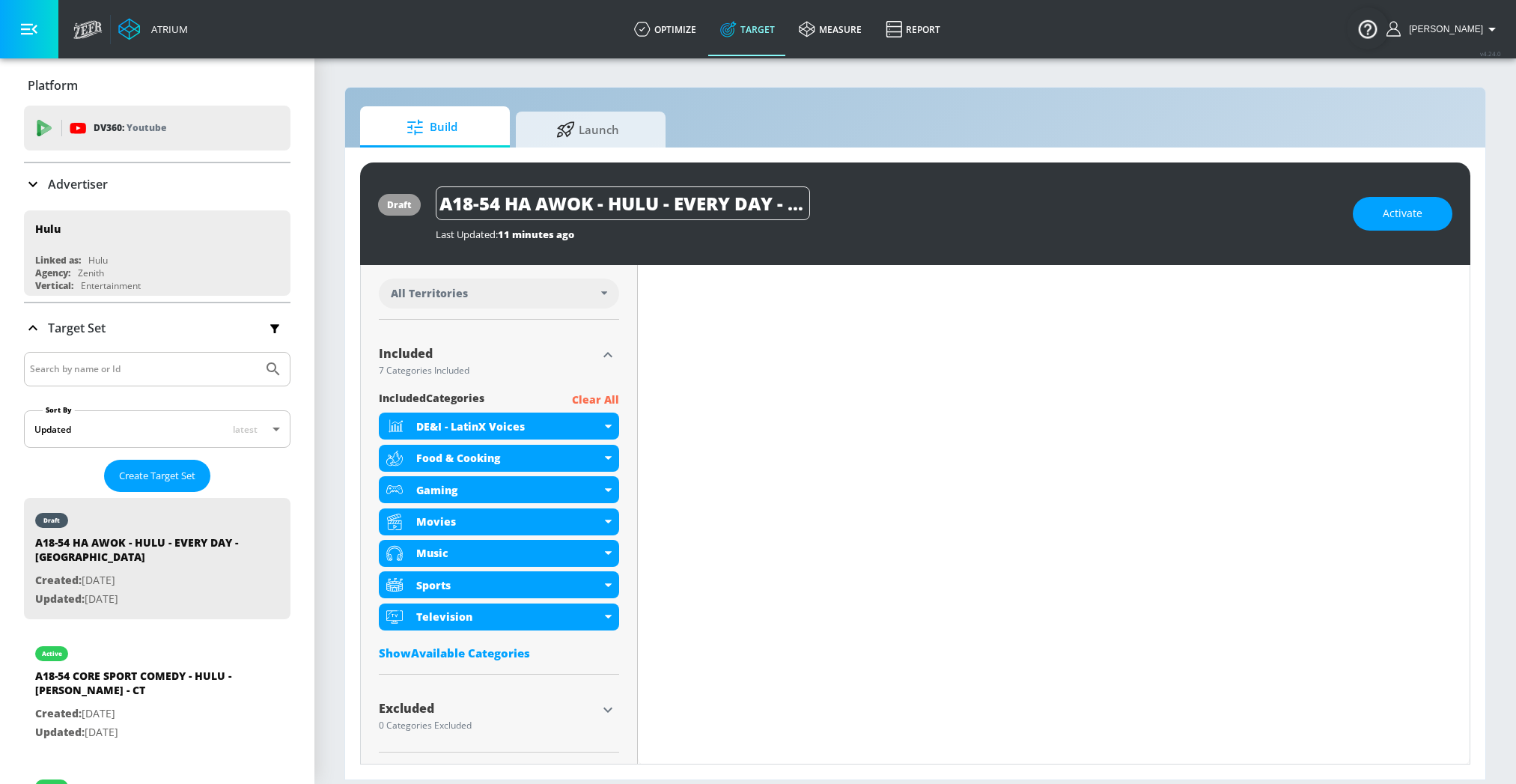
click at [483, 657] on div "Show Available Categories" at bounding box center [499, 653] width 241 height 15
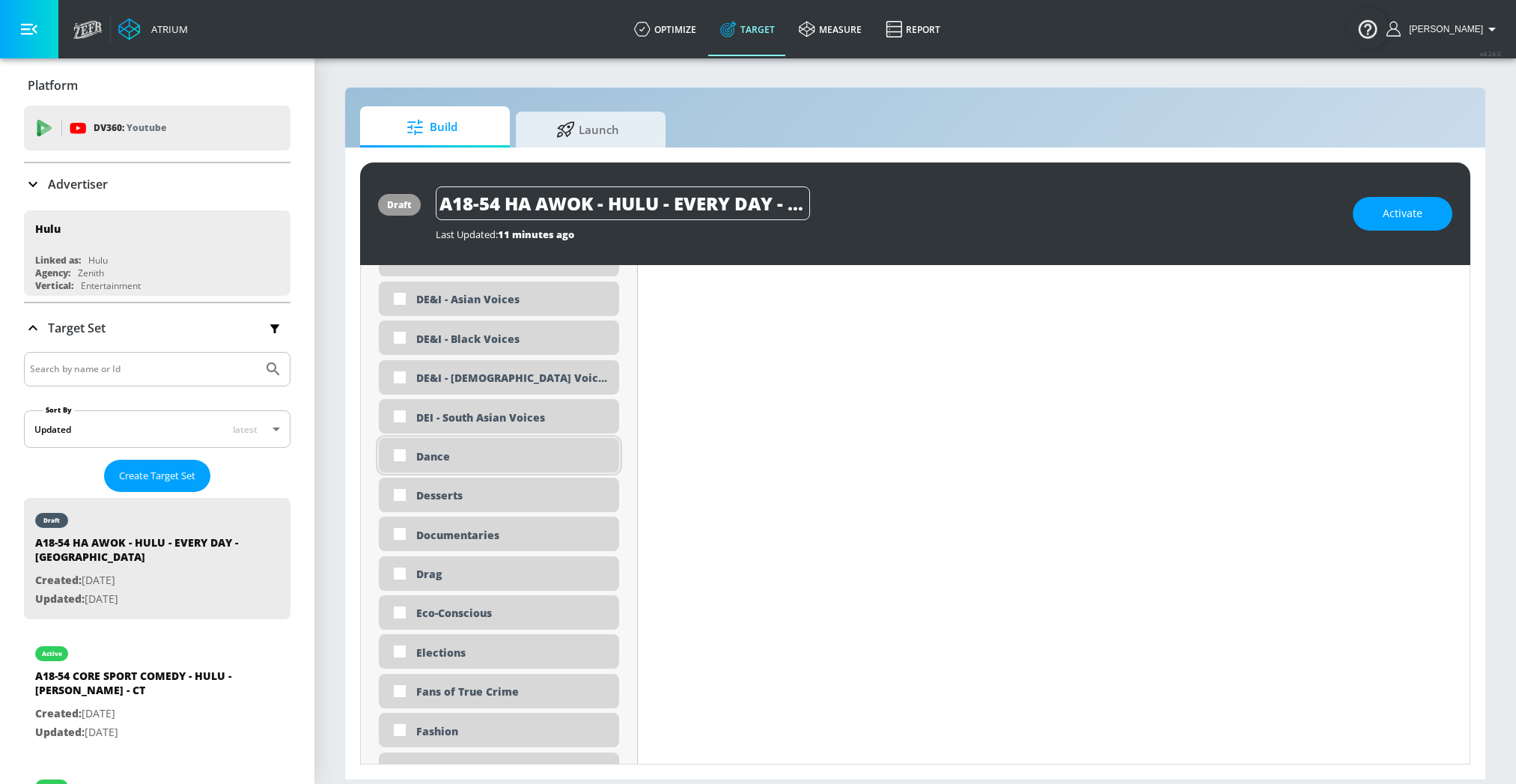
scroll to position [1488, 0]
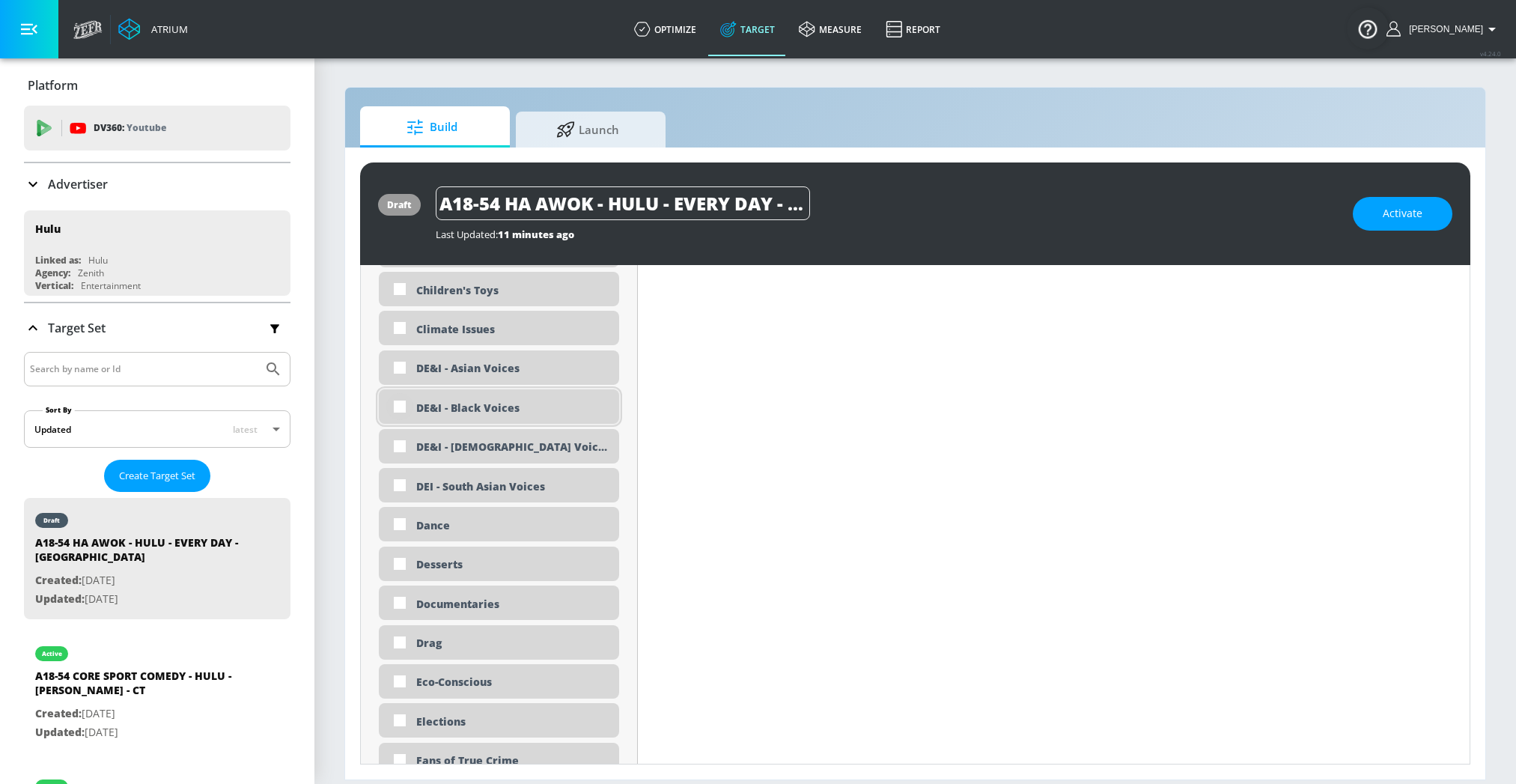
click at [411, 406] on input "checkbox" at bounding box center [399, 406] width 27 height 27
checkbox input "true"
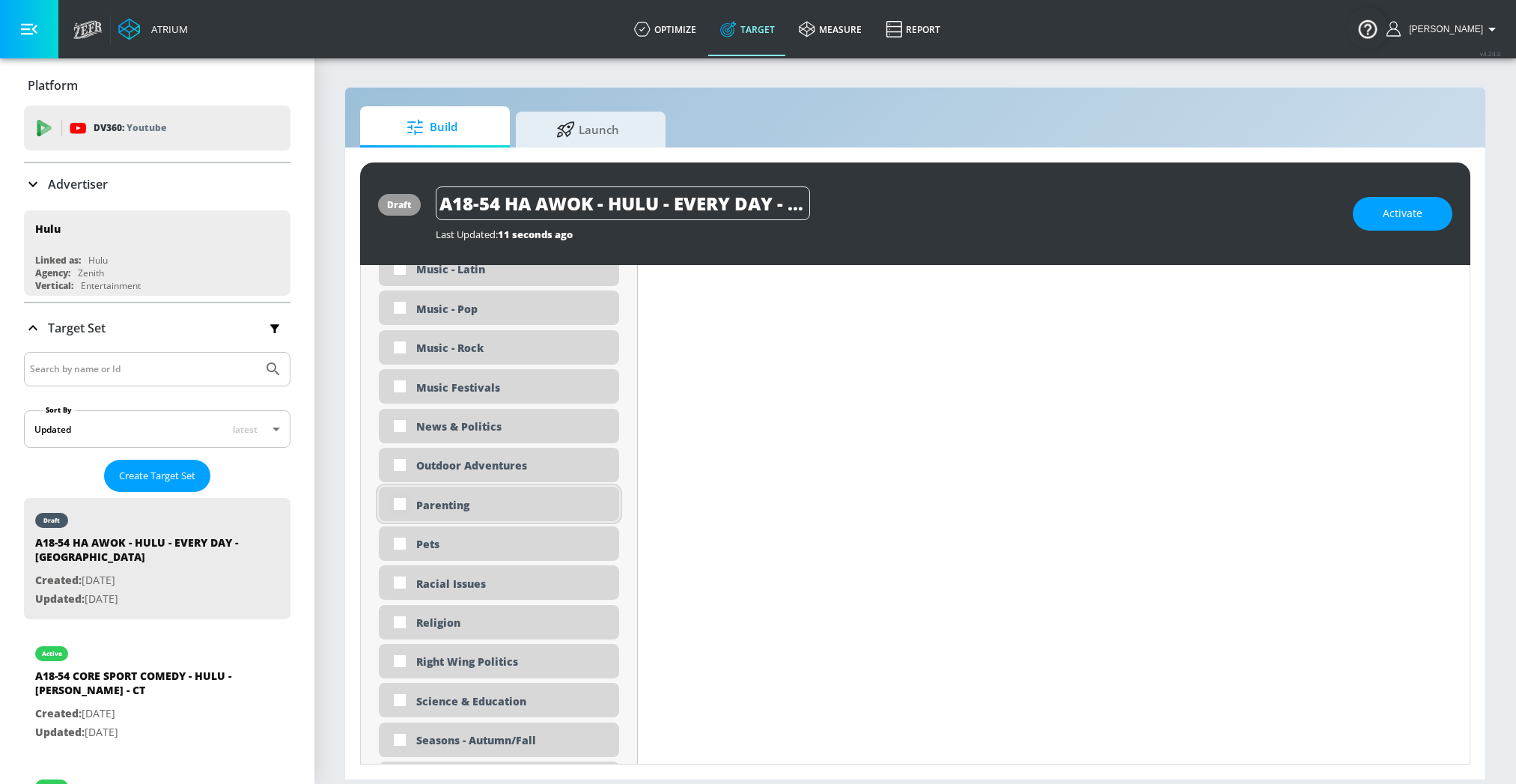
click at [403, 502] on input "checkbox" at bounding box center [399, 503] width 27 height 27
checkbox input "true"
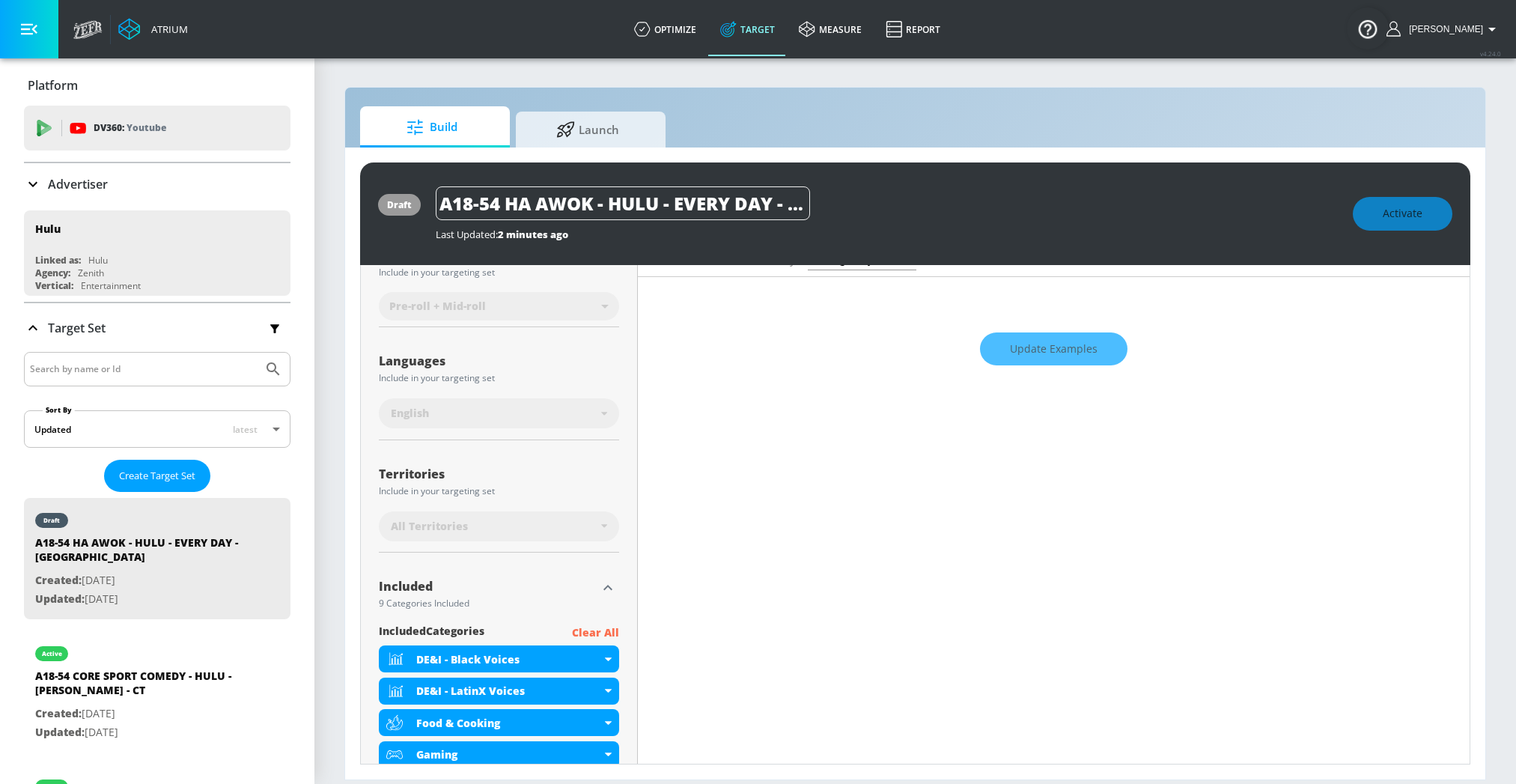
scroll to position [0, 0]
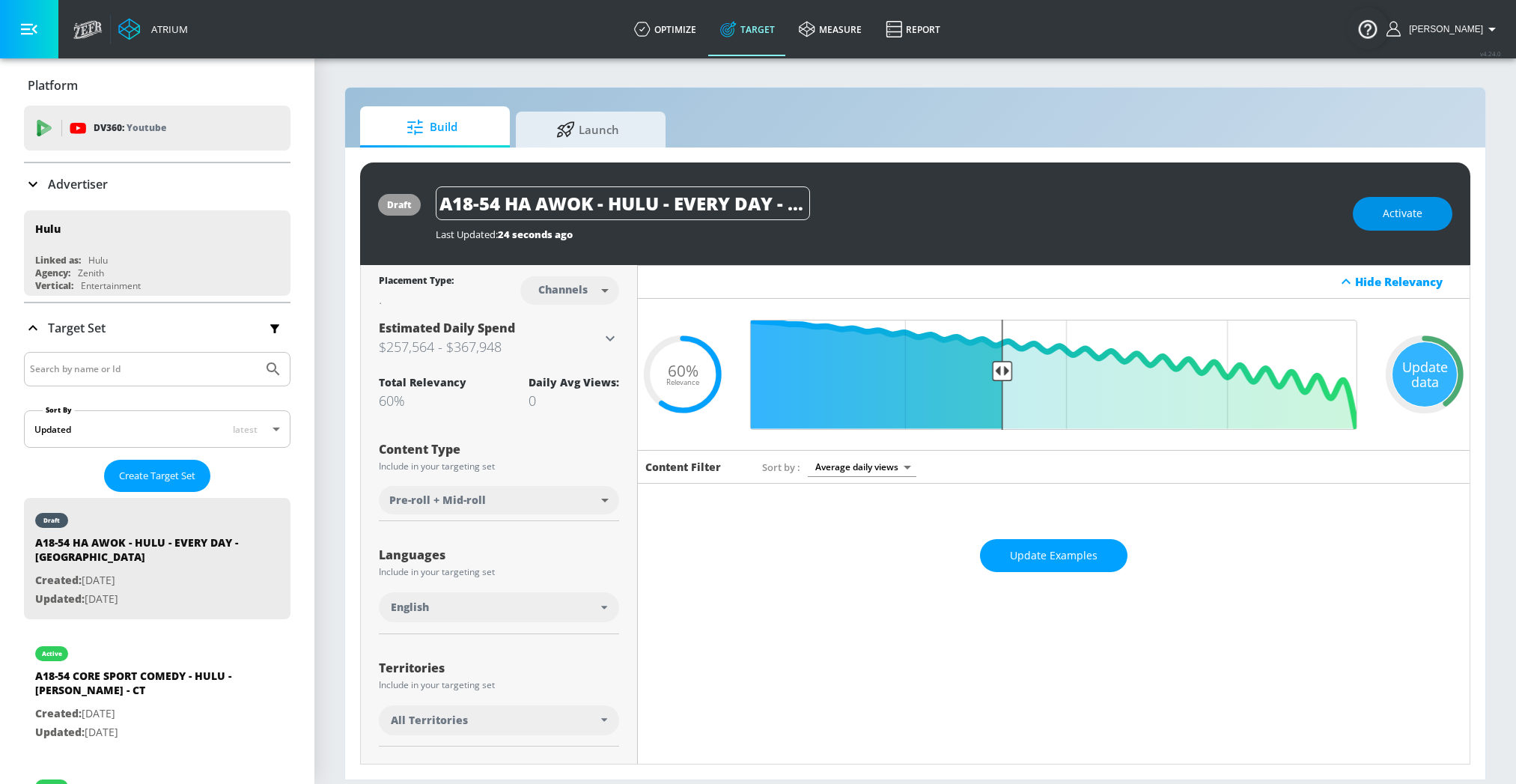
click at [1412, 213] on span "Activate" at bounding box center [1402, 213] width 39 height 19
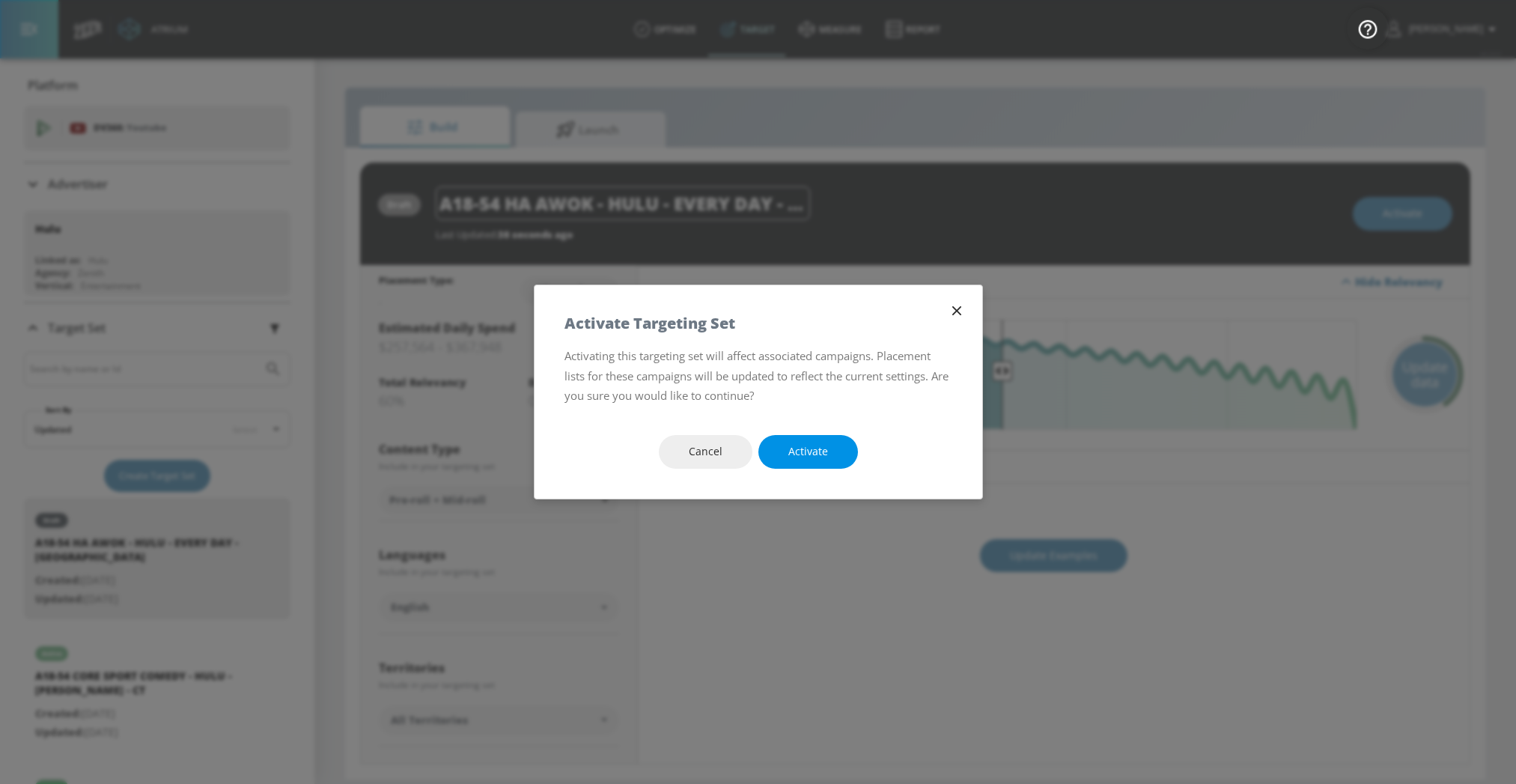
click at [811, 455] on span "Activate" at bounding box center [808, 452] width 39 height 19
